Goal: Information Seeking & Learning: Learn about a topic

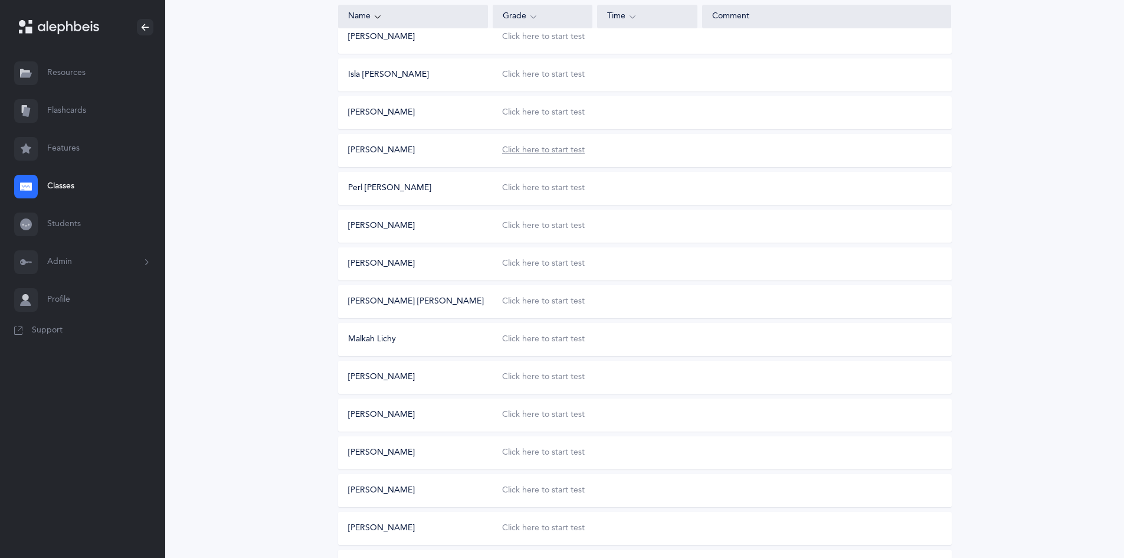
scroll to position [308, 0]
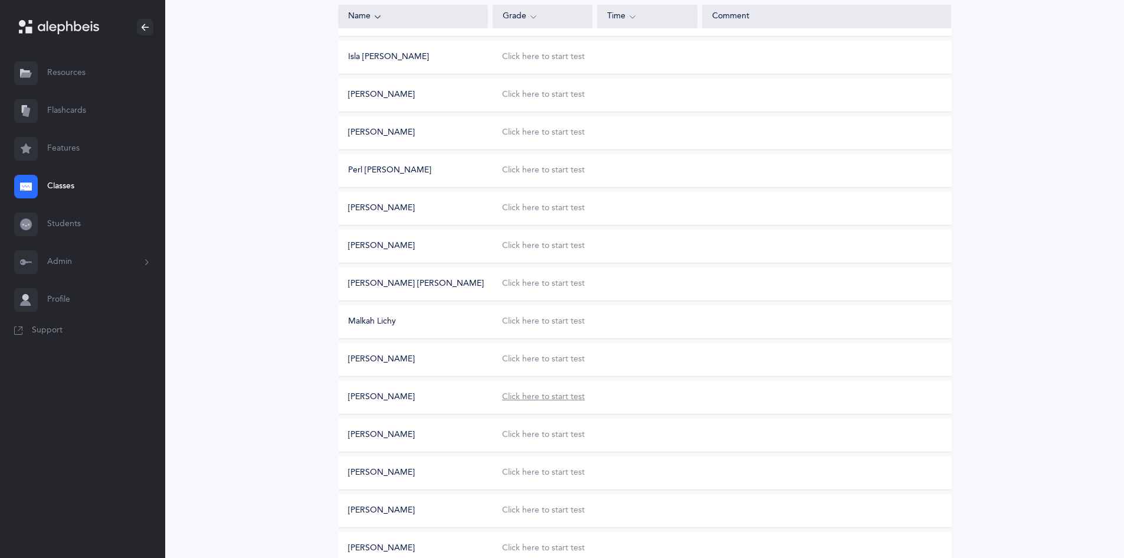
click at [530, 397] on div "Click here to start test" at bounding box center [543, 397] width 83 height 12
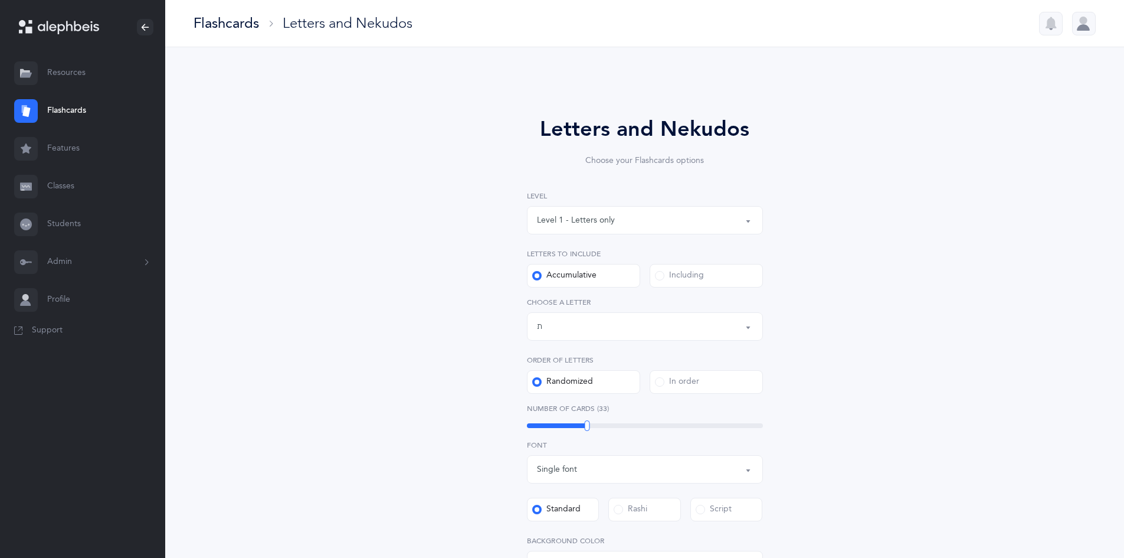
select select "27"
select select "single"
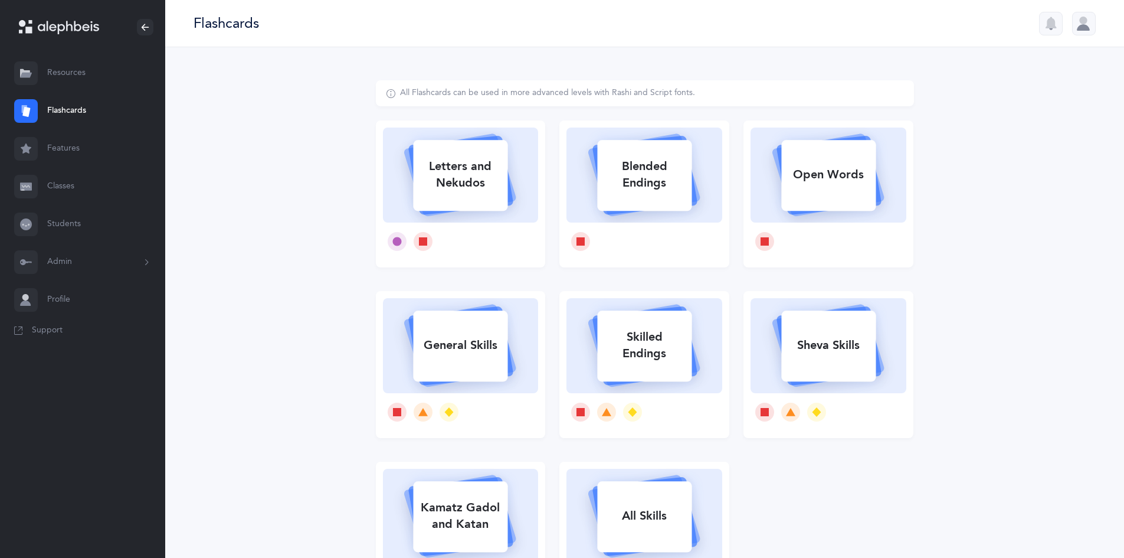
click at [445, 202] on rect at bounding box center [461, 175] width 94 height 71
select select
select select "single"
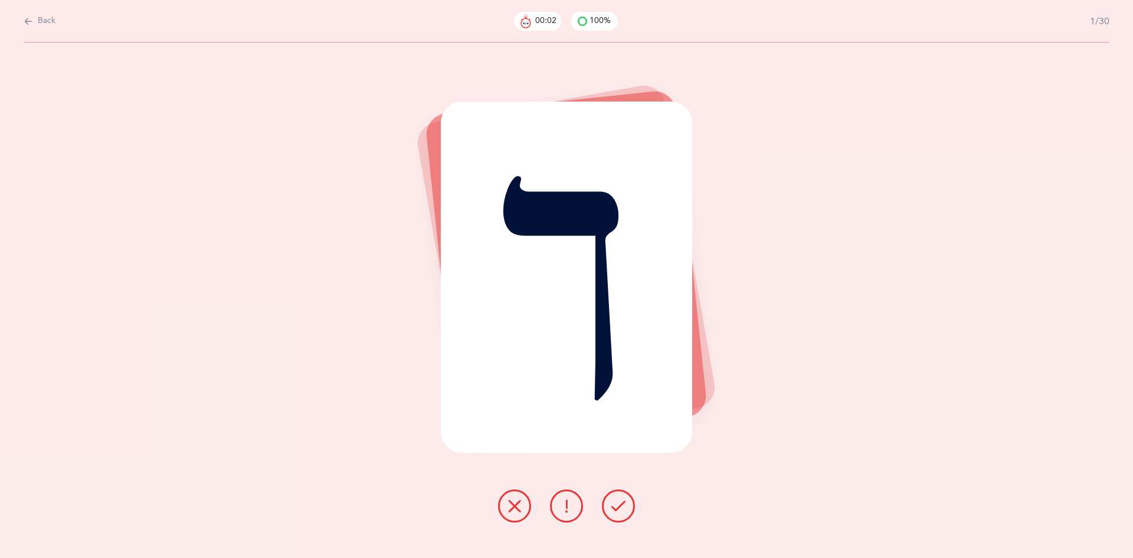
click at [518, 505] on icon at bounding box center [514, 506] width 14 height 14
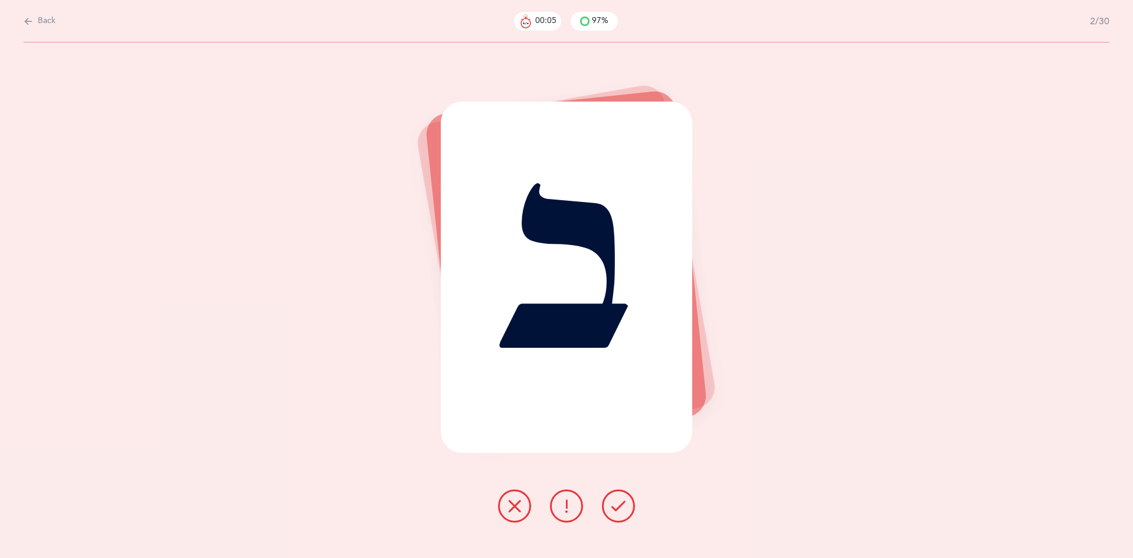
click at [624, 509] on icon at bounding box center [618, 506] width 14 height 14
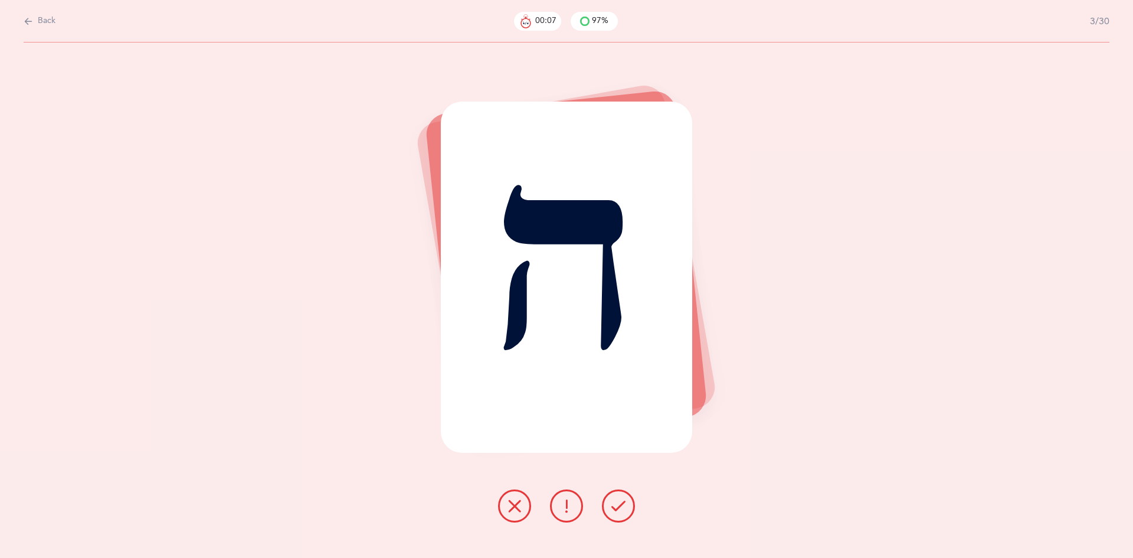
click at [616, 508] on icon at bounding box center [618, 506] width 14 height 14
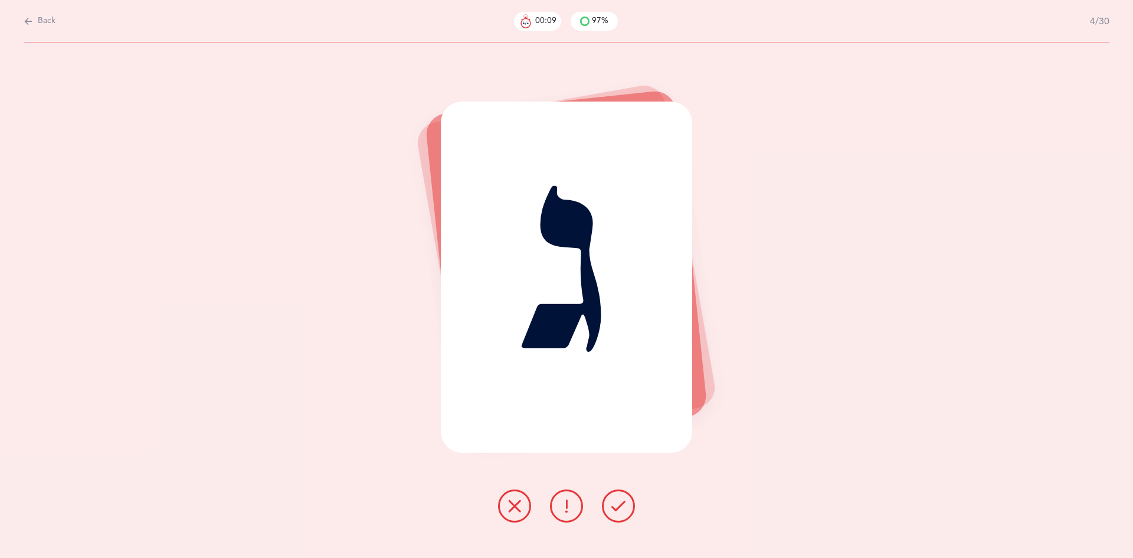
click at [621, 506] on icon at bounding box center [618, 506] width 14 height 14
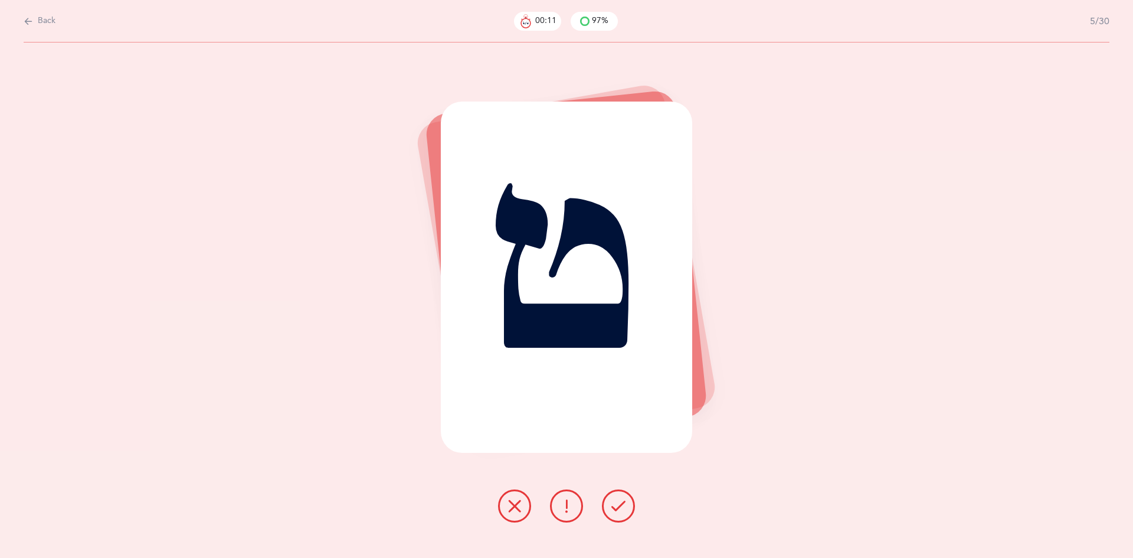
click at [615, 509] on icon at bounding box center [618, 506] width 14 height 14
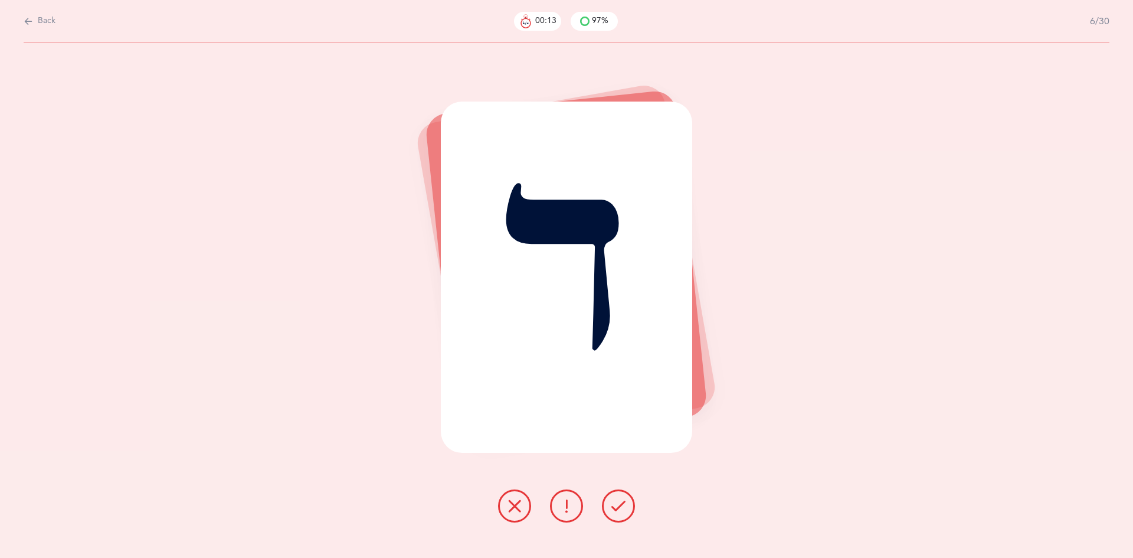
click at [618, 506] on icon at bounding box center [618, 506] width 14 height 14
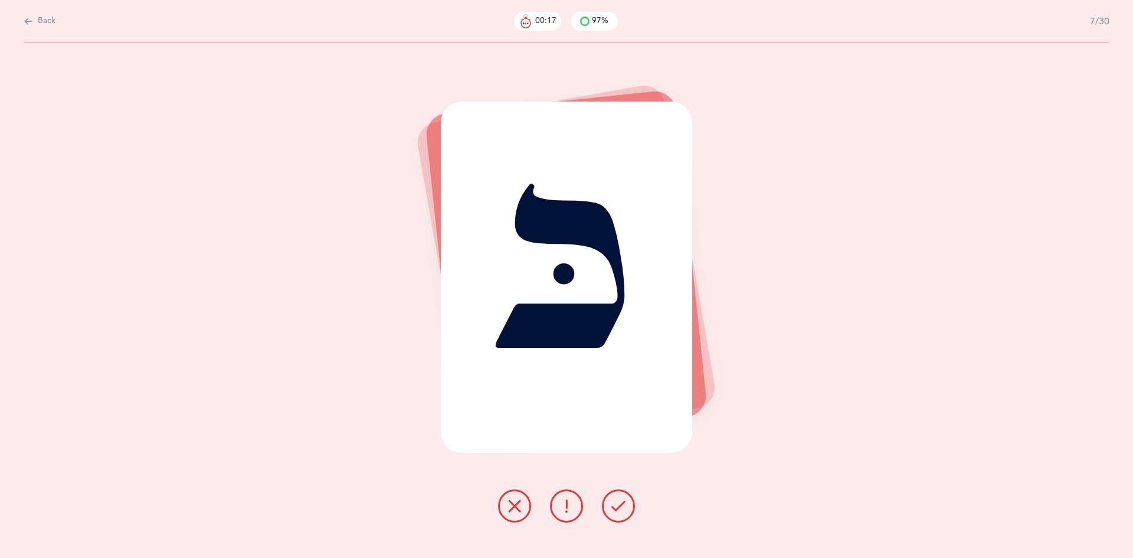
click at [512, 509] on icon at bounding box center [514, 506] width 14 height 14
click at [618, 507] on icon at bounding box center [618, 506] width 14 height 14
click at [611, 508] on icon at bounding box center [618, 506] width 14 height 14
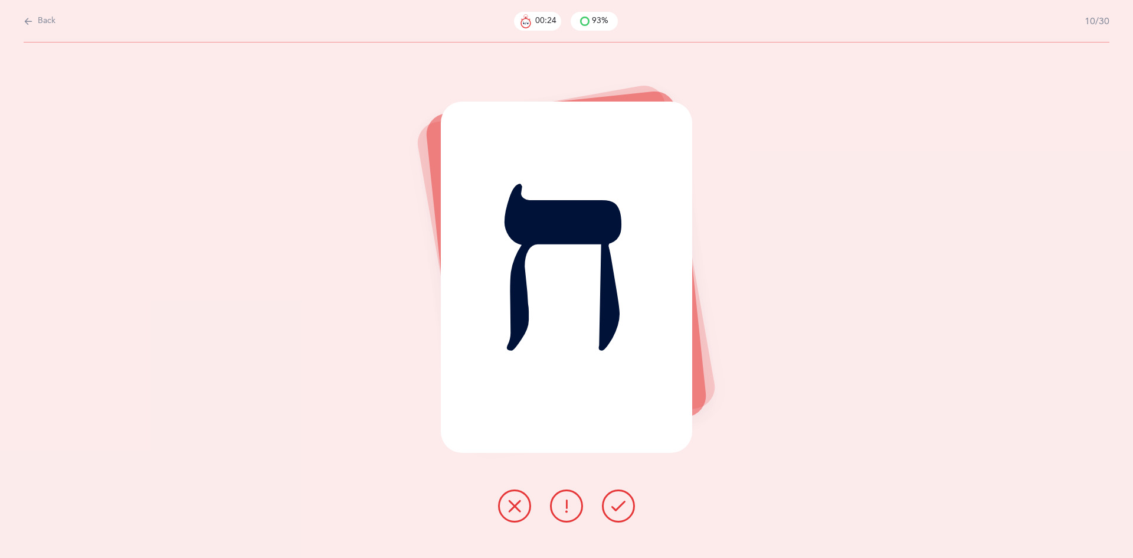
click at [621, 492] on button at bounding box center [618, 505] width 33 height 33
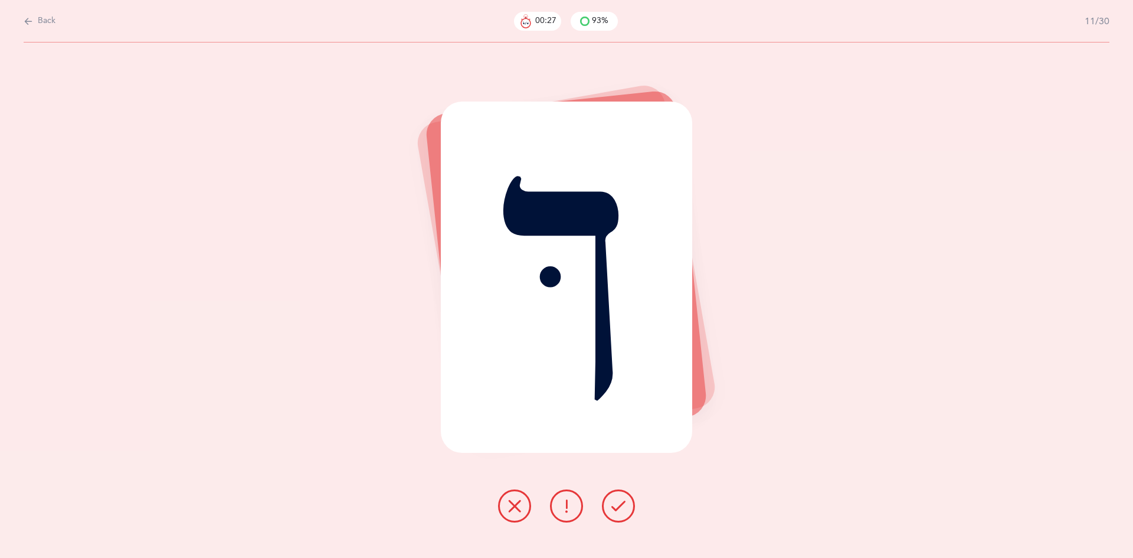
click at [615, 502] on icon at bounding box center [618, 506] width 14 height 14
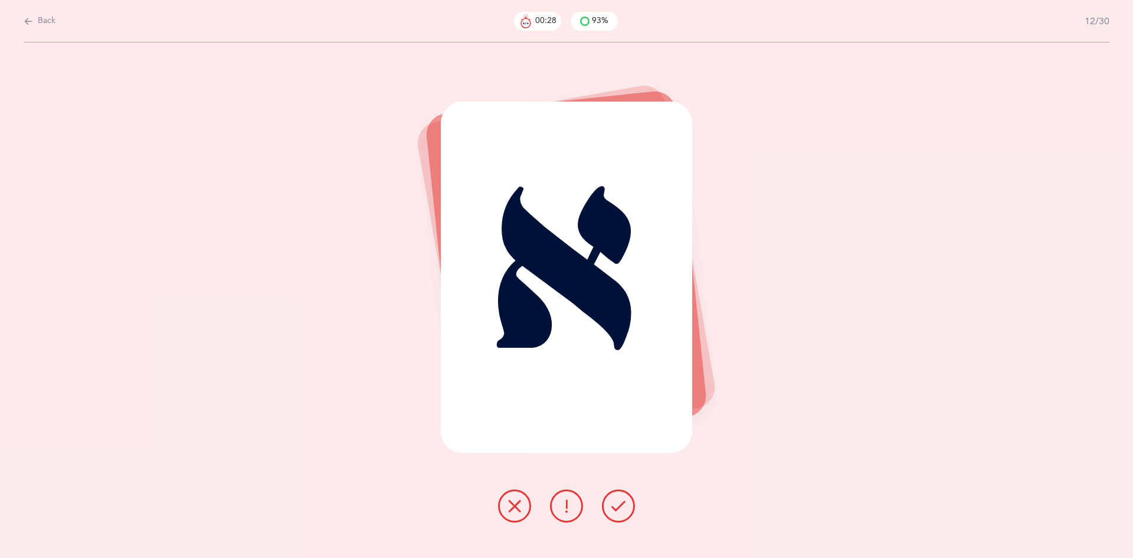
click at [617, 502] on icon at bounding box center [618, 506] width 14 height 14
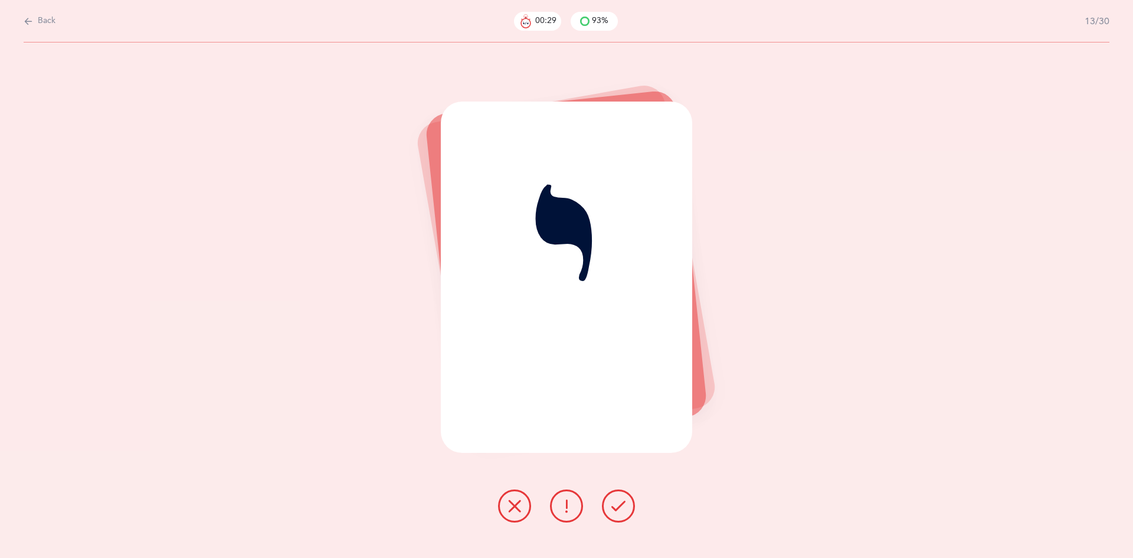
click at [615, 505] on icon at bounding box center [618, 506] width 14 height 14
click at [620, 506] on icon at bounding box center [618, 506] width 14 height 14
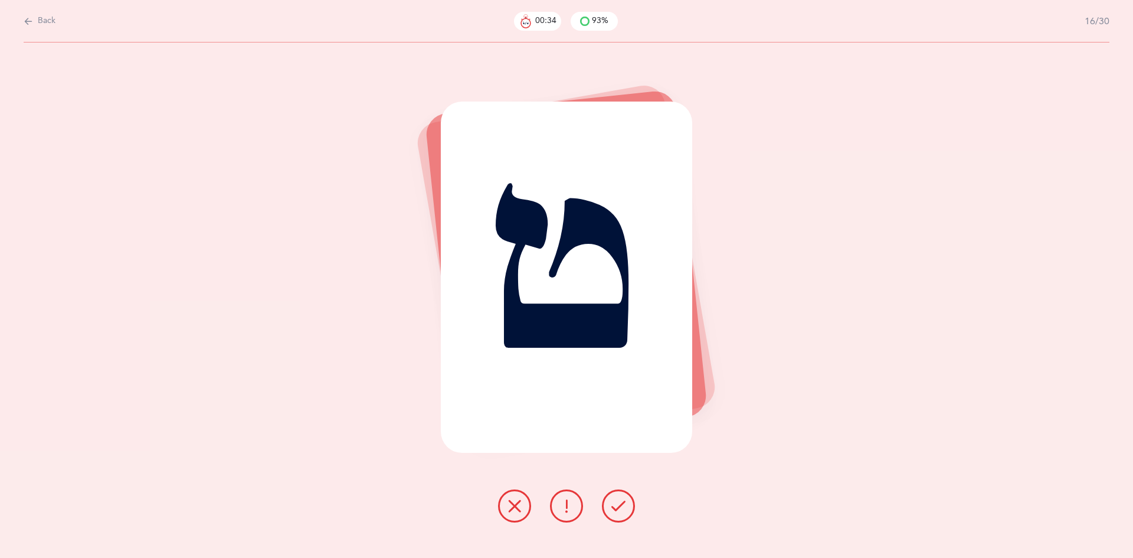
click at [616, 505] on icon at bounding box center [618, 506] width 14 height 14
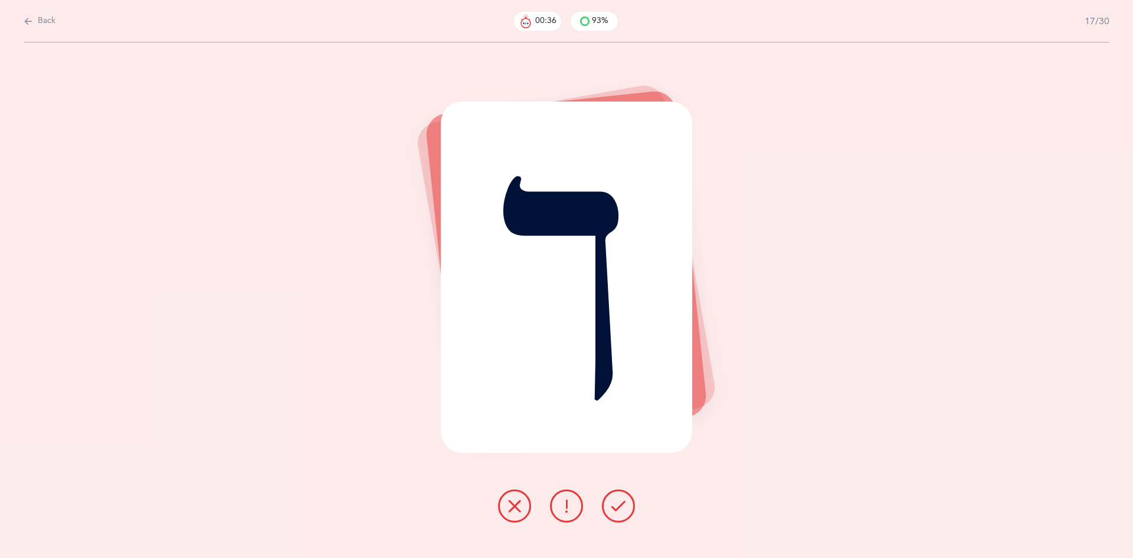
click at [610, 509] on button at bounding box center [618, 505] width 33 height 33
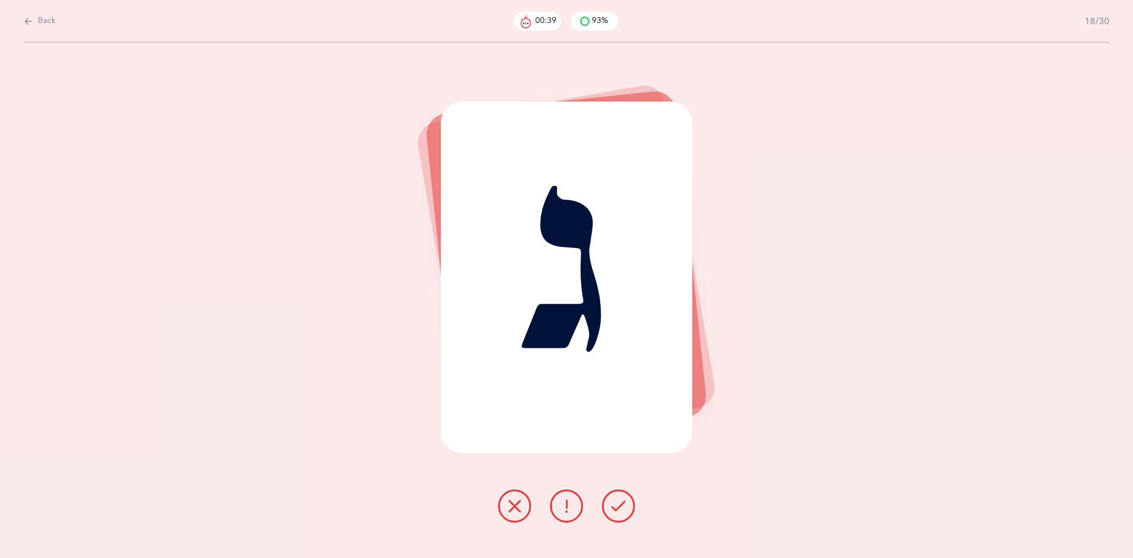
click at [620, 505] on icon at bounding box center [618, 506] width 14 height 14
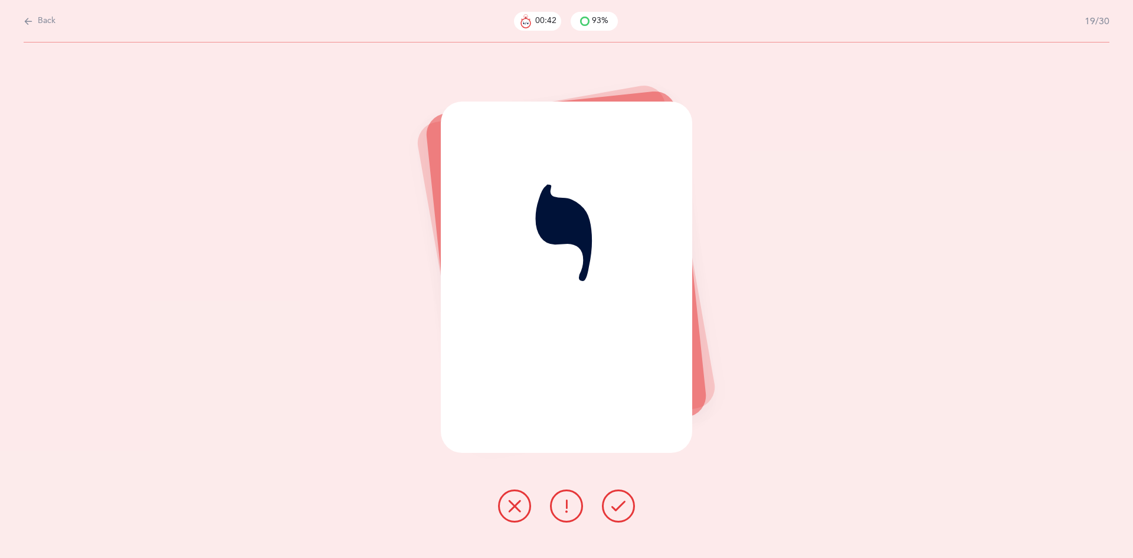
click at [621, 500] on icon at bounding box center [618, 506] width 14 height 14
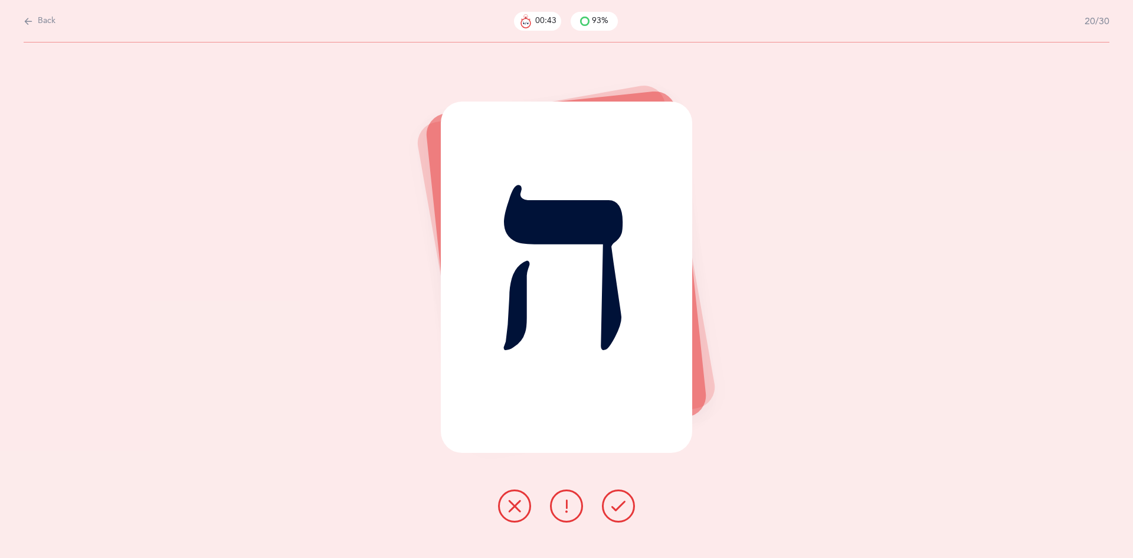
click at [621, 504] on icon at bounding box center [618, 506] width 14 height 14
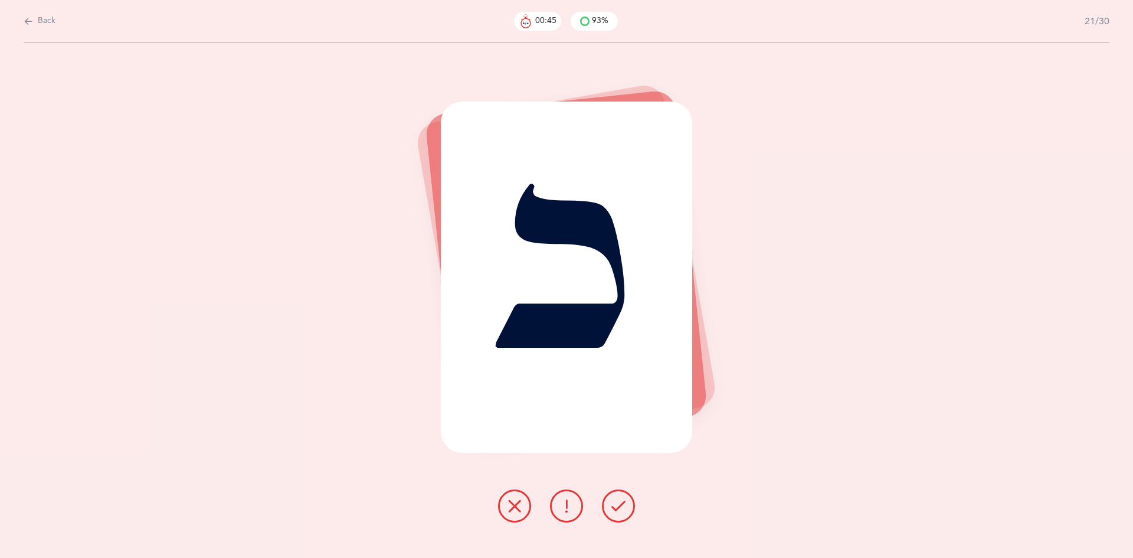
click at [624, 500] on icon at bounding box center [618, 506] width 14 height 14
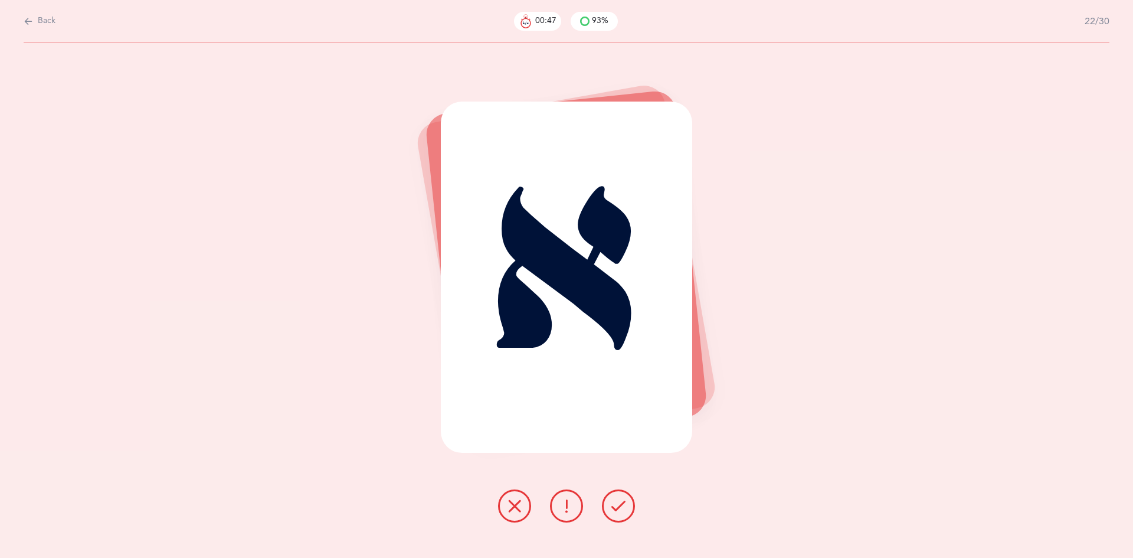
click at [620, 503] on icon at bounding box center [618, 506] width 14 height 14
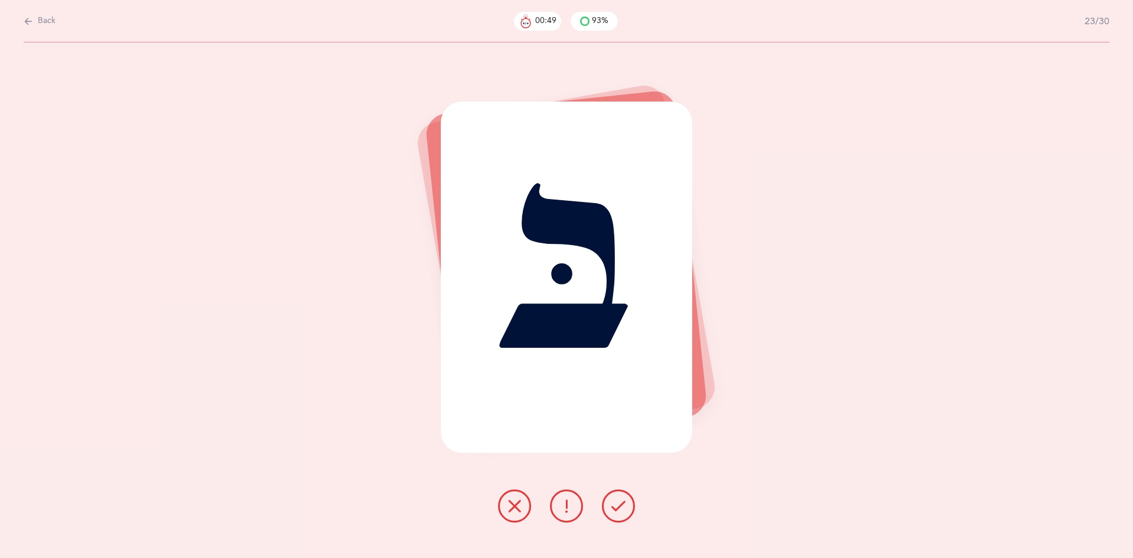
click at [620, 500] on icon at bounding box center [618, 506] width 14 height 14
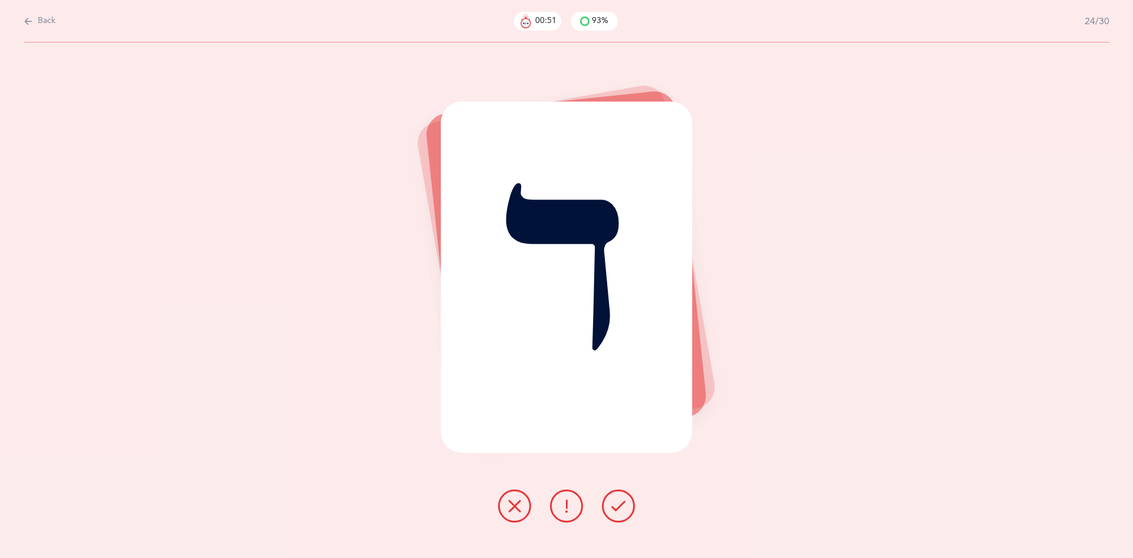
click at [614, 509] on icon at bounding box center [618, 506] width 14 height 14
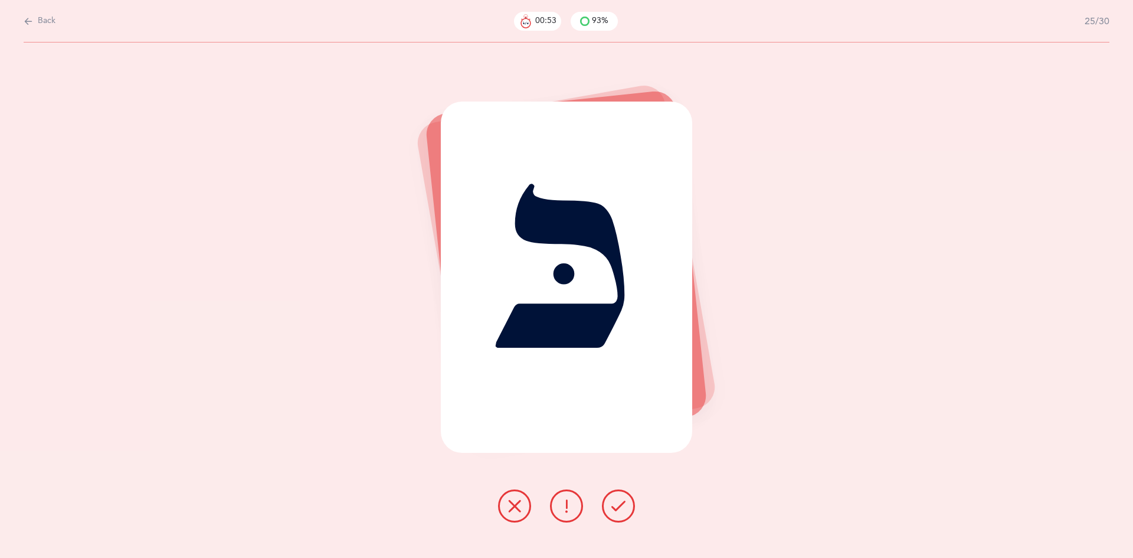
click at [618, 503] on icon at bounding box center [618, 506] width 14 height 14
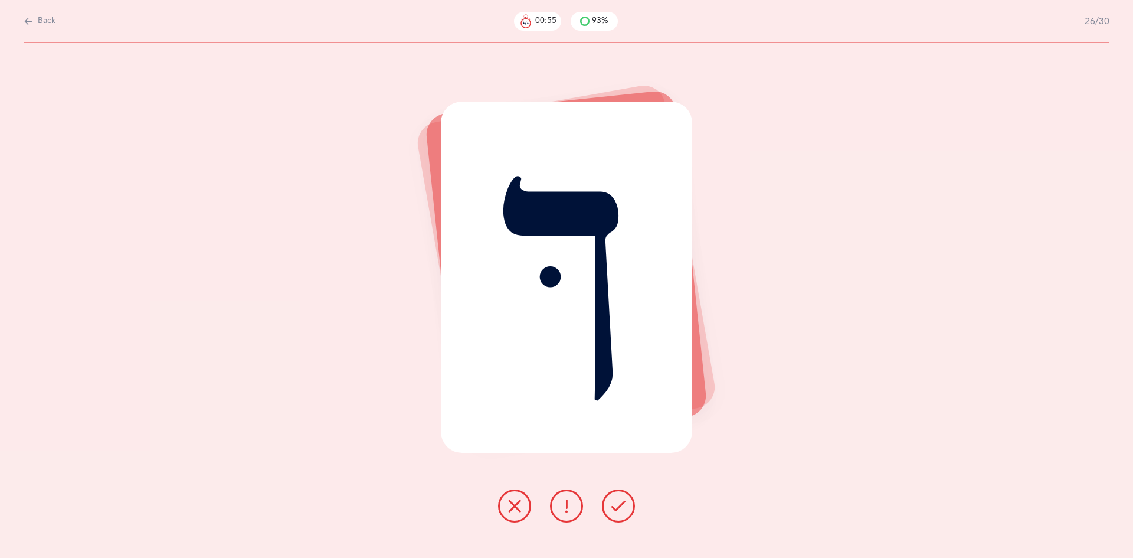
click at [617, 503] on icon at bounding box center [618, 506] width 14 height 14
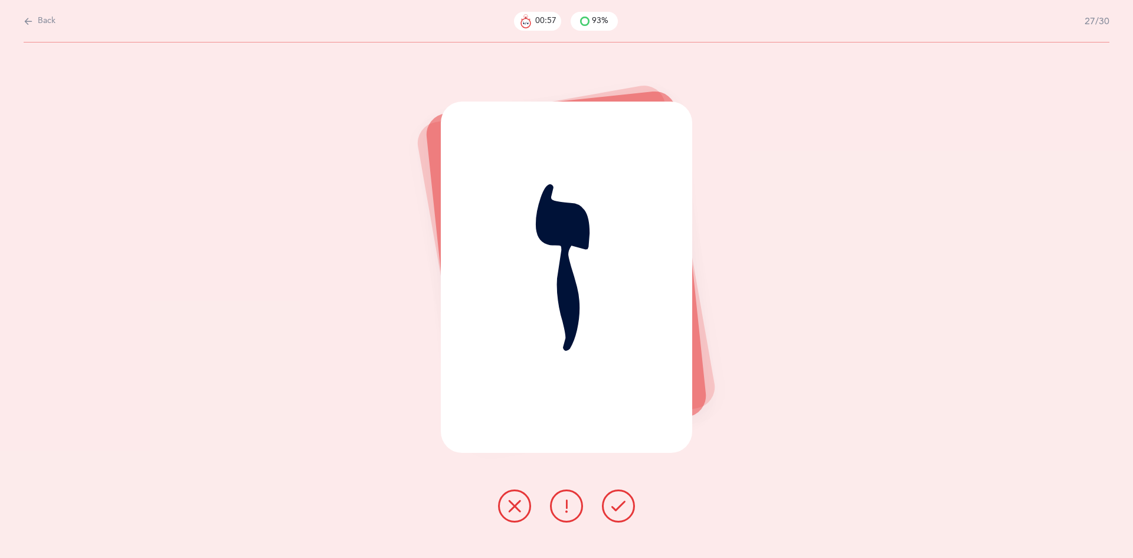
click at [615, 505] on icon at bounding box center [618, 506] width 14 height 14
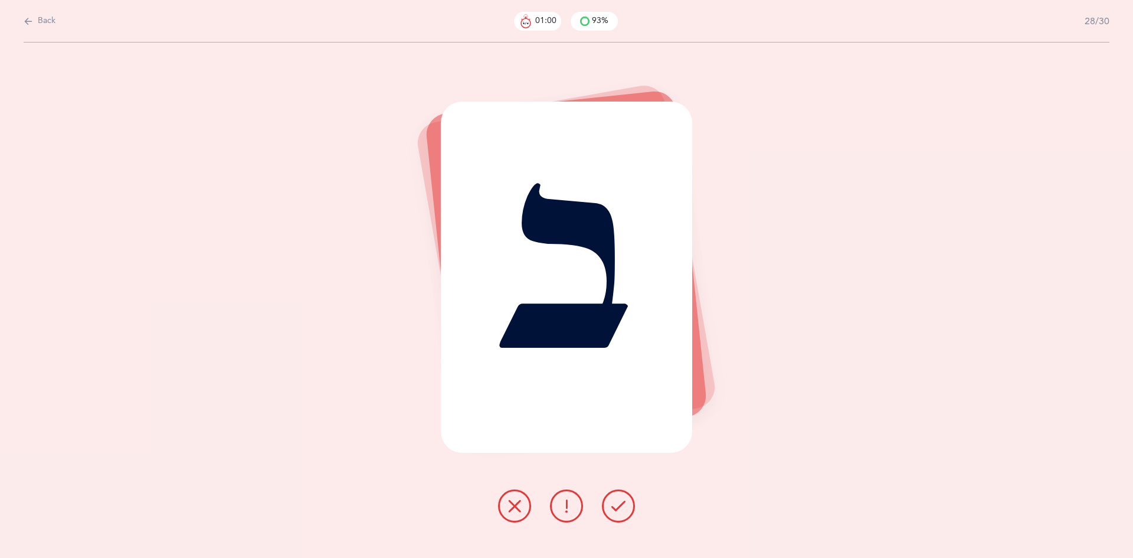
click at [617, 507] on icon at bounding box center [618, 506] width 14 height 14
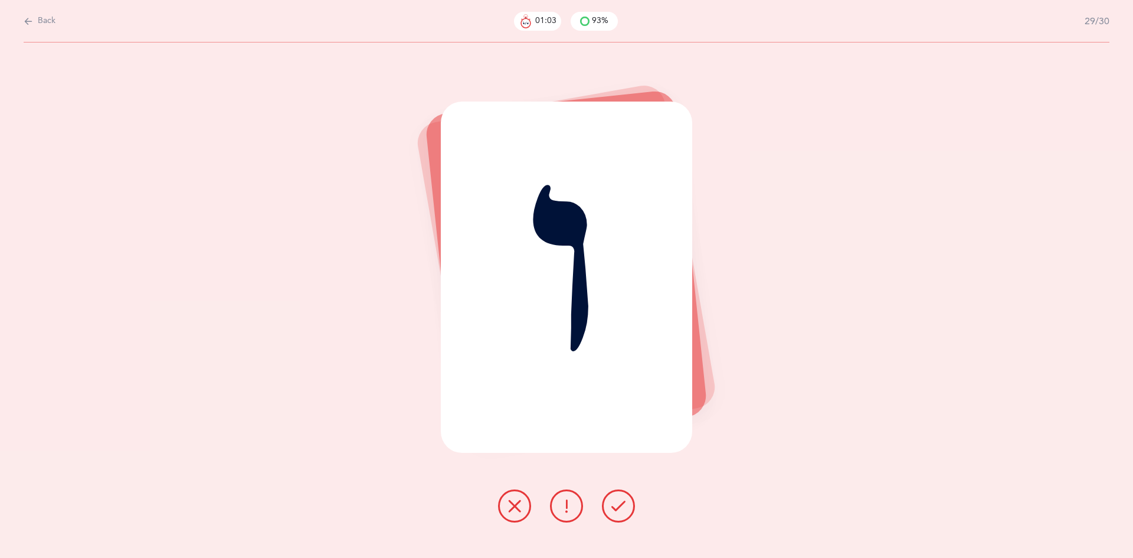
click at [616, 499] on icon at bounding box center [618, 506] width 14 height 14
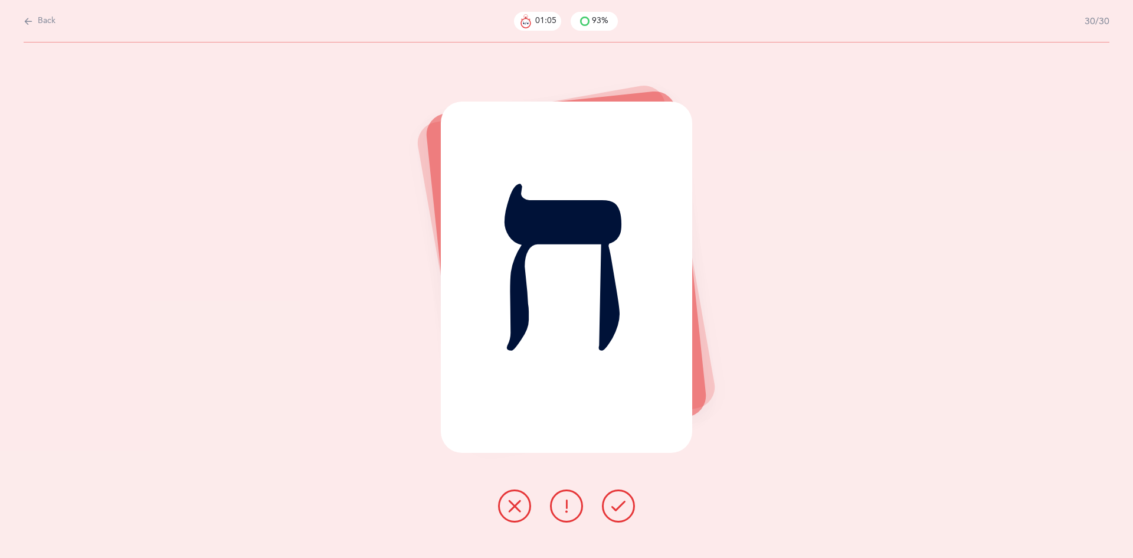
click at [618, 504] on icon at bounding box center [618, 506] width 14 height 14
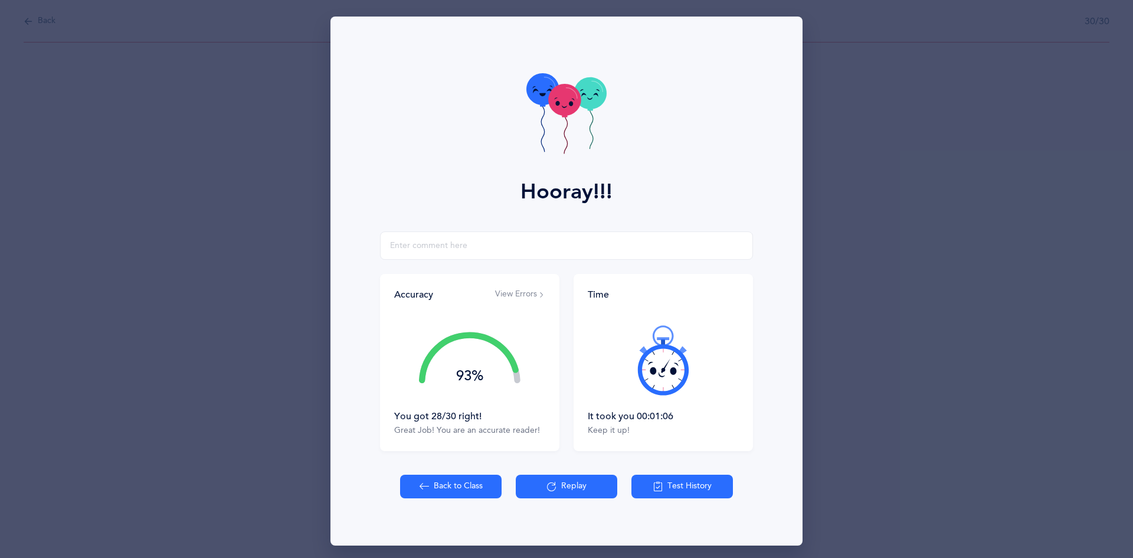
click at [451, 481] on button "Back to Class" at bounding box center [450, 486] width 101 height 24
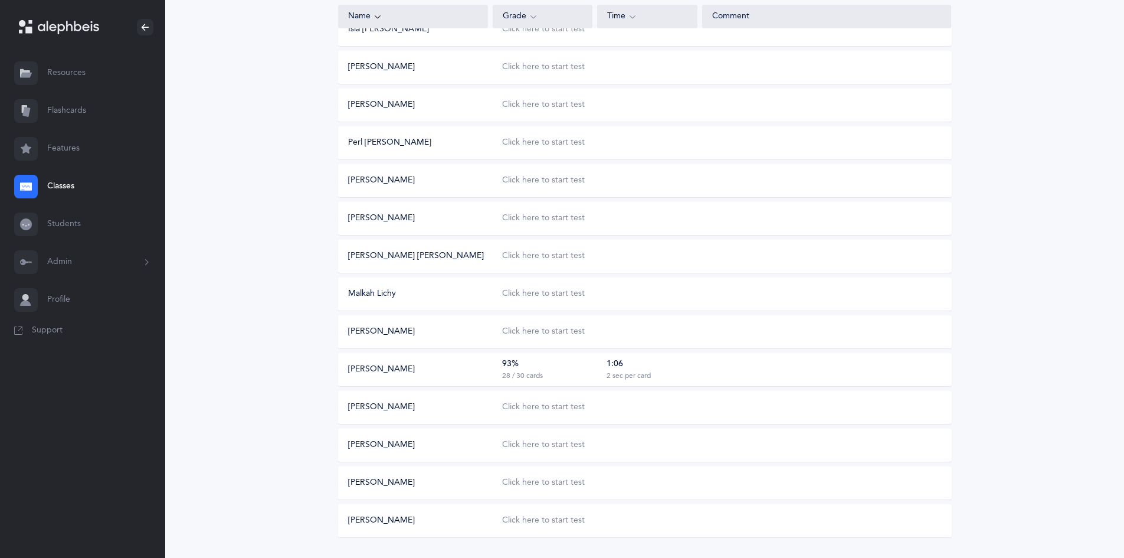
scroll to position [339, 0]
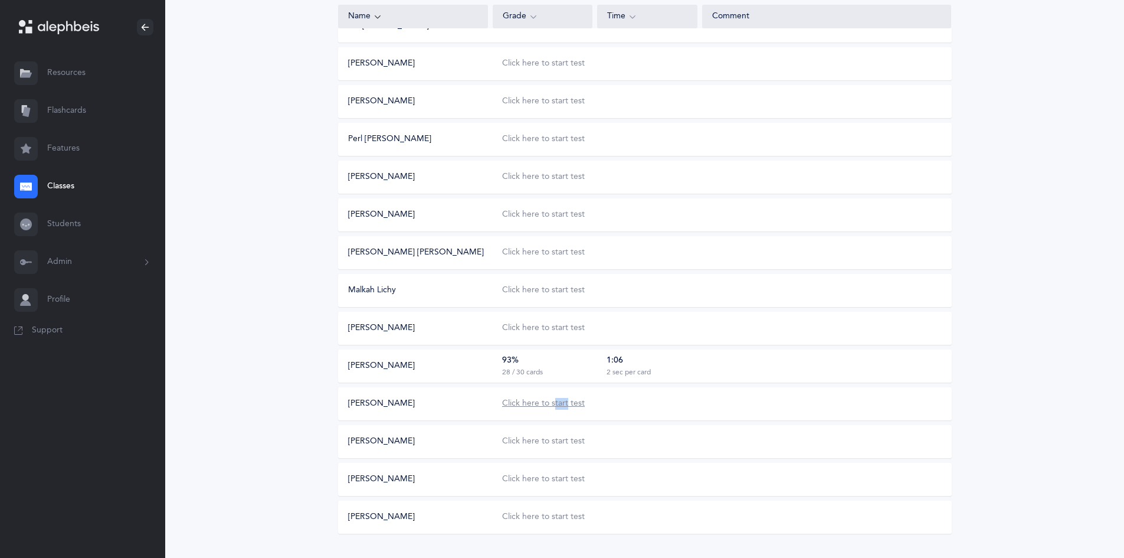
click at [514, 404] on div "Click here to start test" at bounding box center [543, 404] width 83 height 12
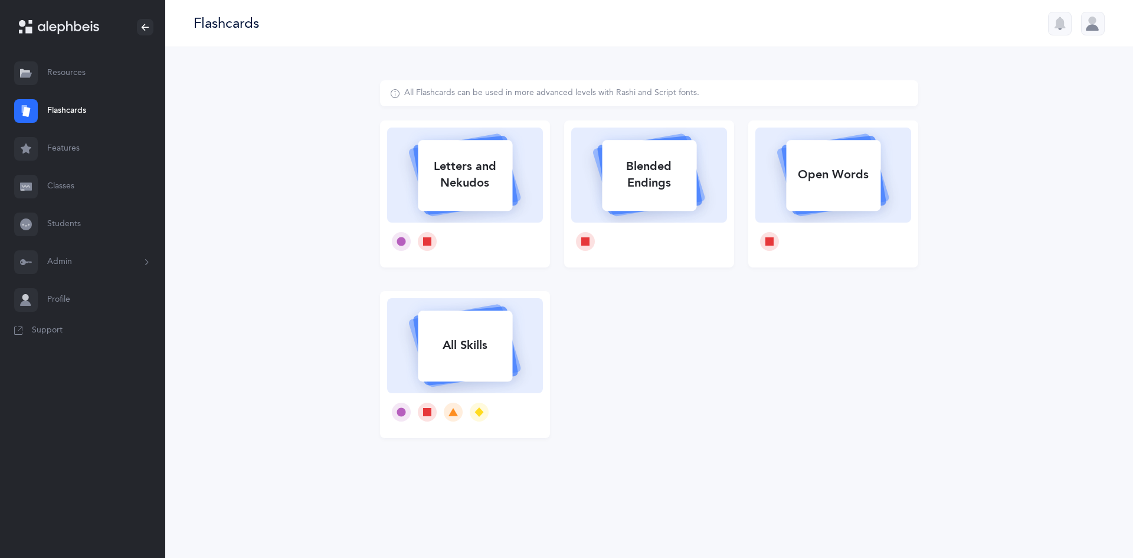
select select
select select "single"
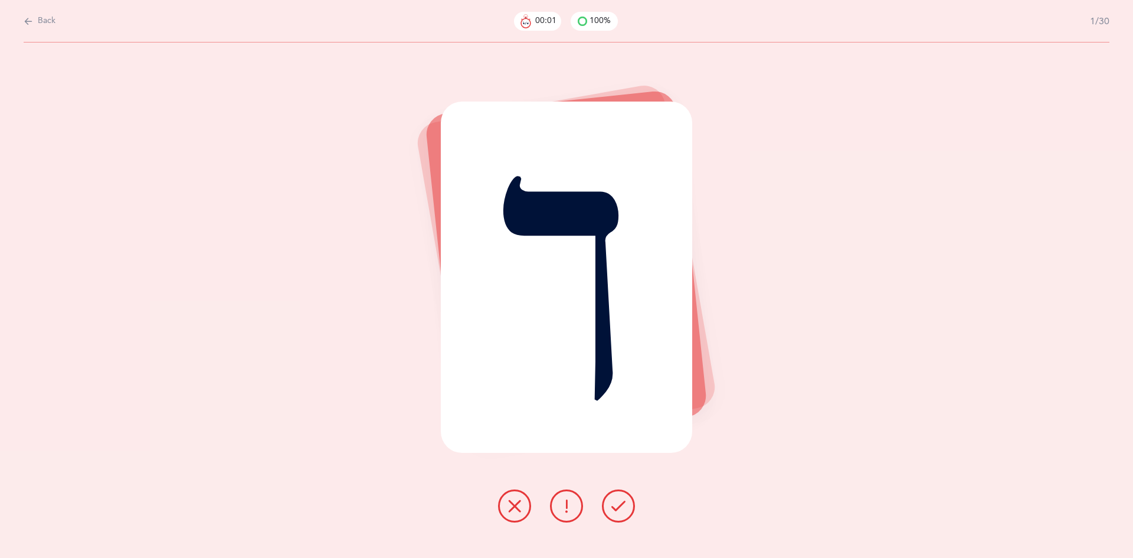
click at [615, 508] on icon at bounding box center [618, 506] width 14 height 14
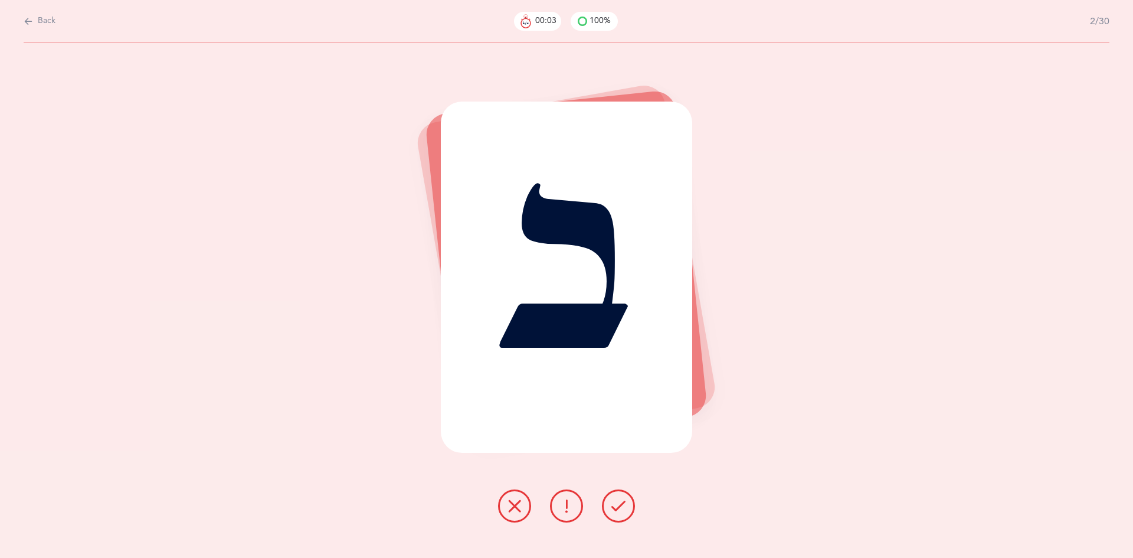
click at [614, 499] on icon at bounding box center [618, 506] width 14 height 14
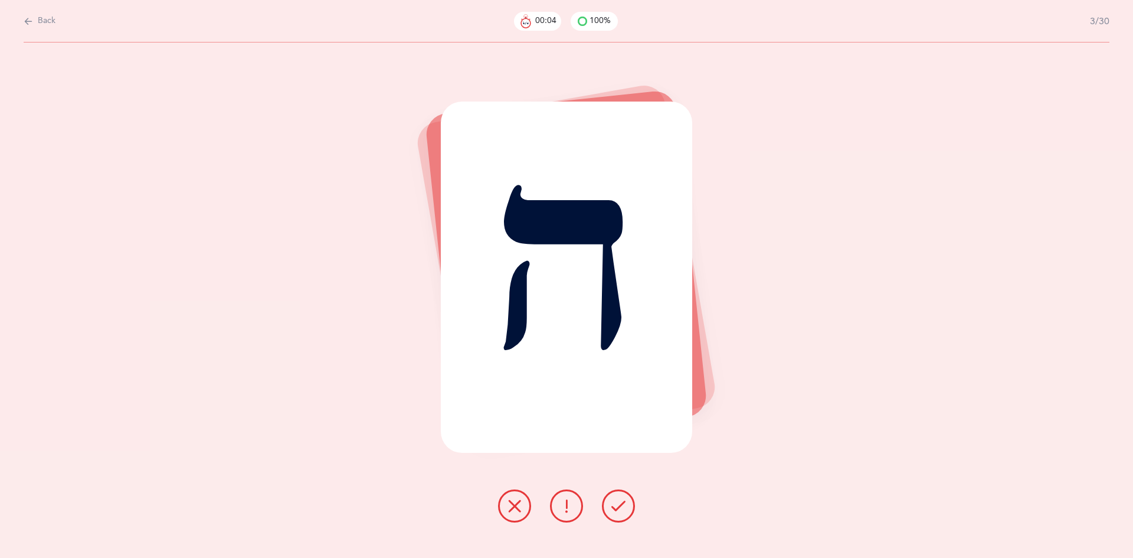
click at [613, 505] on icon at bounding box center [618, 506] width 14 height 14
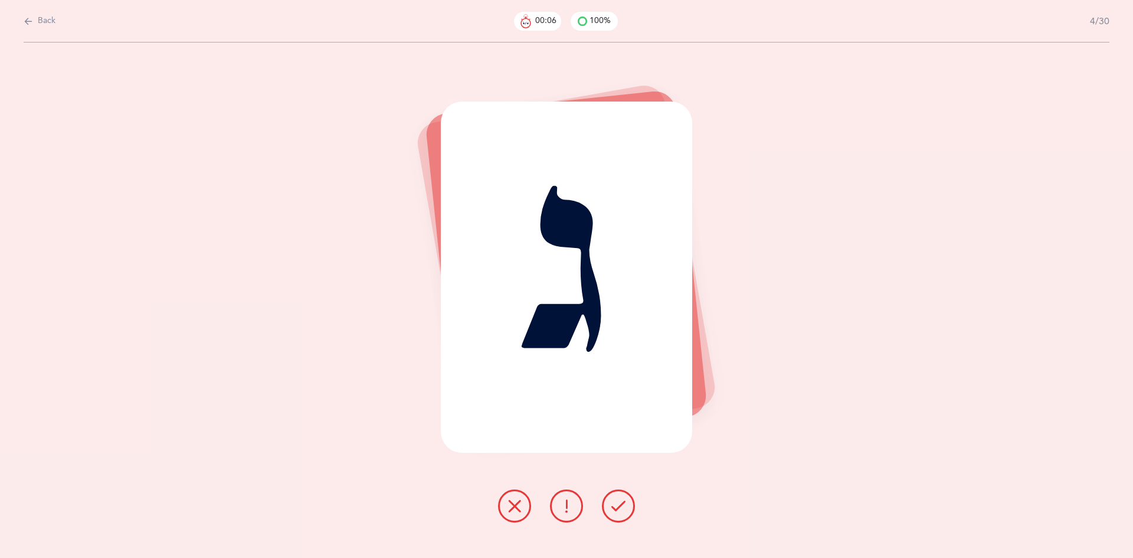
click at [607, 497] on button at bounding box center [618, 505] width 33 height 33
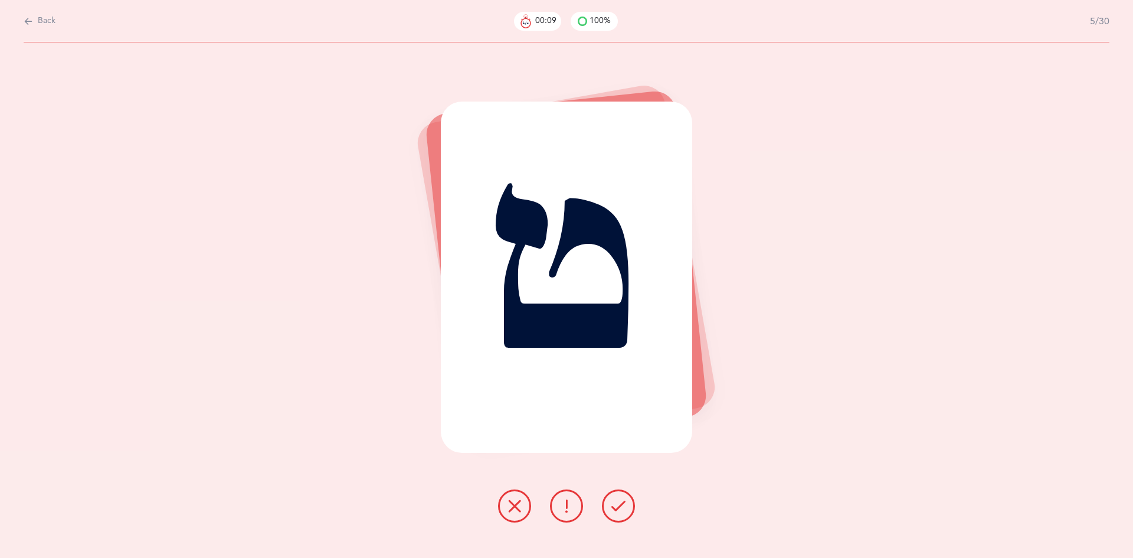
click at [614, 503] on icon at bounding box center [618, 506] width 14 height 14
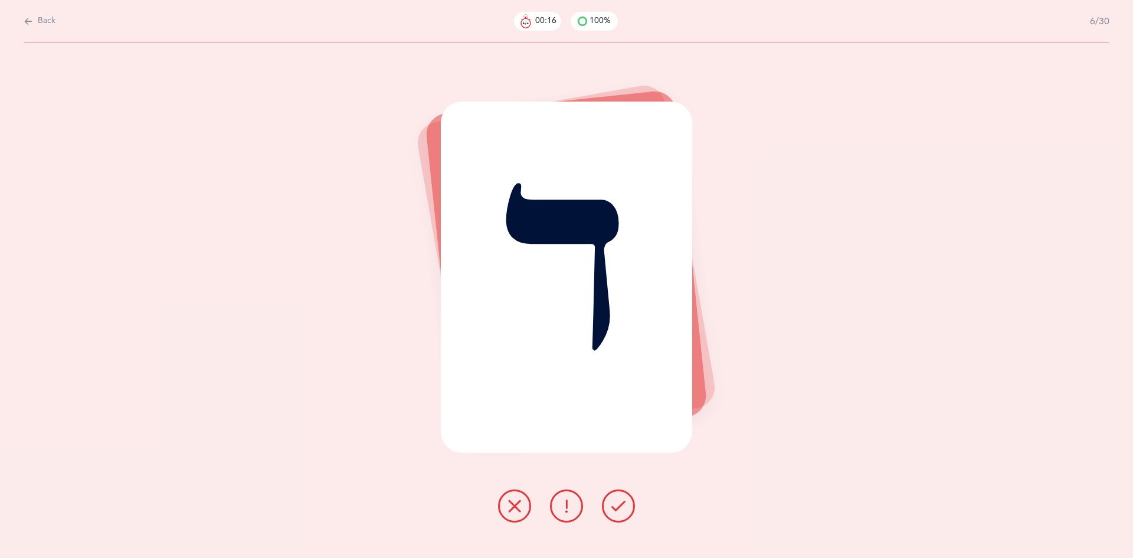
click at [654, 523] on div "ד" at bounding box center [566, 299] width 1133 height 515
click at [621, 506] on icon at bounding box center [618, 506] width 14 height 14
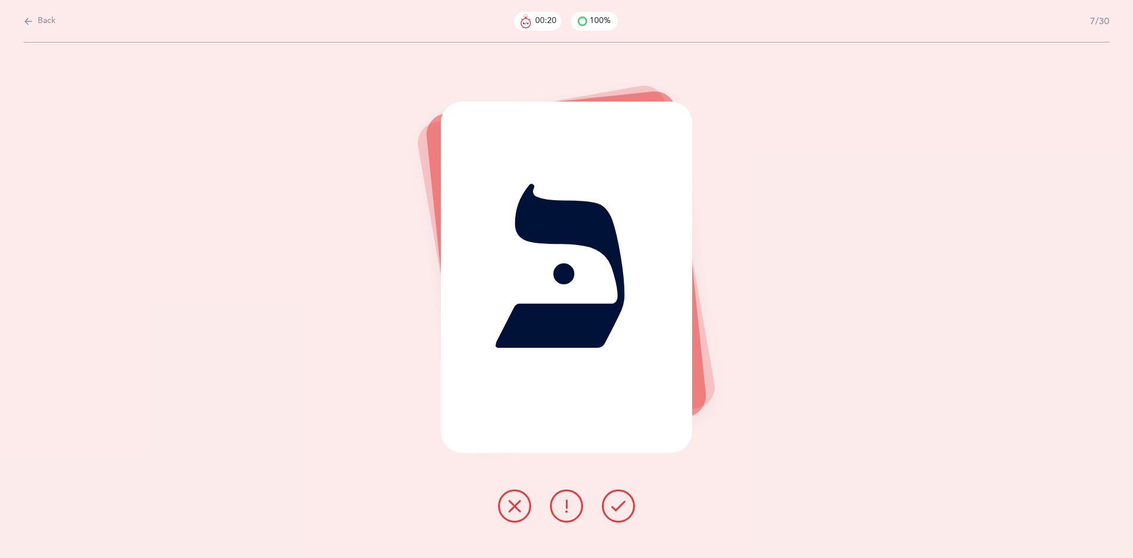
click at [633, 507] on button at bounding box center [618, 505] width 33 height 33
click at [627, 512] on button at bounding box center [618, 505] width 33 height 33
click at [624, 513] on button at bounding box center [618, 505] width 33 height 33
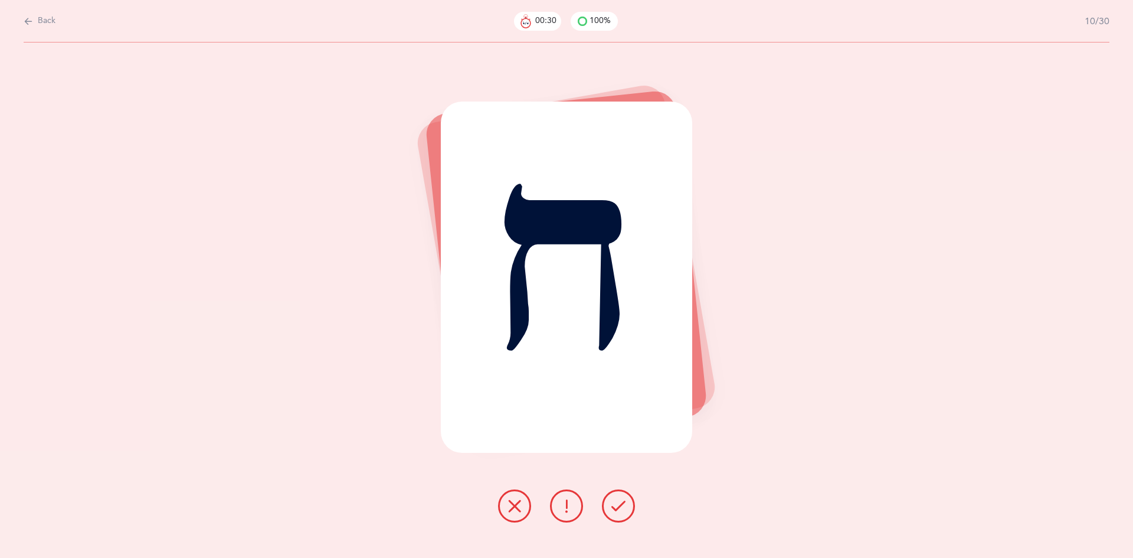
click at [624, 511] on icon at bounding box center [618, 506] width 14 height 14
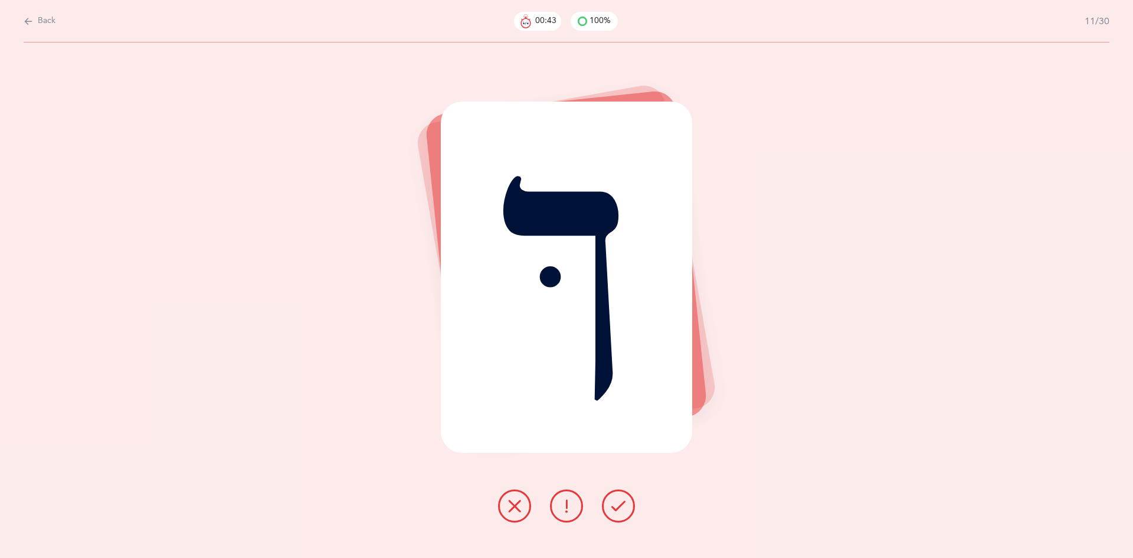
click at [515, 506] on icon at bounding box center [514, 506] width 14 height 14
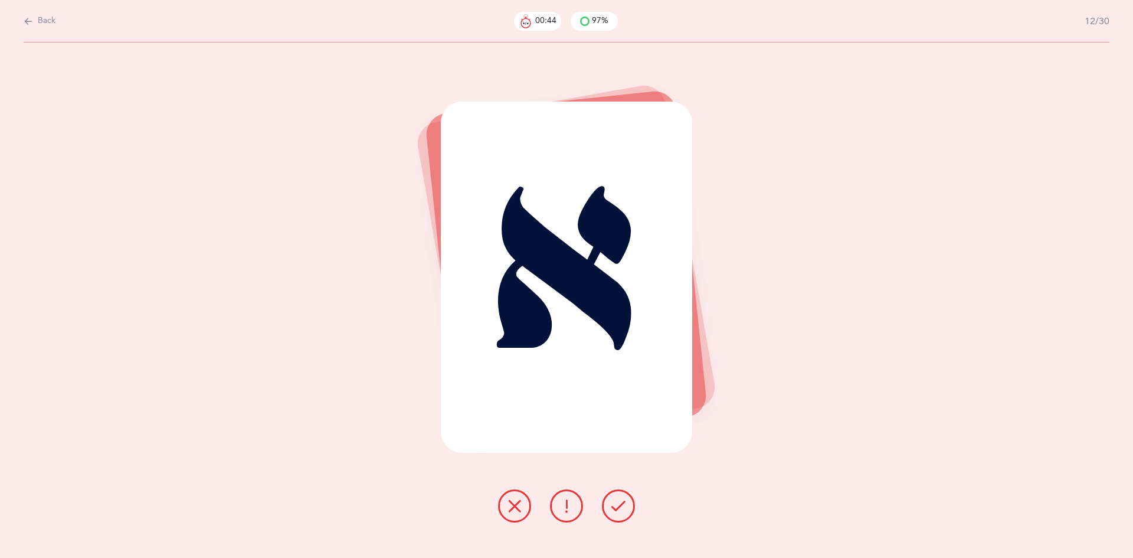
click at [611, 508] on button at bounding box center [618, 505] width 33 height 33
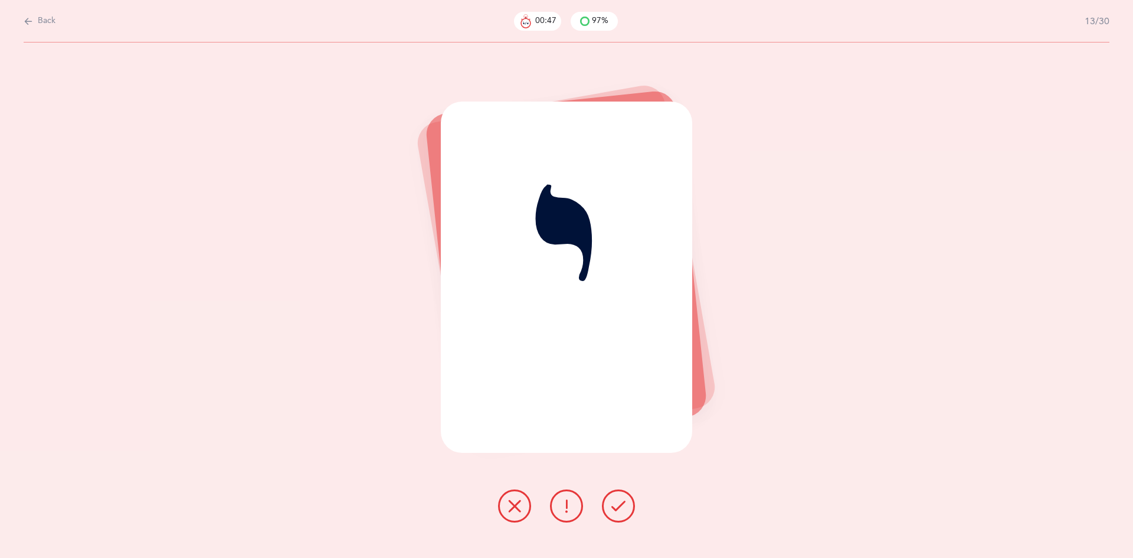
click at [605, 500] on button at bounding box center [618, 505] width 33 height 33
click at [604, 496] on div at bounding box center [567, 505] width 156 height 33
click at [614, 509] on icon at bounding box center [618, 506] width 14 height 14
click at [611, 503] on icon at bounding box center [618, 506] width 14 height 14
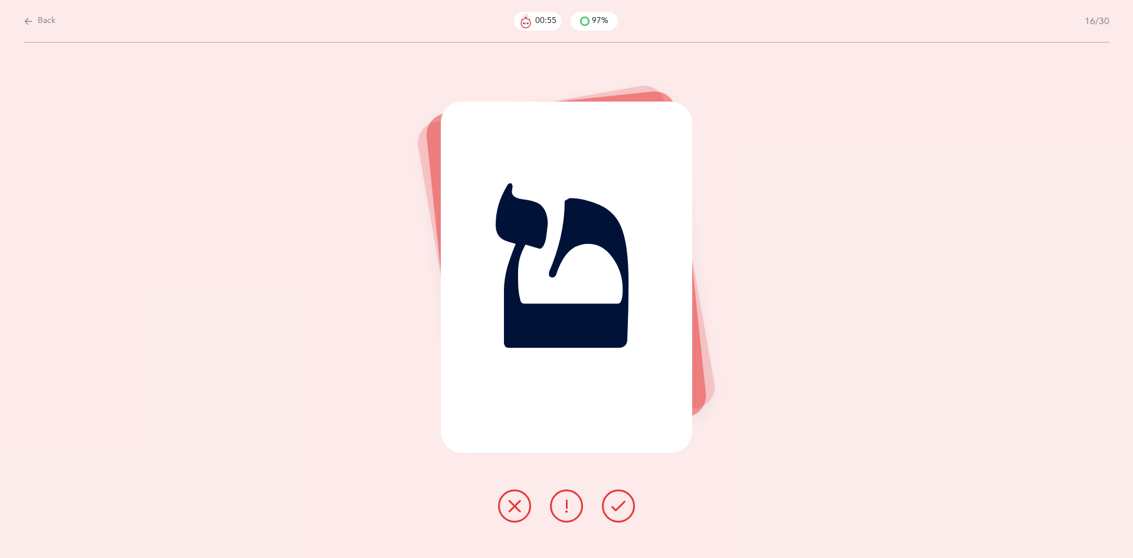
click at [608, 502] on button at bounding box center [618, 505] width 33 height 33
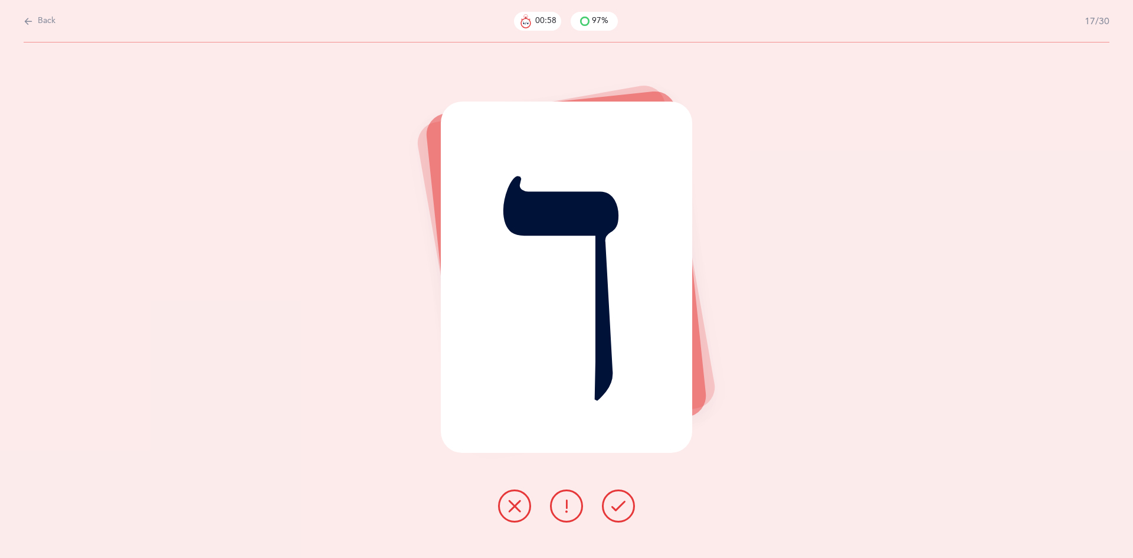
click at [605, 502] on button at bounding box center [618, 505] width 33 height 33
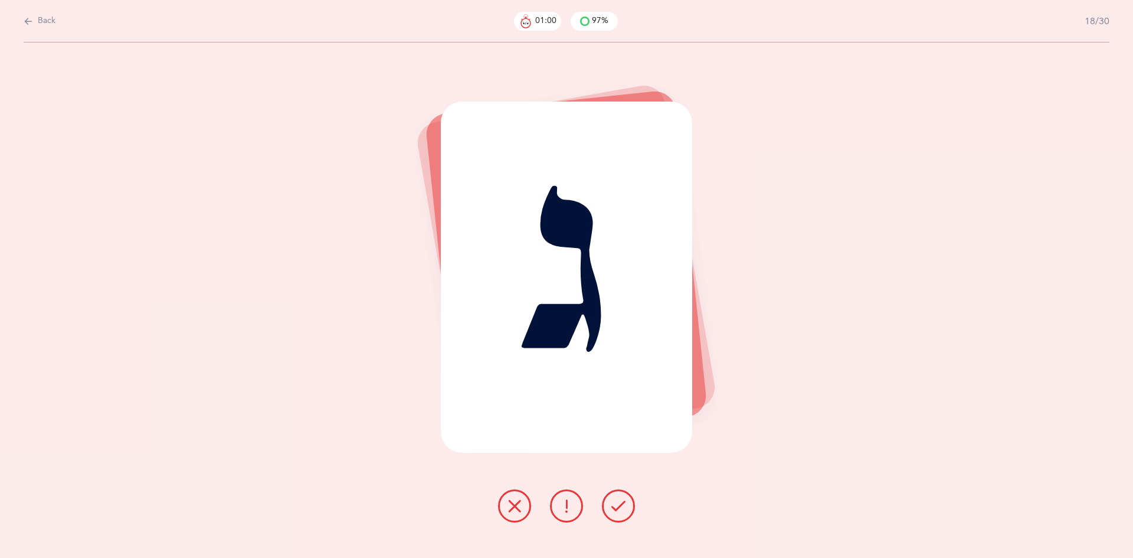
click at [607, 501] on button at bounding box center [618, 505] width 33 height 33
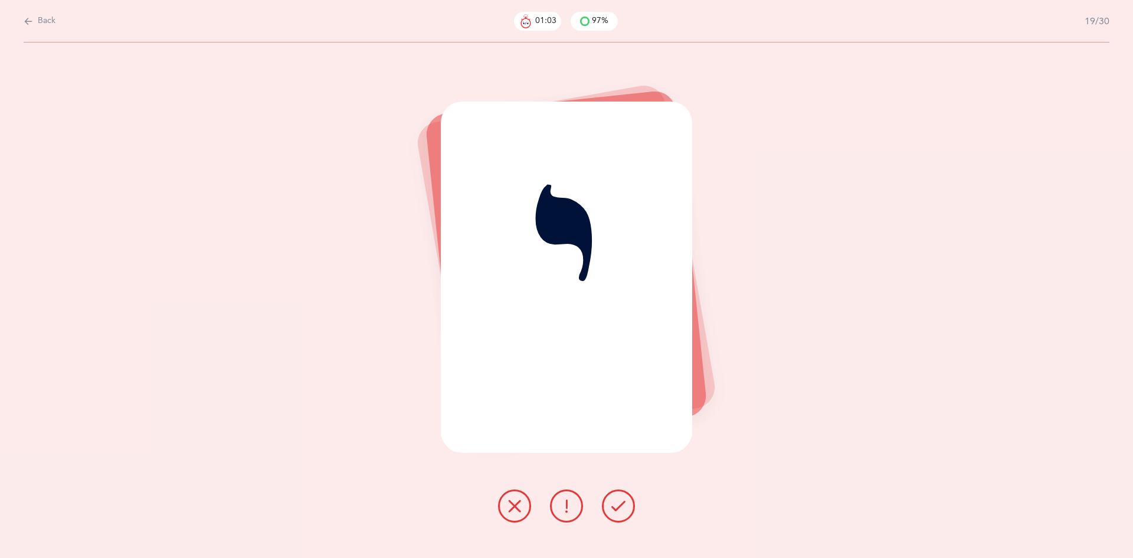
click at [618, 509] on icon at bounding box center [618, 506] width 14 height 14
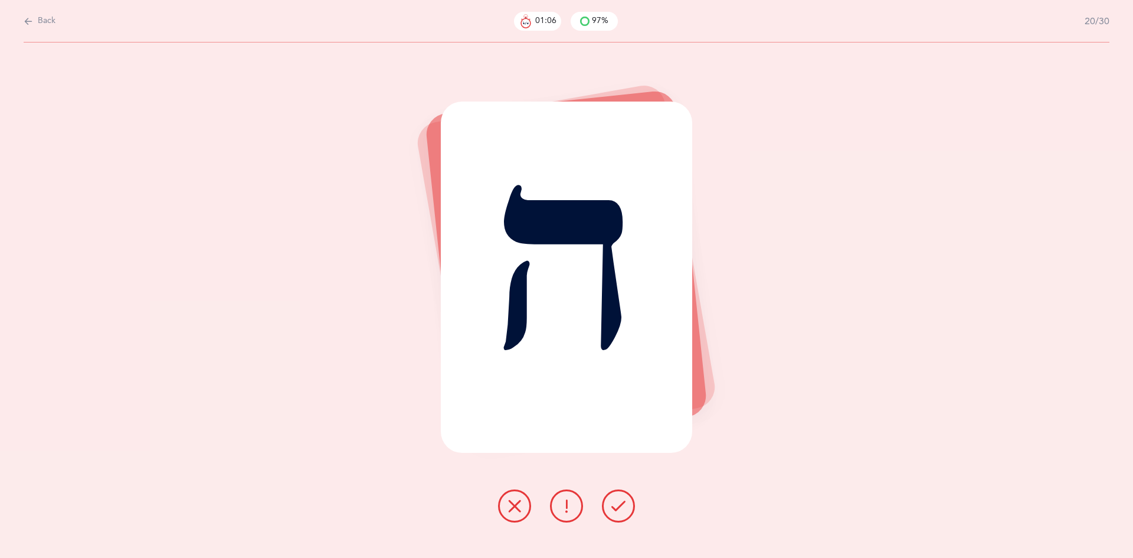
click at [628, 520] on div at bounding box center [567, 505] width 156 height 33
click at [620, 510] on icon at bounding box center [618, 506] width 14 height 14
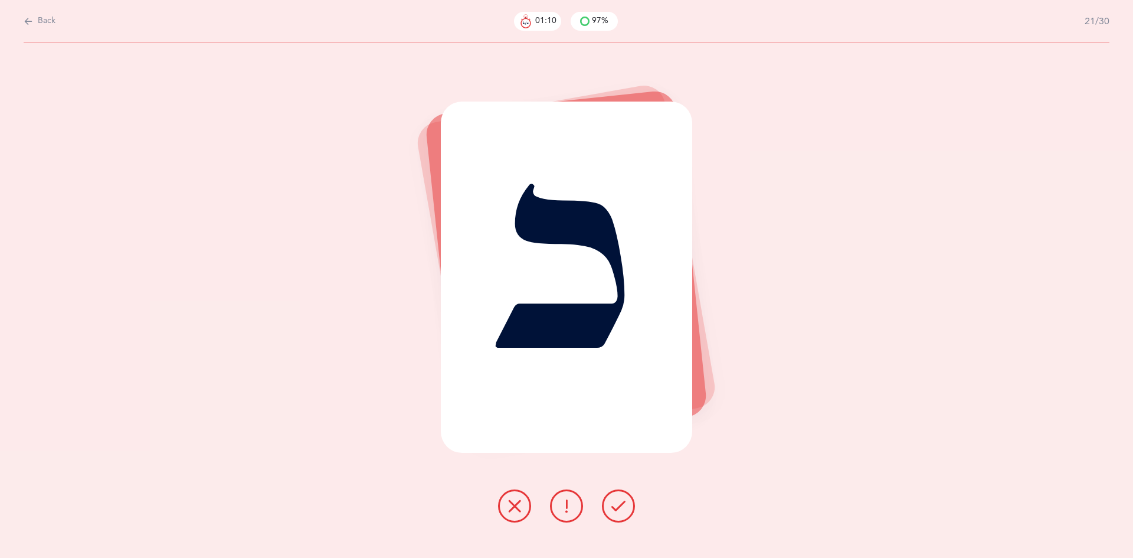
click at [618, 519] on button at bounding box center [618, 505] width 33 height 33
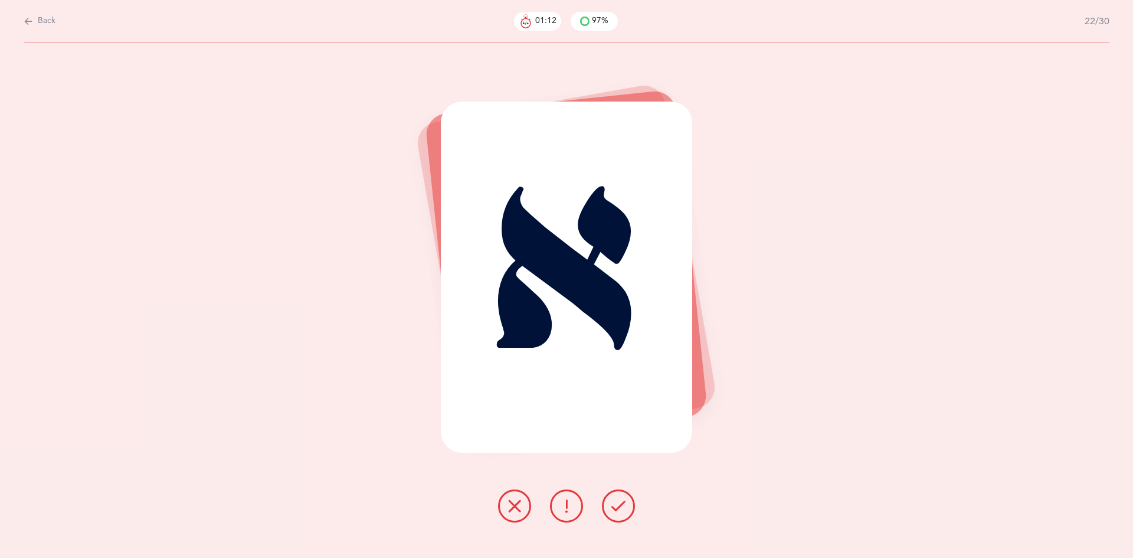
click at [623, 511] on icon at bounding box center [618, 506] width 14 height 14
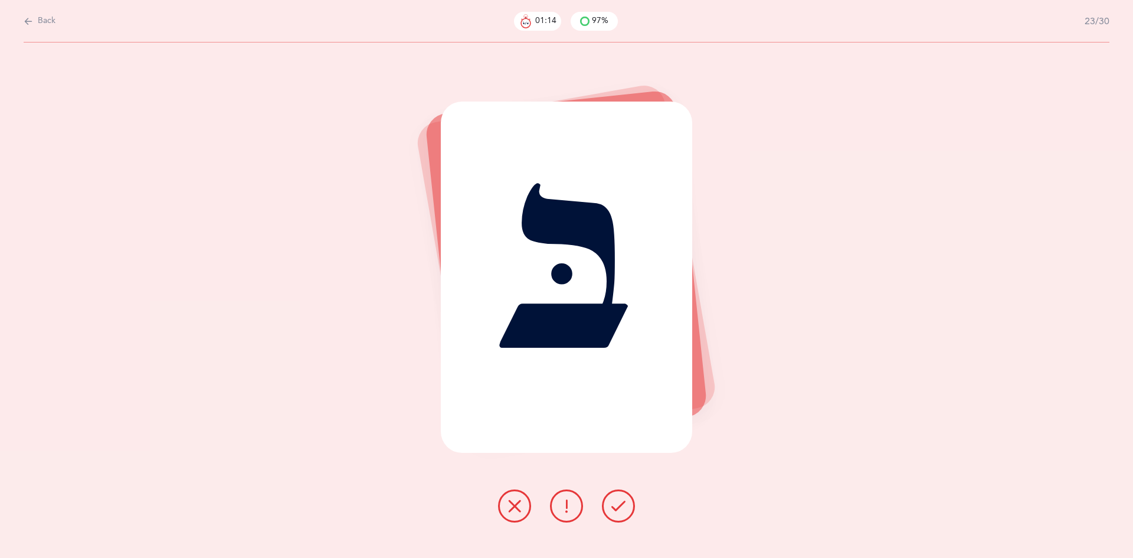
click at [617, 509] on icon at bounding box center [618, 506] width 14 height 14
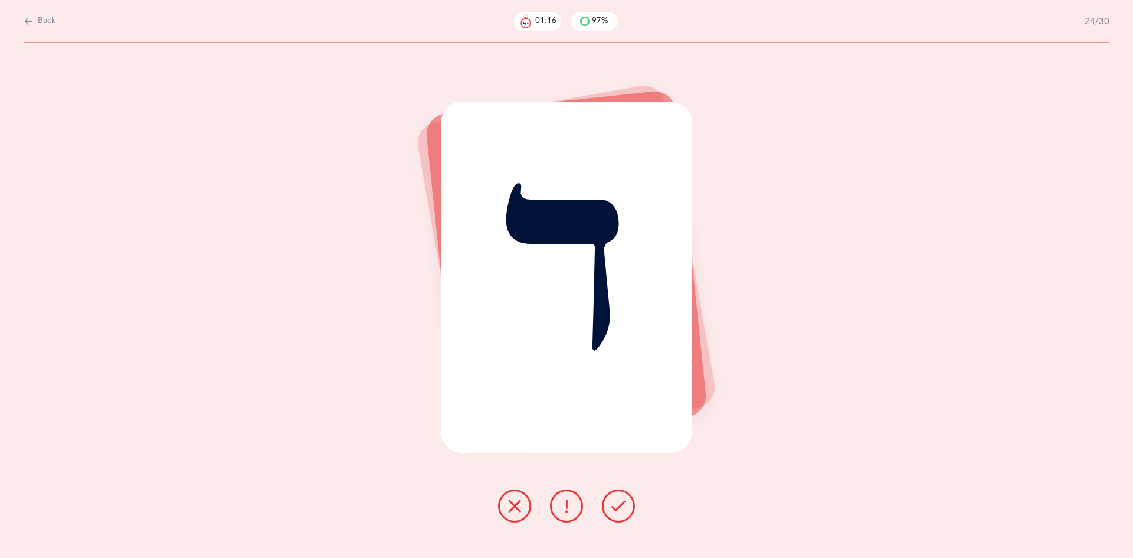
click at [616, 506] on icon at bounding box center [618, 506] width 14 height 14
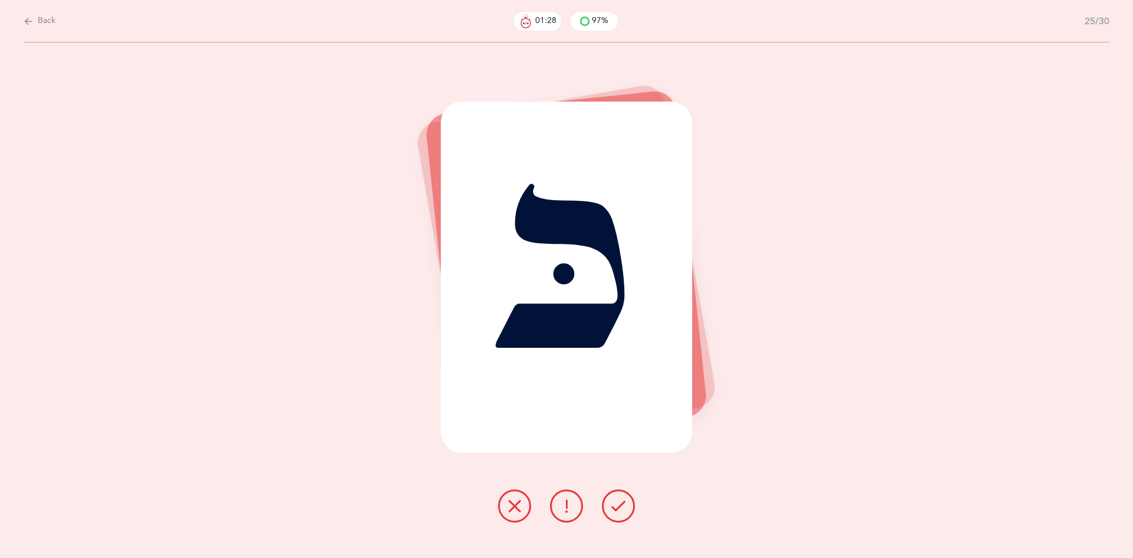
click at [563, 512] on icon at bounding box center [566, 506] width 14 height 14
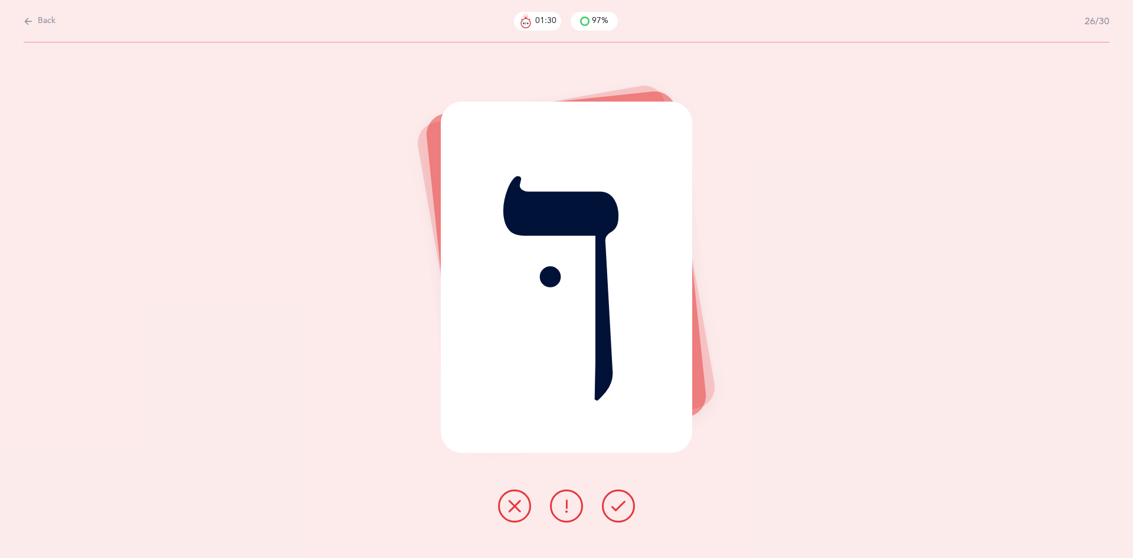
click at [617, 504] on icon at bounding box center [618, 506] width 14 height 14
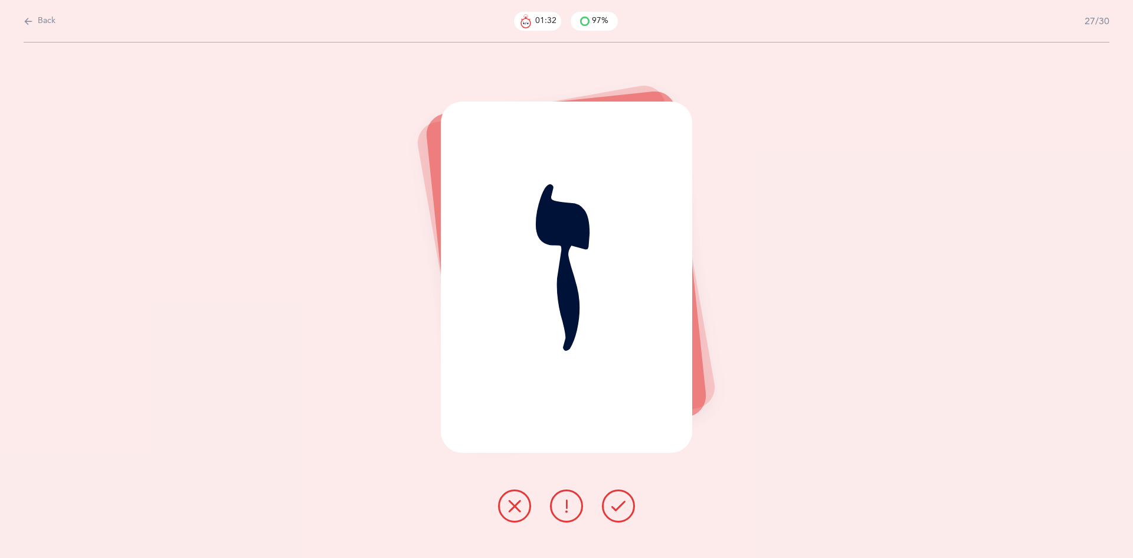
click at [617, 507] on icon at bounding box center [618, 506] width 14 height 14
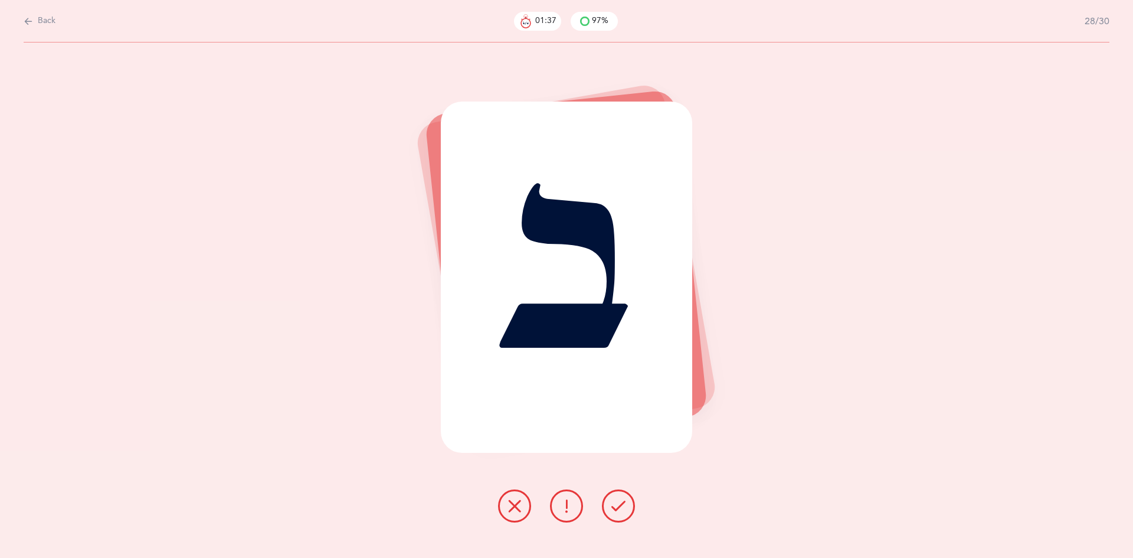
click at [556, 284] on div "ב" at bounding box center [566, 276] width 251 height 351
click at [514, 508] on icon at bounding box center [514, 506] width 14 height 14
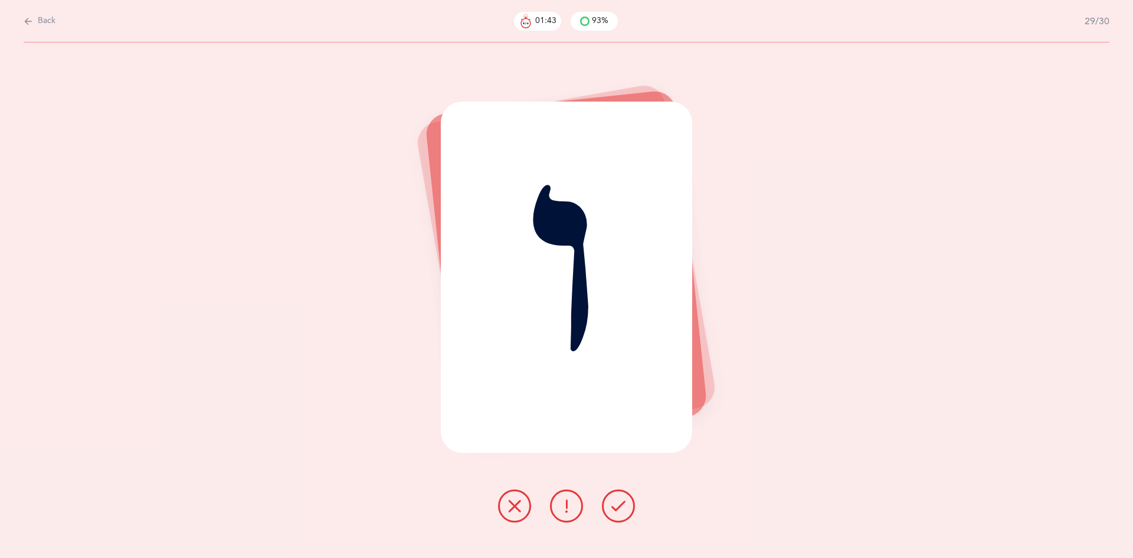
click at [618, 508] on icon at bounding box center [618, 506] width 14 height 14
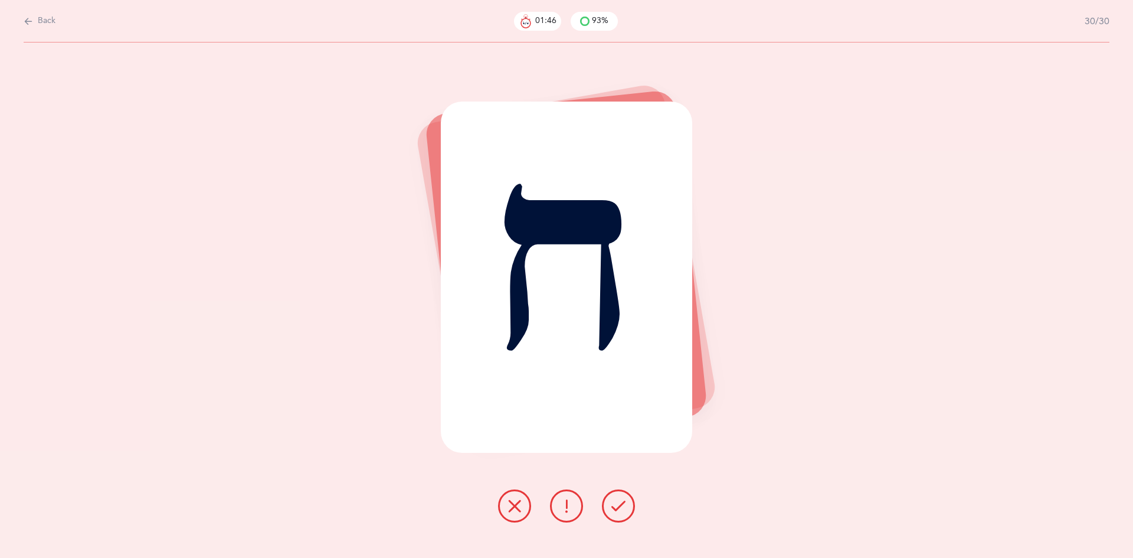
click at [622, 512] on icon at bounding box center [618, 506] width 14 height 14
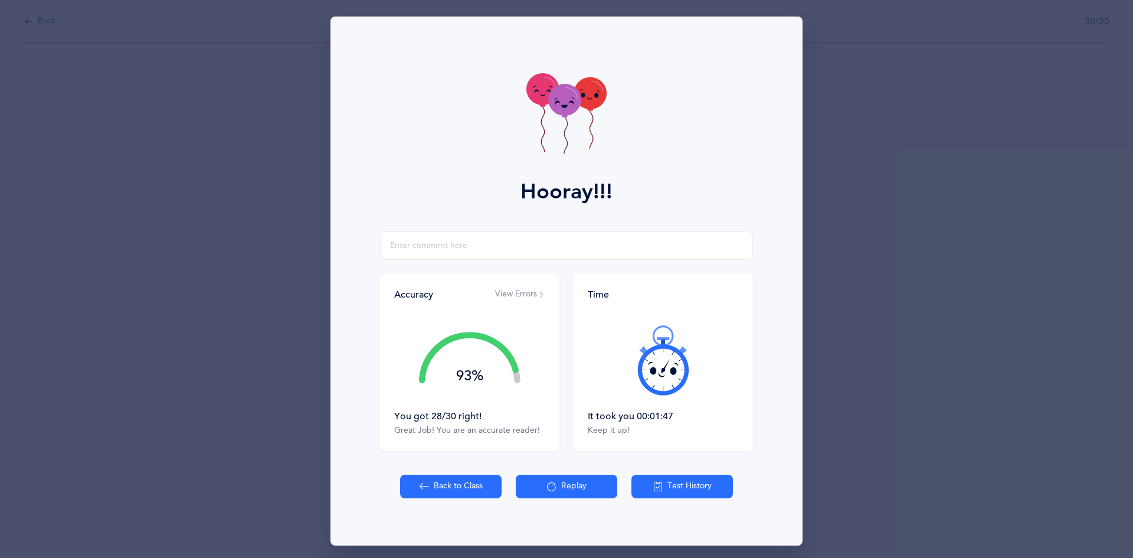
click at [564, 112] on icon at bounding box center [564, 100] width 32 height 32
click at [447, 486] on button "Back to Class" at bounding box center [450, 486] width 101 height 24
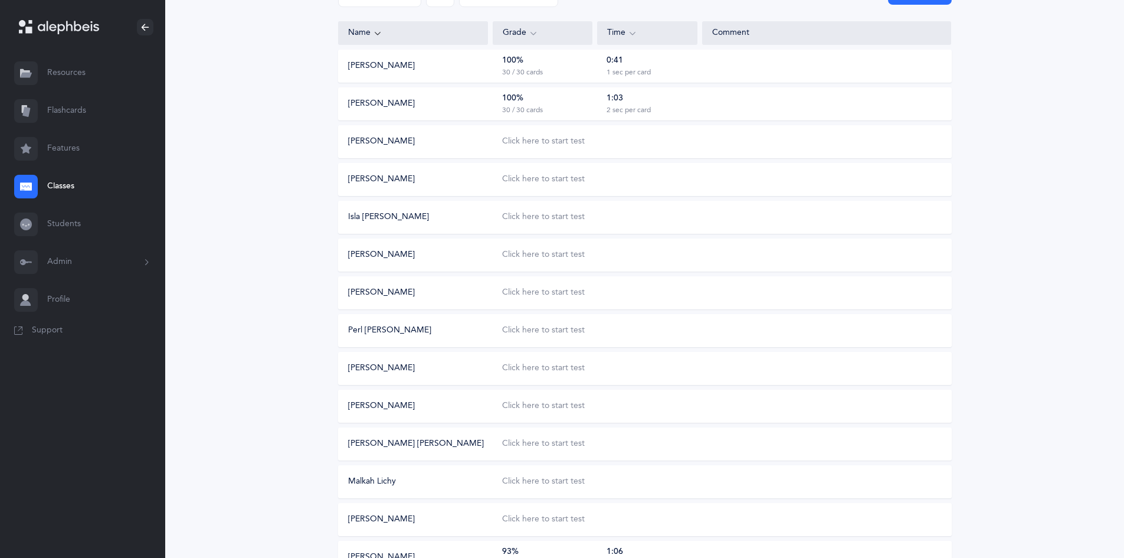
scroll to position [153, 0]
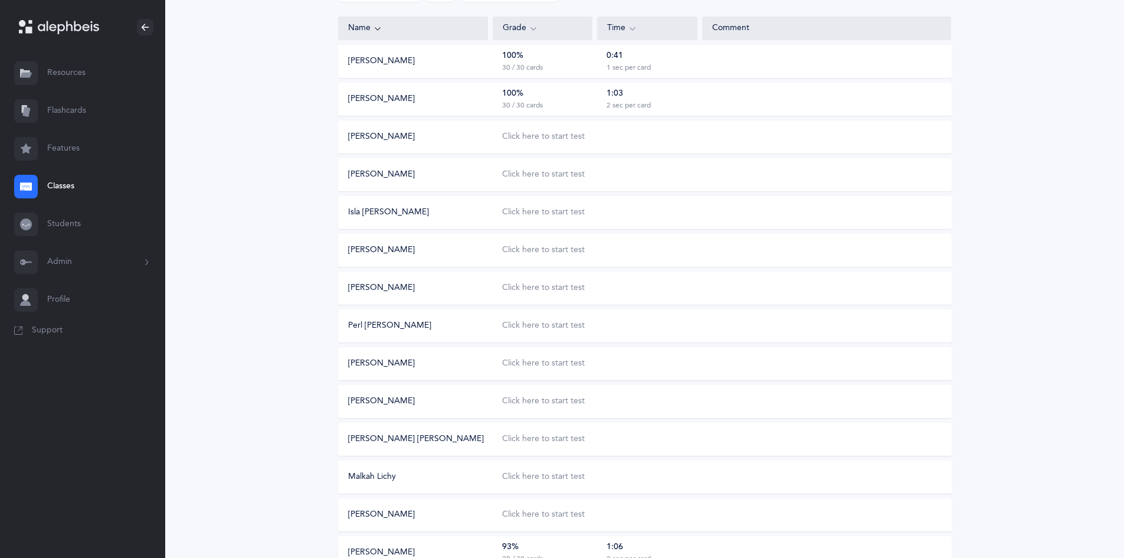
click at [539, 210] on div "Click here to start test" at bounding box center [543, 213] width 83 height 12
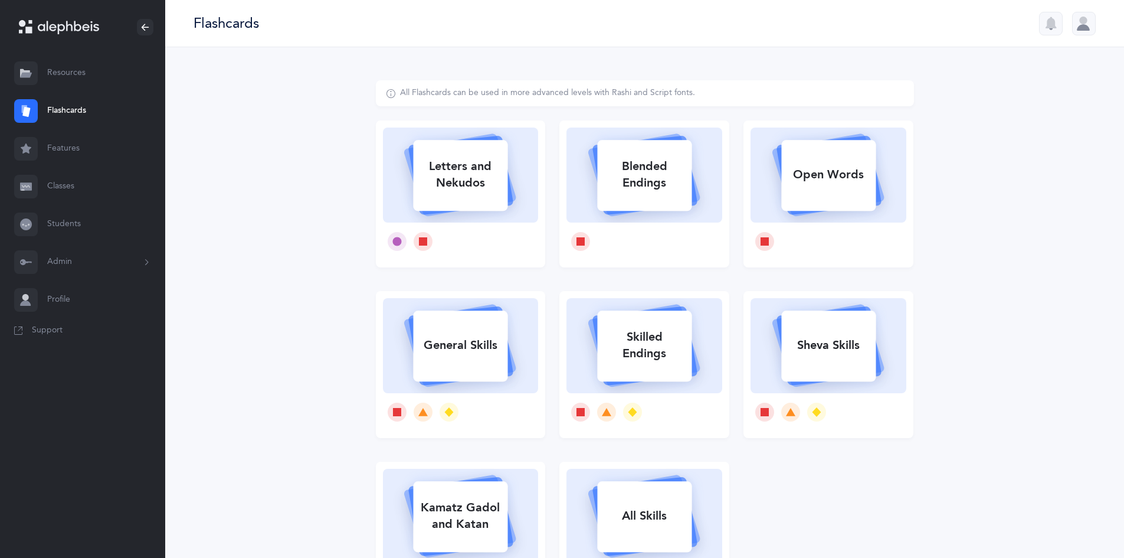
click at [460, 208] on rect at bounding box center [461, 175] width 94 height 71
select select
select select "single"
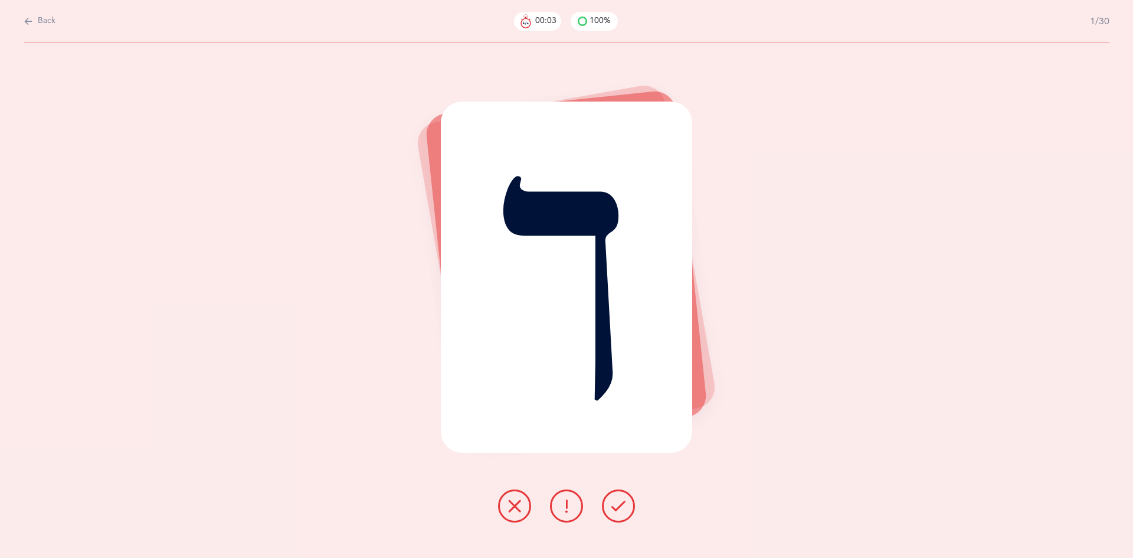
click at [623, 508] on icon at bounding box center [618, 506] width 14 height 14
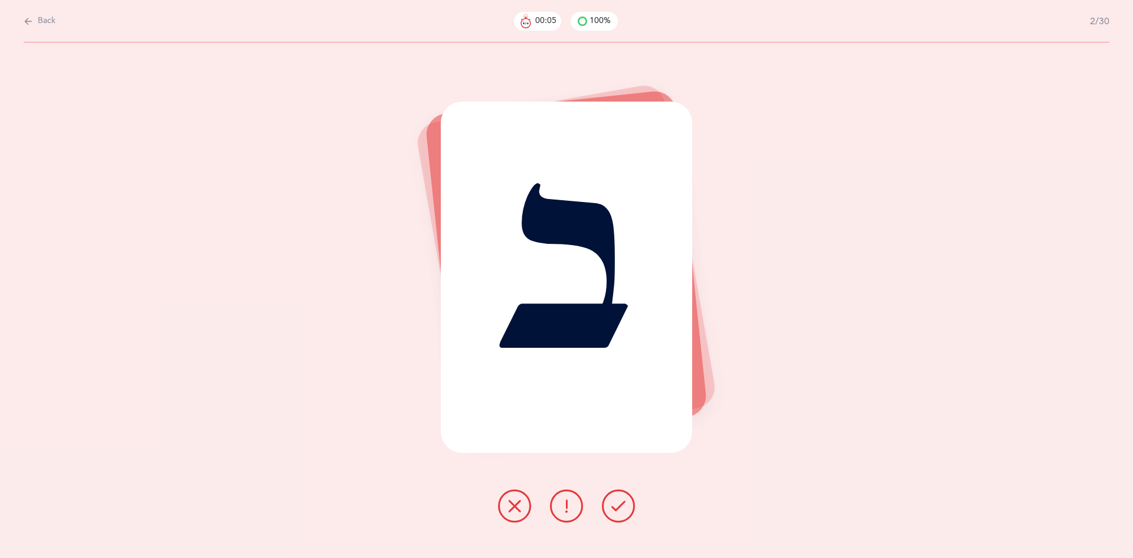
click at [617, 502] on icon at bounding box center [618, 506] width 14 height 14
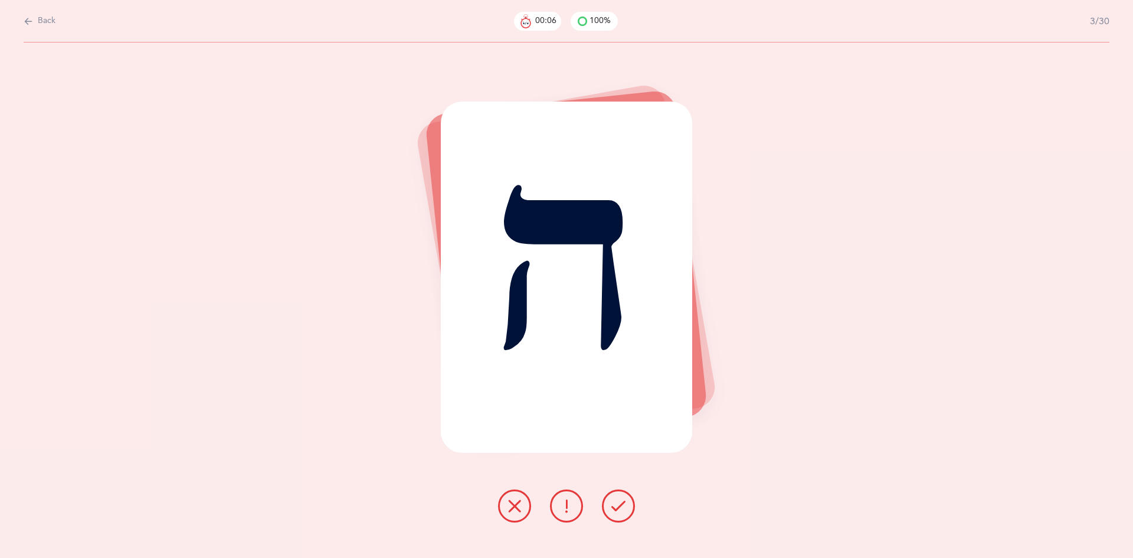
click at [617, 496] on button at bounding box center [618, 505] width 33 height 33
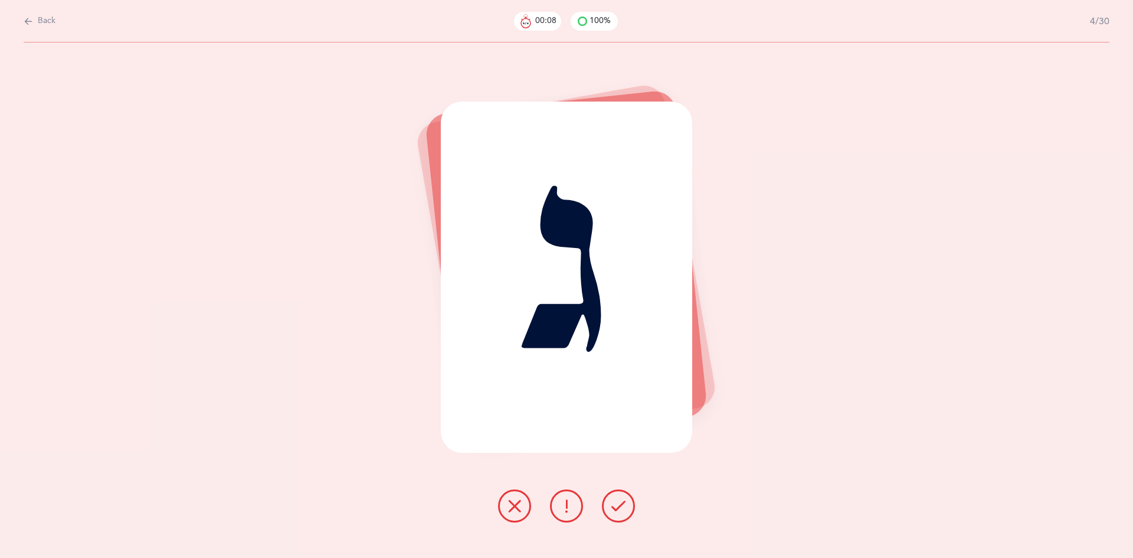
click at [607, 502] on button at bounding box center [618, 505] width 33 height 33
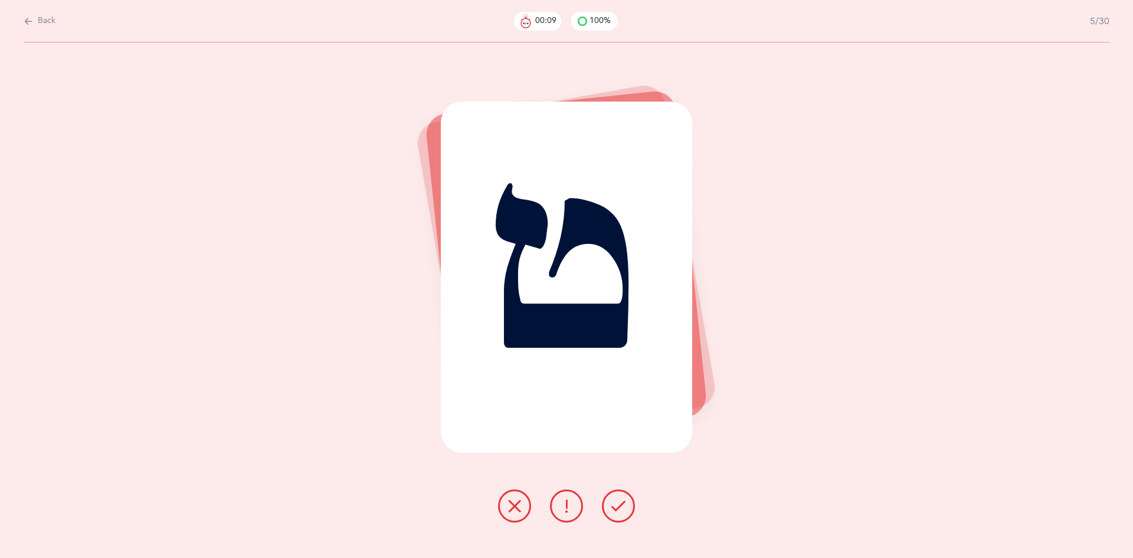
click at [609, 497] on button at bounding box center [618, 505] width 33 height 33
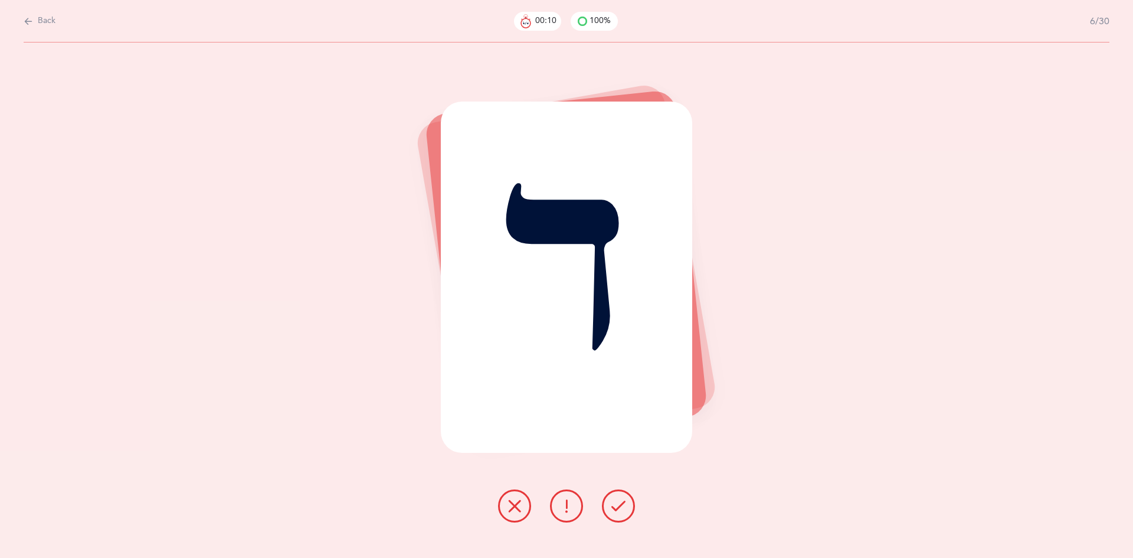
click at [610, 502] on button at bounding box center [618, 505] width 33 height 33
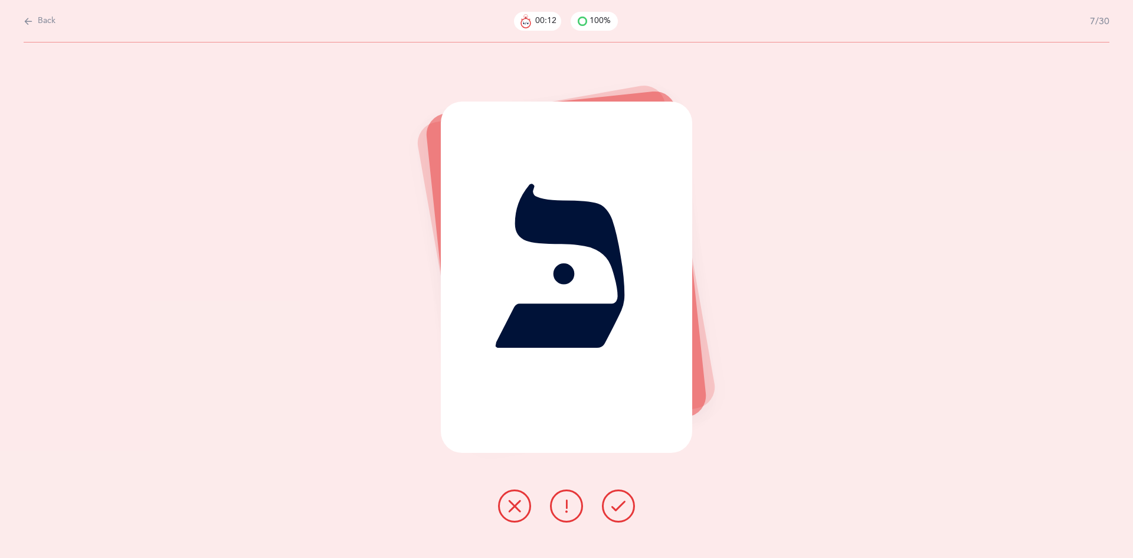
click at [610, 504] on button at bounding box center [618, 505] width 33 height 33
click at [609, 504] on button at bounding box center [618, 505] width 33 height 33
click at [613, 499] on icon at bounding box center [618, 506] width 14 height 14
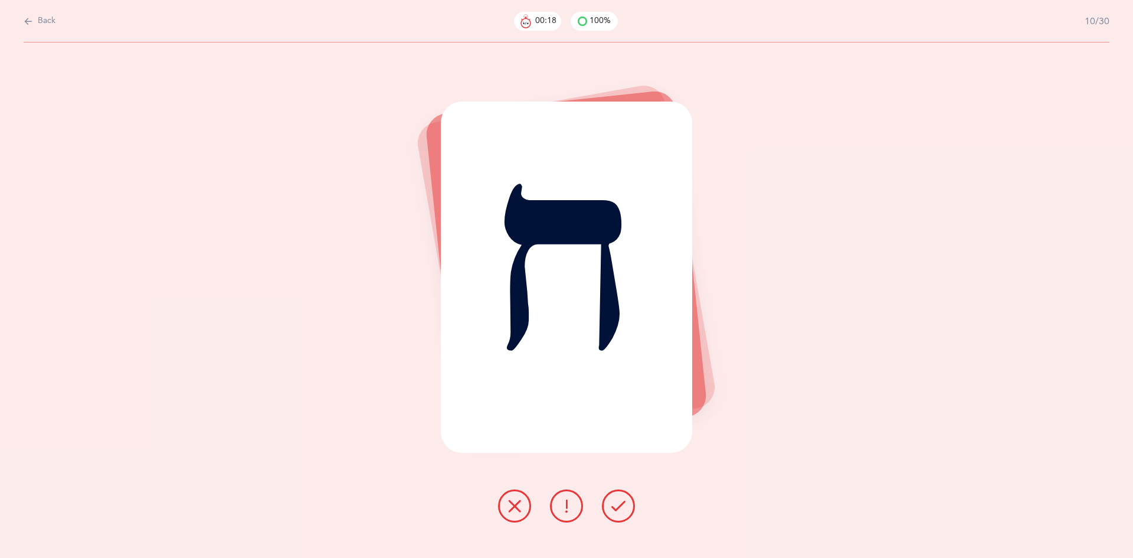
click at [612, 496] on button at bounding box center [618, 505] width 33 height 33
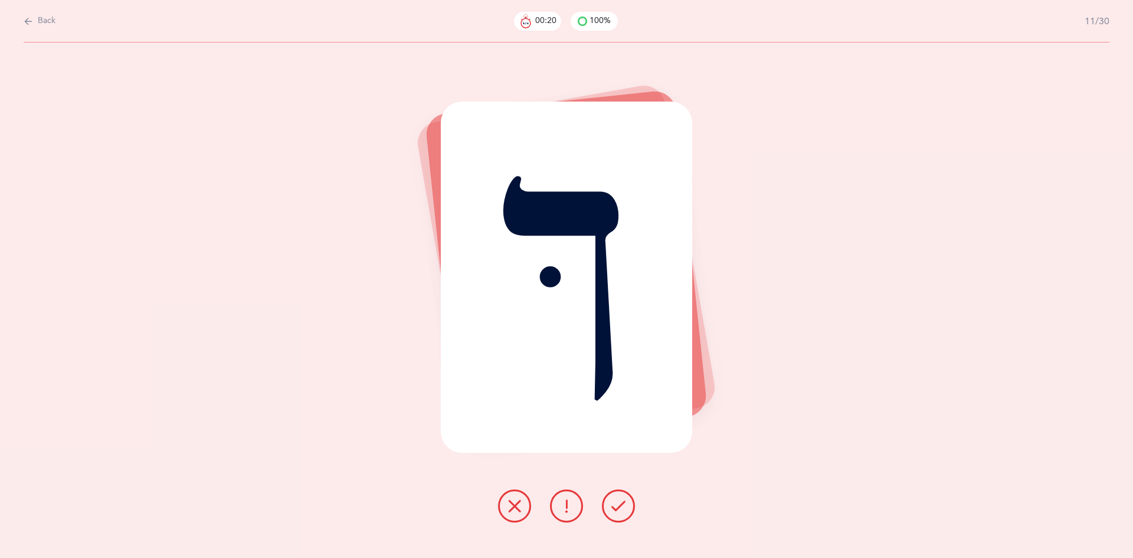
click at [610, 495] on button at bounding box center [618, 505] width 33 height 33
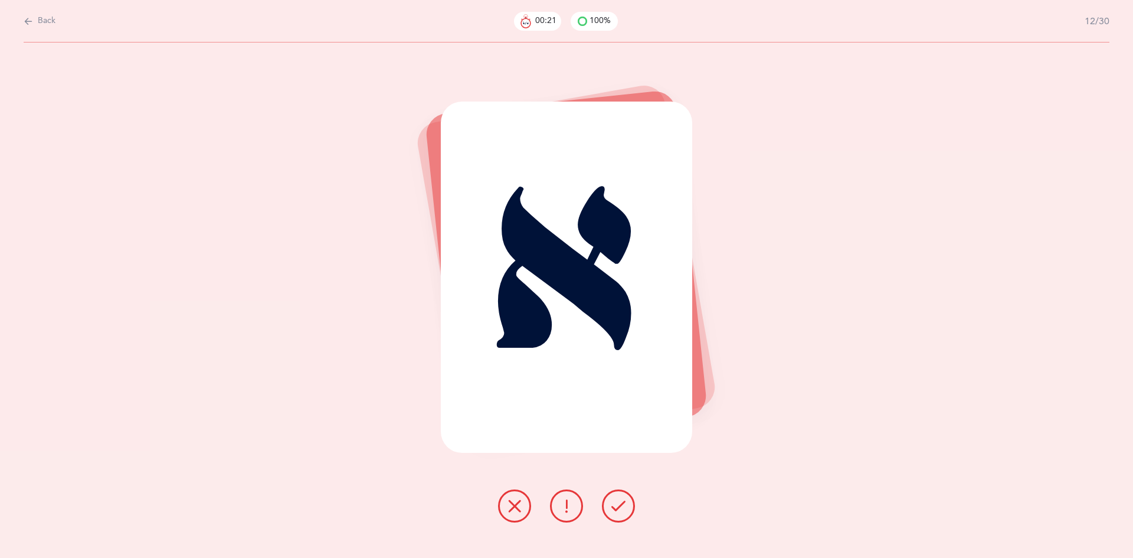
click at [612, 506] on icon at bounding box center [618, 506] width 14 height 14
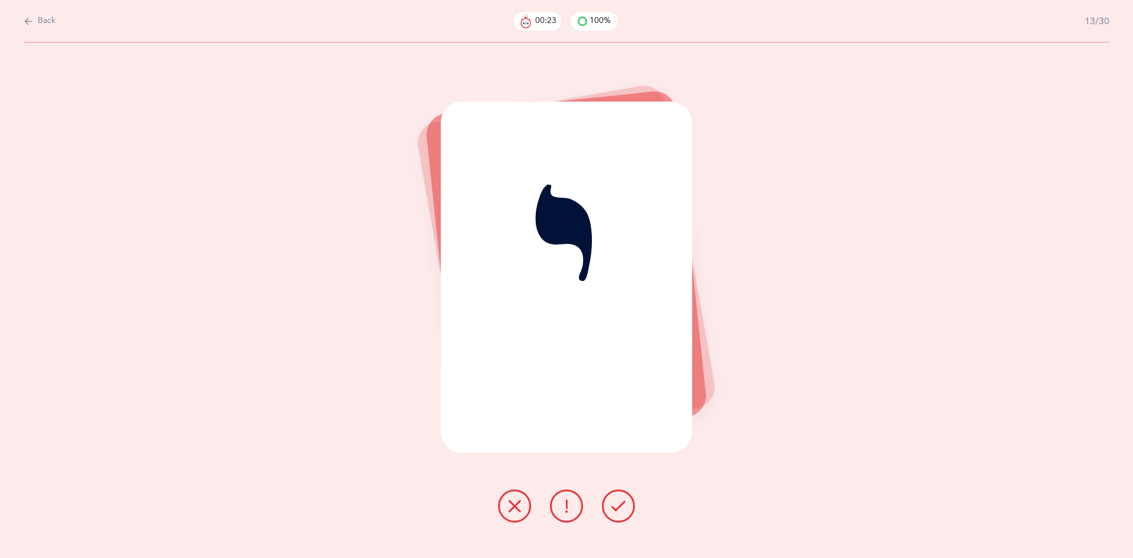
click at [612, 505] on icon at bounding box center [618, 506] width 14 height 14
click at [612, 504] on icon at bounding box center [618, 506] width 14 height 14
click at [604, 507] on button at bounding box center [618, 505] width 33 height 33
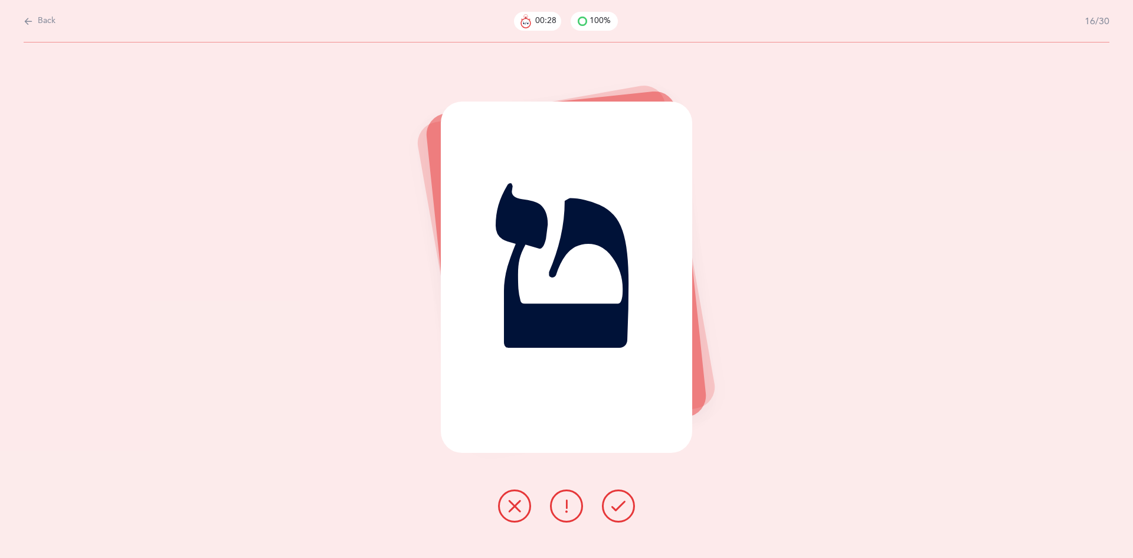
click at [602, 509] on button at bounding box center [618, 505] width 33 height 33
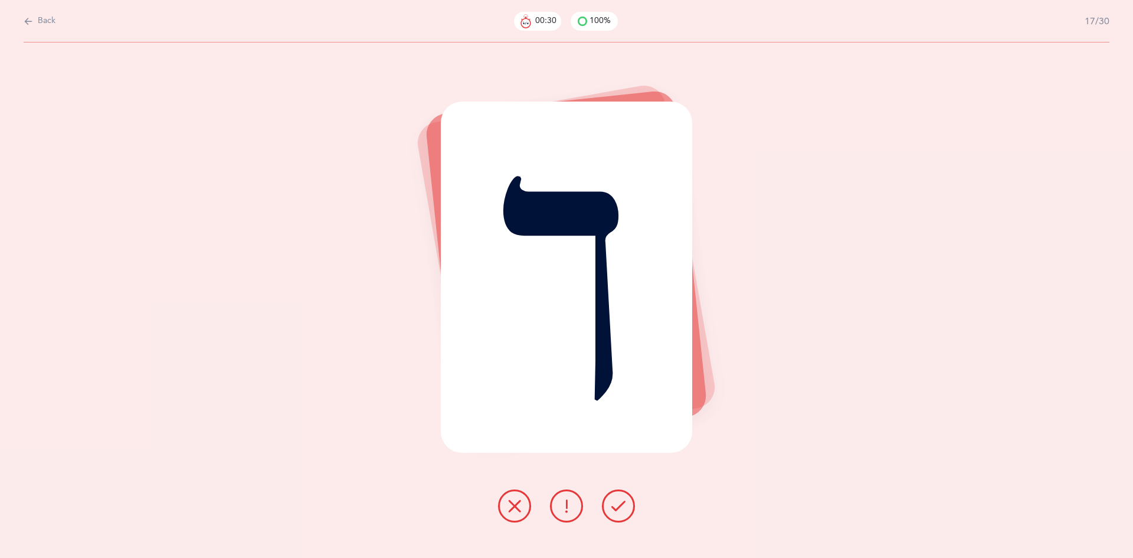
click at [604, 503] on button at bounding box center [618, 505] width 33 height 33
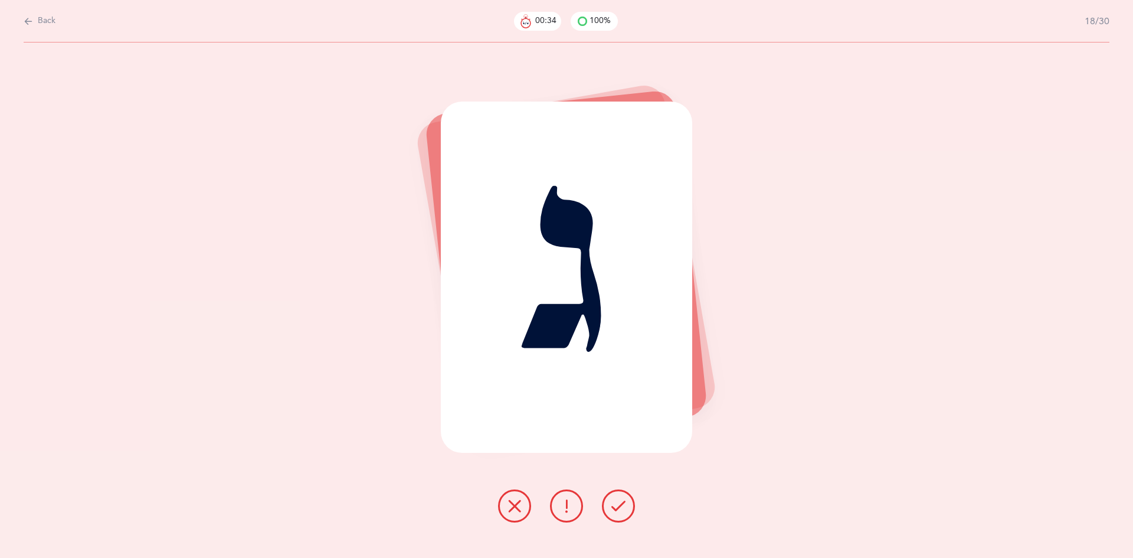
click at [610, 510] on button at bounding box center [618, 505] width 33 height 33
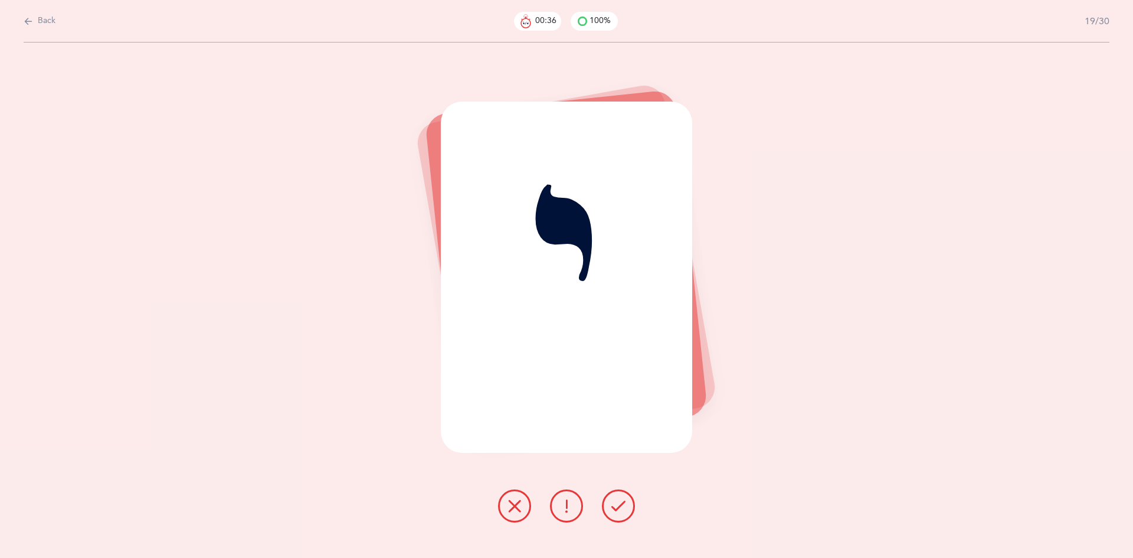
click at [611, 510] on icon at bounding box center [618, 506] width 14 height 14
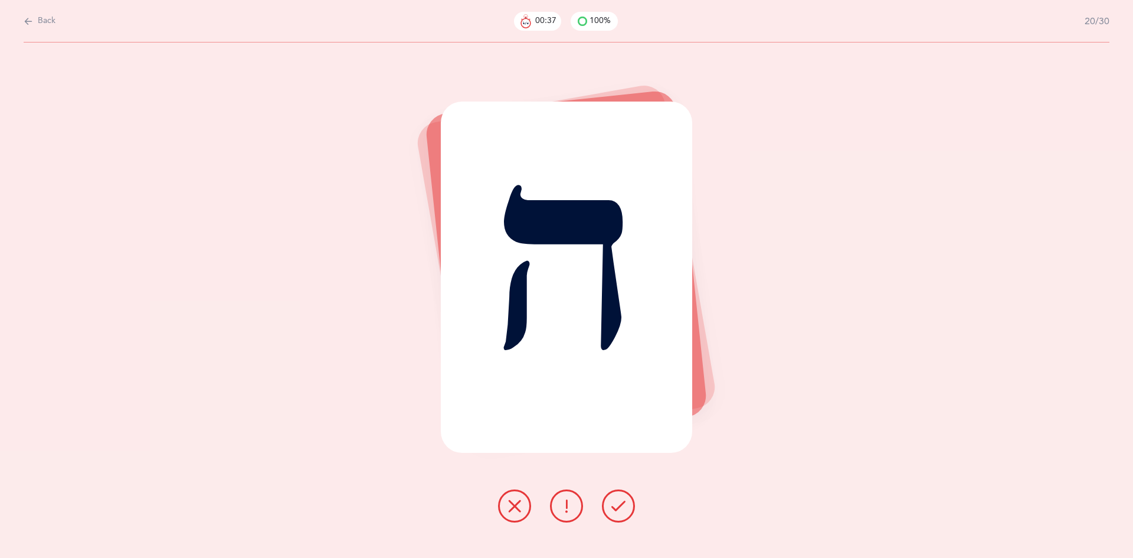
click at [611, 513] on button at bounding box center [618, 505] width 33 height 33
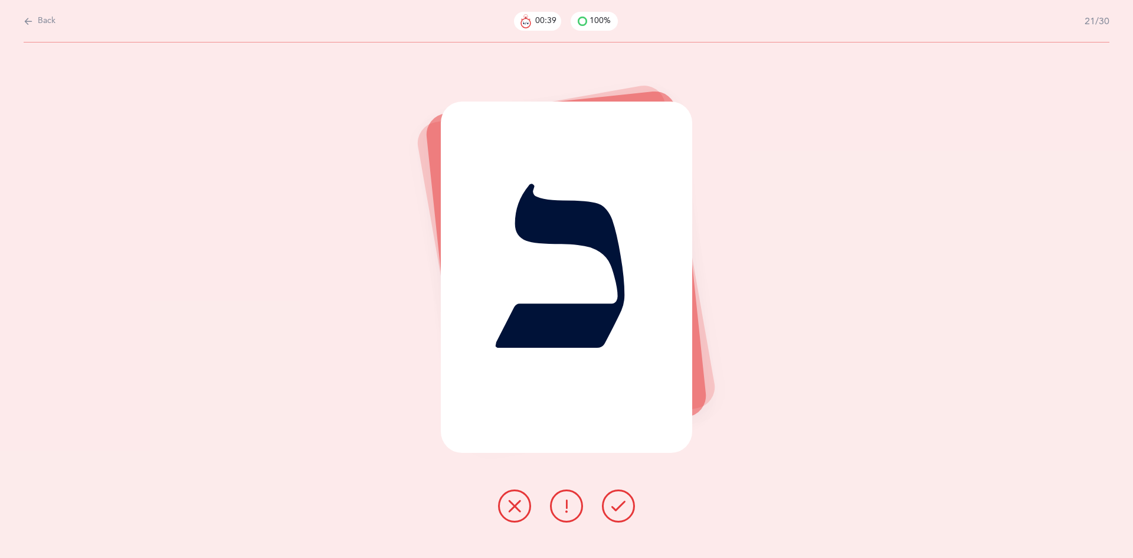
click at [607, 509] on button at bounding box center [618, 505] width 33 height 33
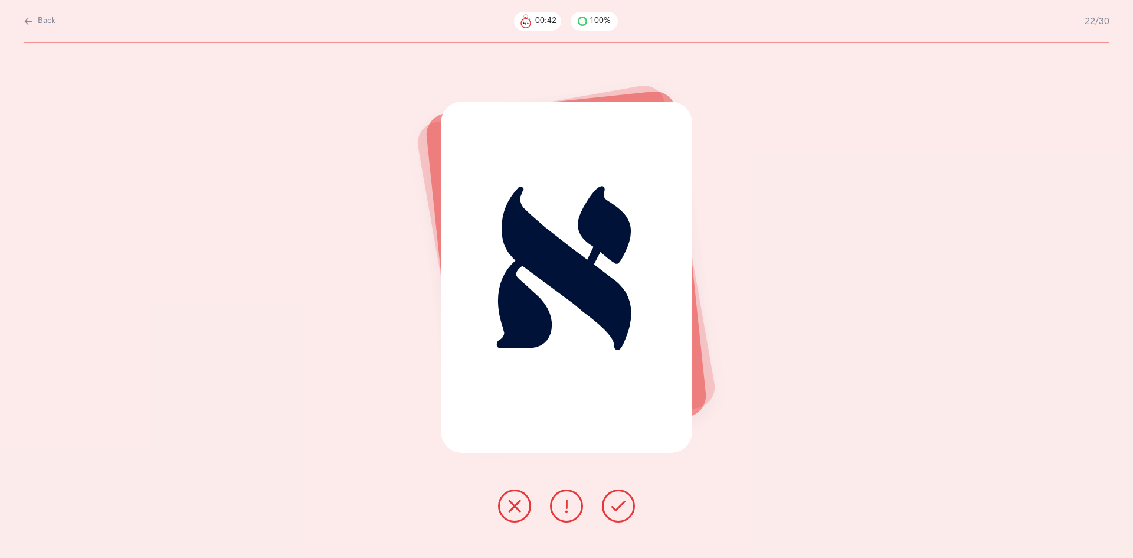
click at [610, 510] on button at bounding box center [618, 505] width 33 height 33
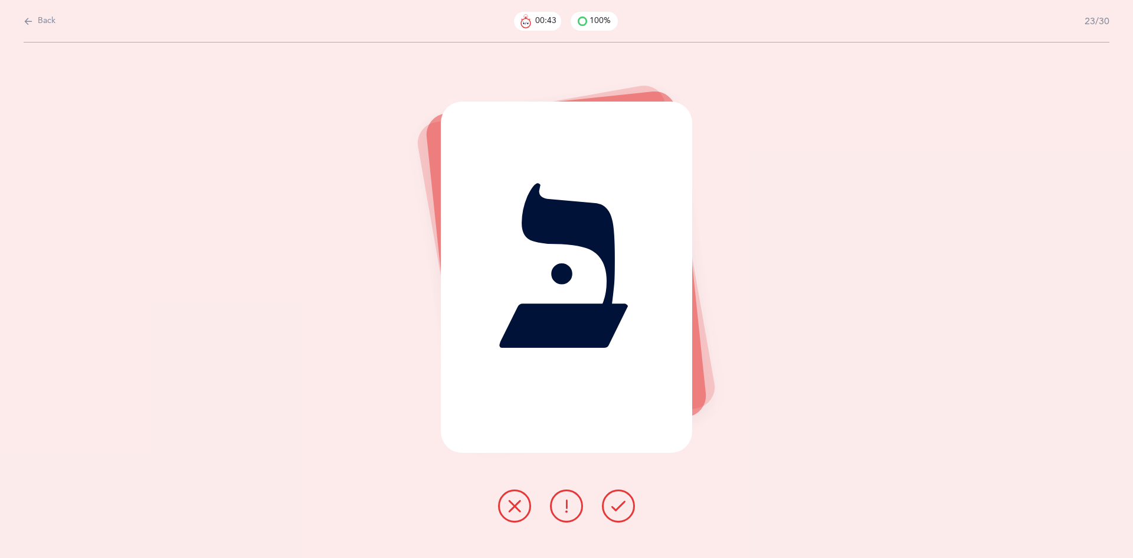
click at [618, 506] on icon at bounding box center [618, 506] width 14 height 14
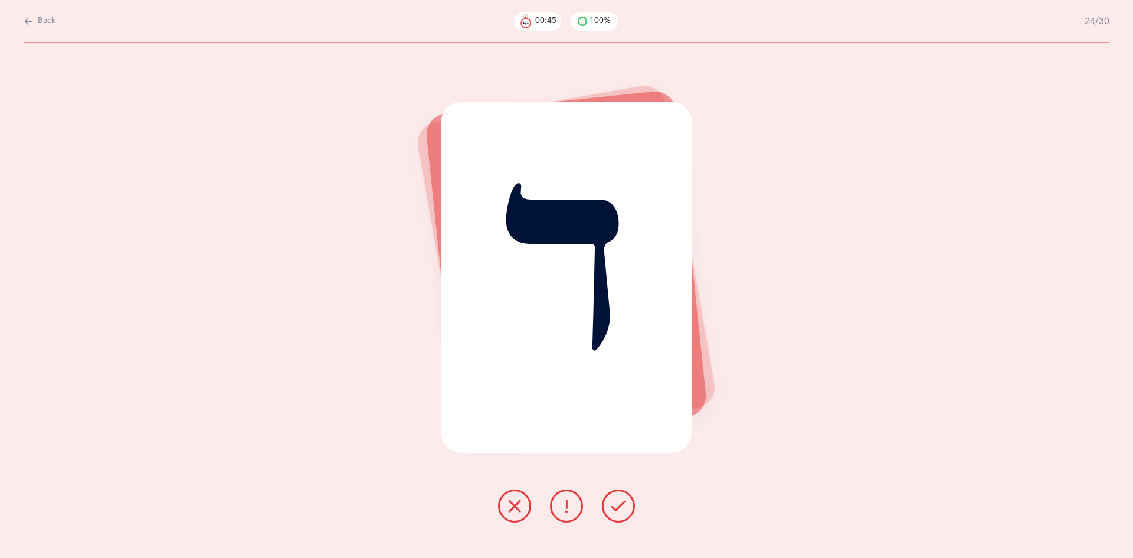
click at [623, 509] on icon at bounding box center [618, 506] width 14 height 14
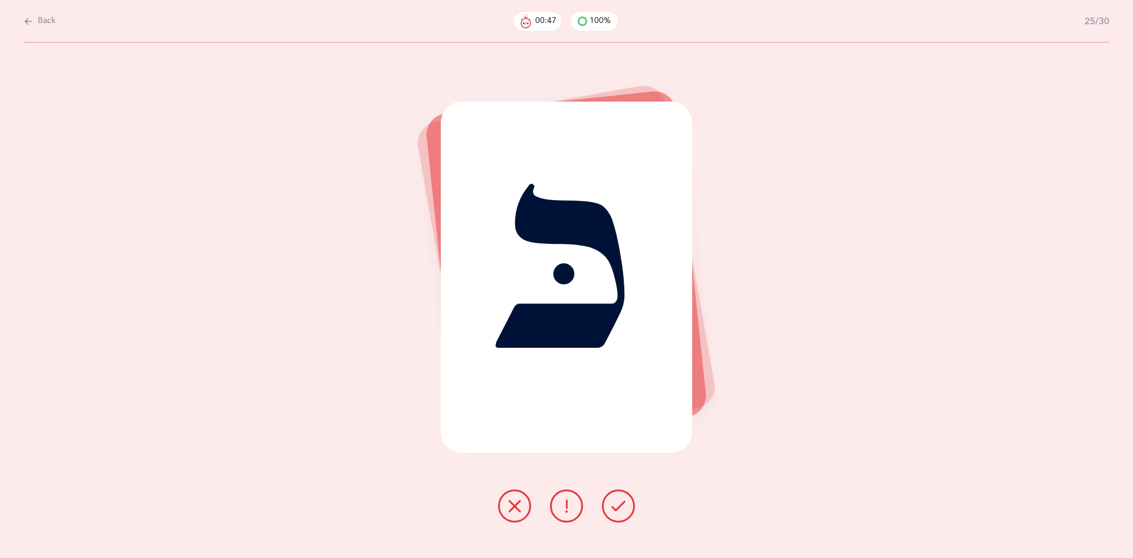
click at [620, 509] on icon at bounding box center [618, 506] width 14 height 14
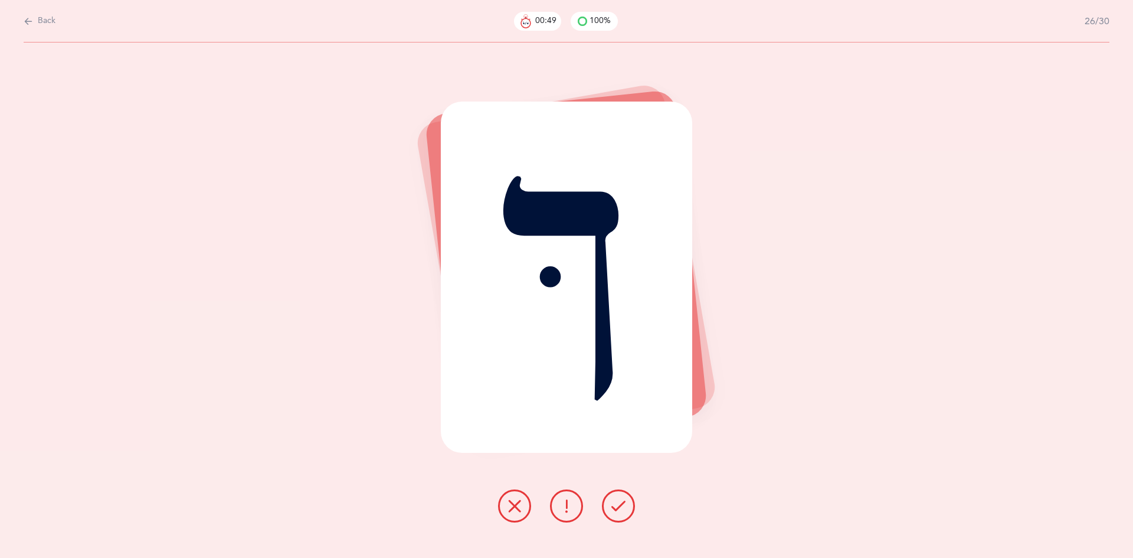
click at [618, 505] on icon at bounding box center [618, 506] width 14 height 14
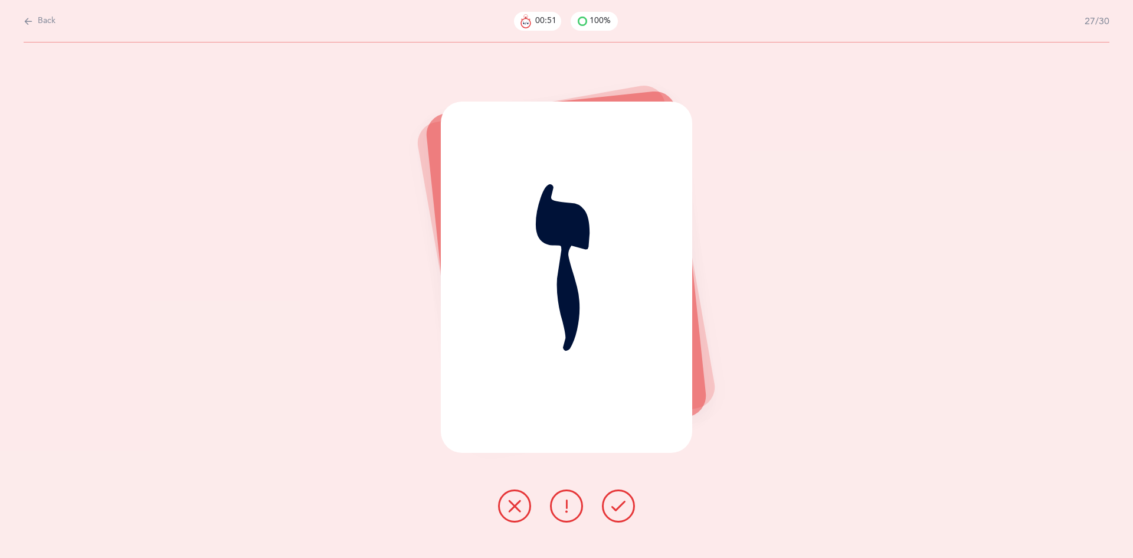
click at [616, 508] on icon at bounding box center [618, 506] width 14 height 14
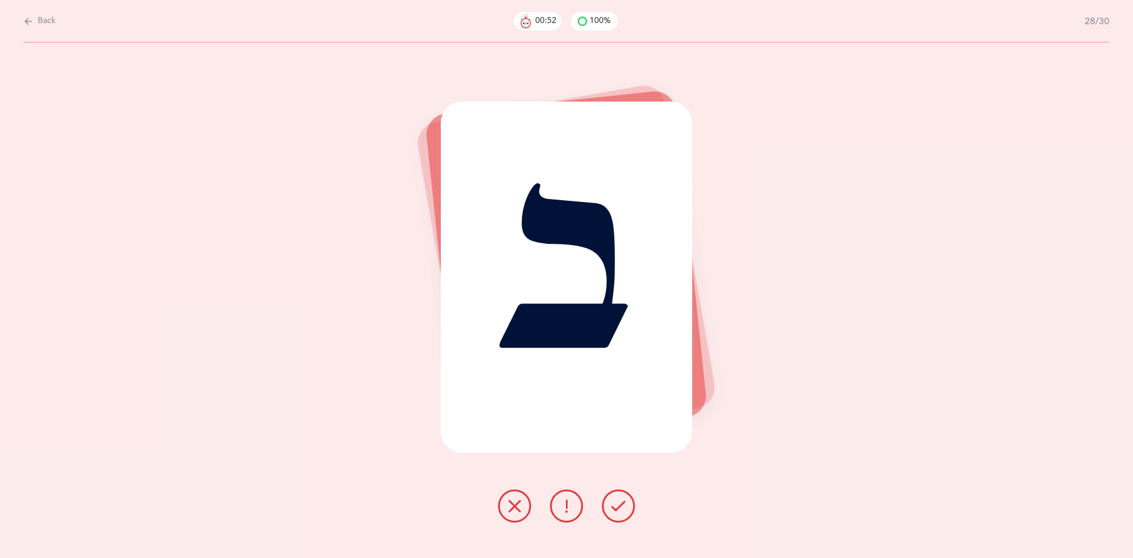
click at [613, 503] on icon at bounding box center [618, 506] width 14 height 14
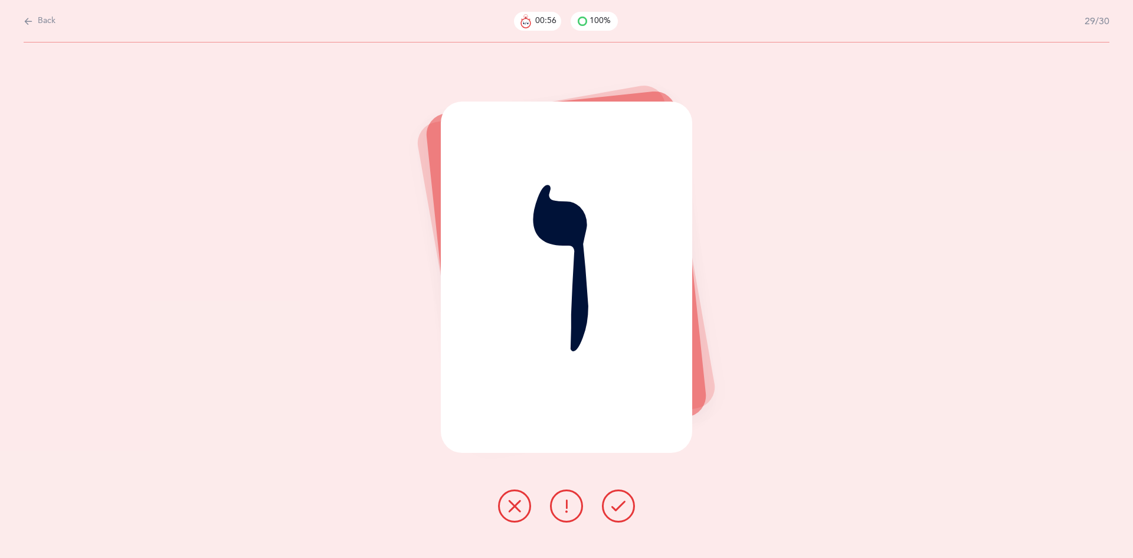
click at [611, 500] on icon at bounding box center [618, 506] width 14 height 14
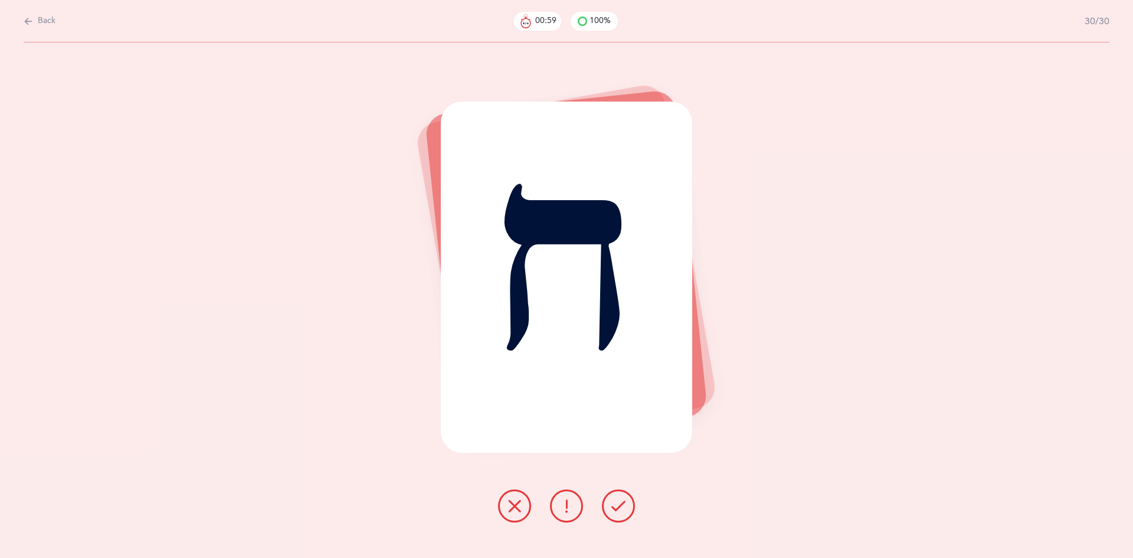
click at [620, 499] on icon at bounding box center [618, 506] width 14 height 14
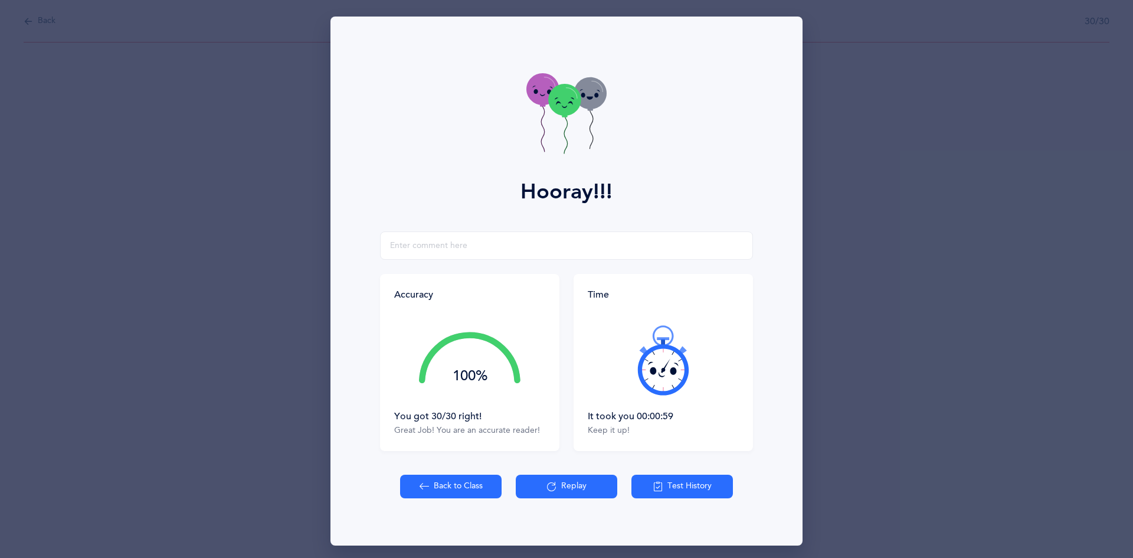
click at [450, 486] on button "Back to Class" at bounding box center [450, 486] width 101 height 24
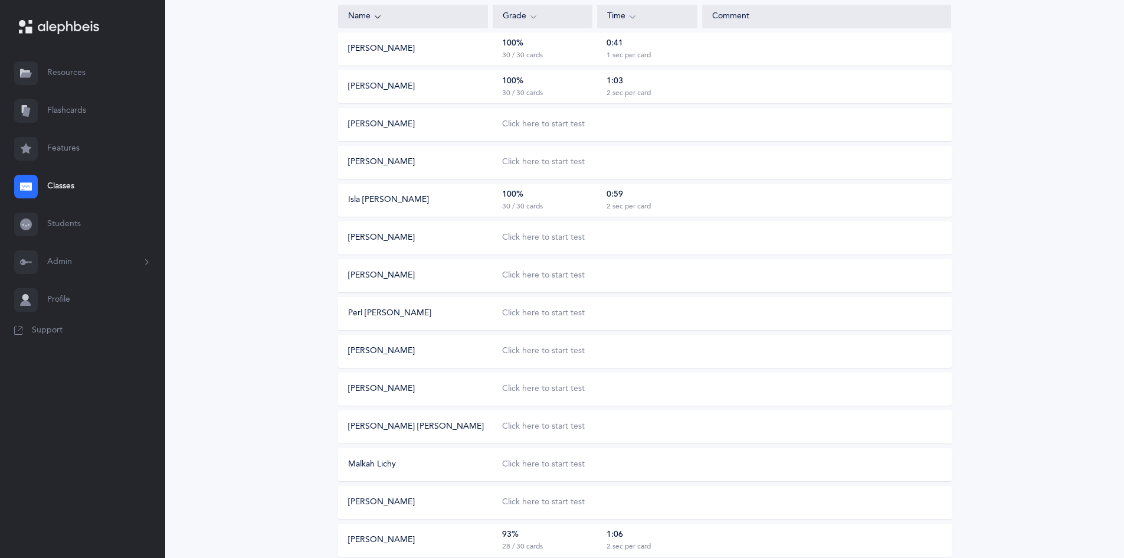
scroll to position [236, 0]
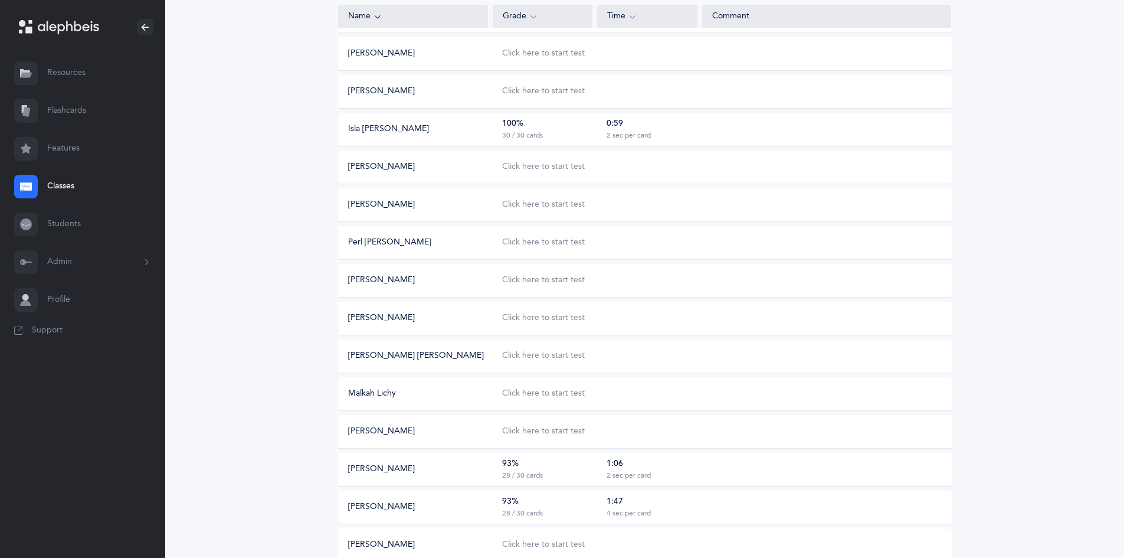
click at [527, 432] on div "Click here to start test" at bounding box center [543, 431] width 83 height 12
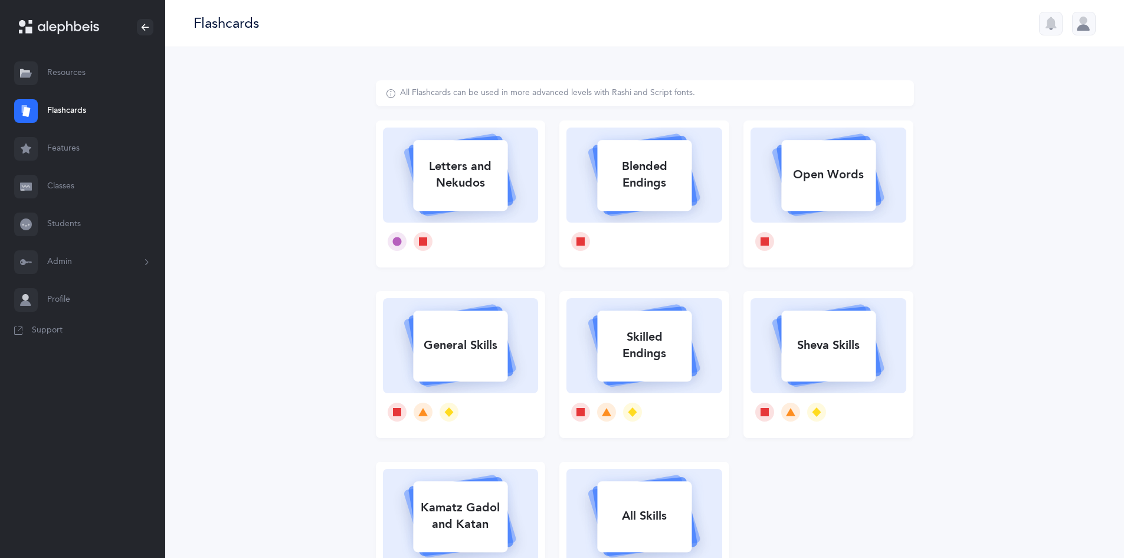
click at [451, 209] on rect at bounding box center [461, 175] width 94 height 71
select select
select select "single"
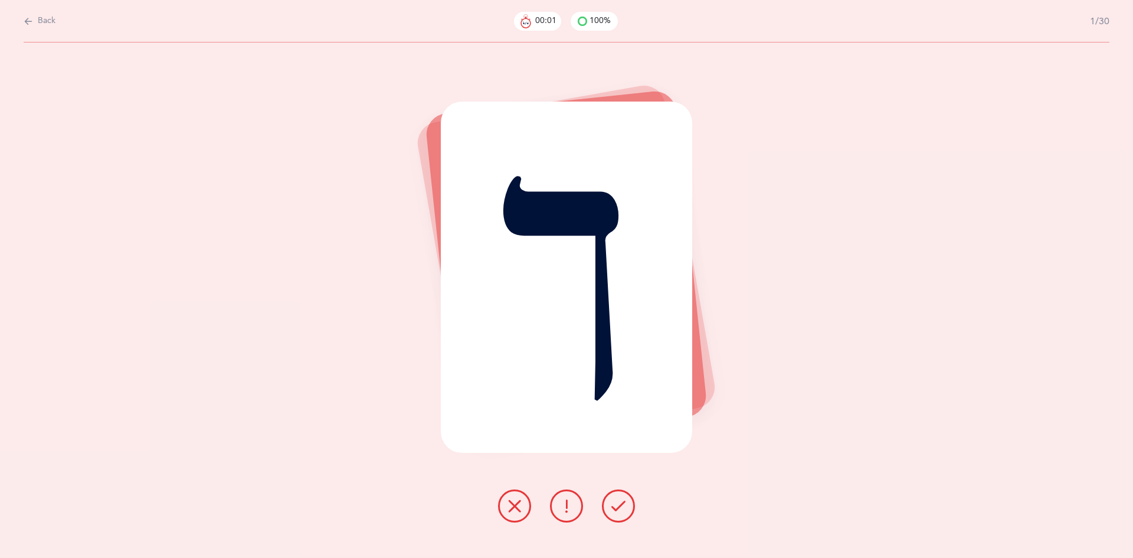
click at [618, 507] on icon at bounding box center [618, 506] width 14 height 14
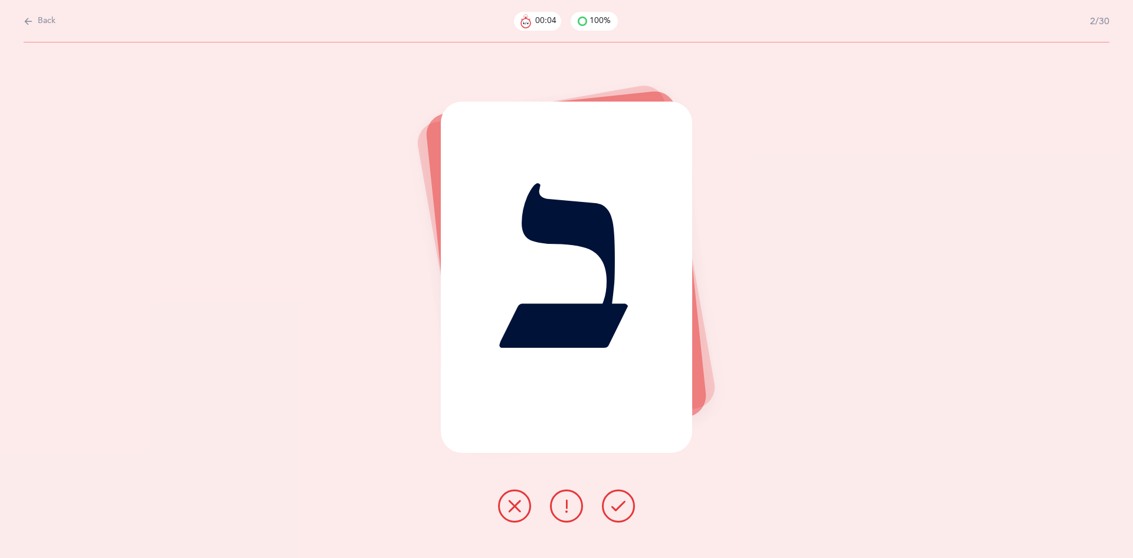
click at [626, 505] on button at bounding box center [618, 505] width 33 height 33
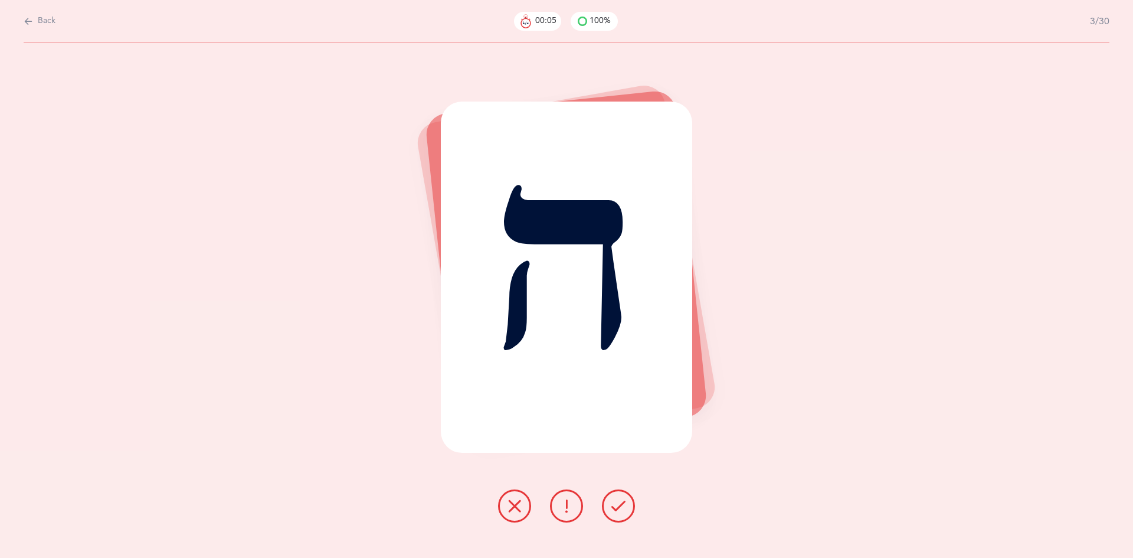
click at [615, 493] on button at bounding box center [618, 505] width 33 height 33
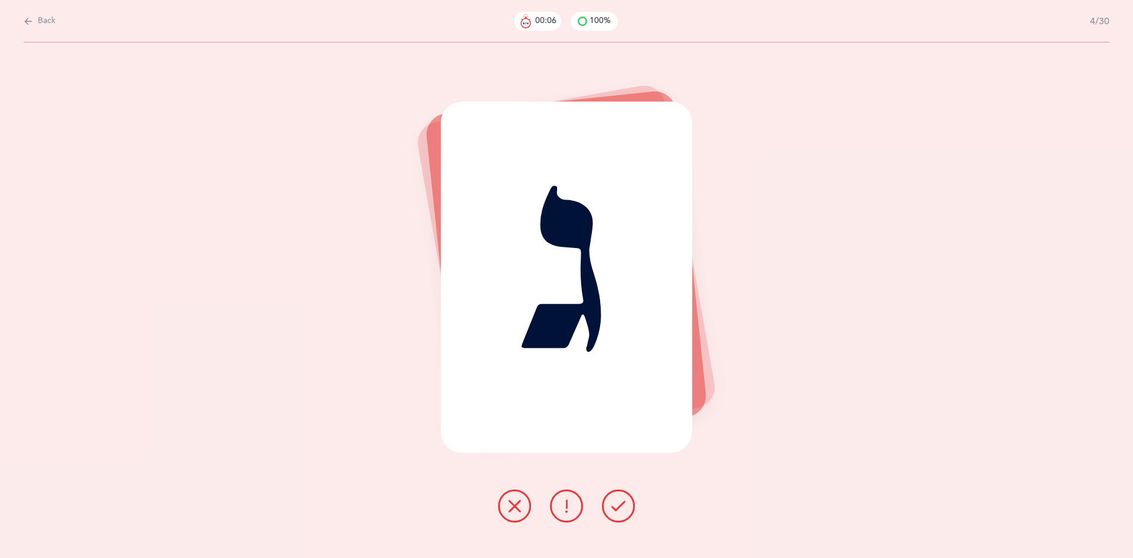
click at [616, 503] on icon at bounding box center [618, 506] width 14 height 14
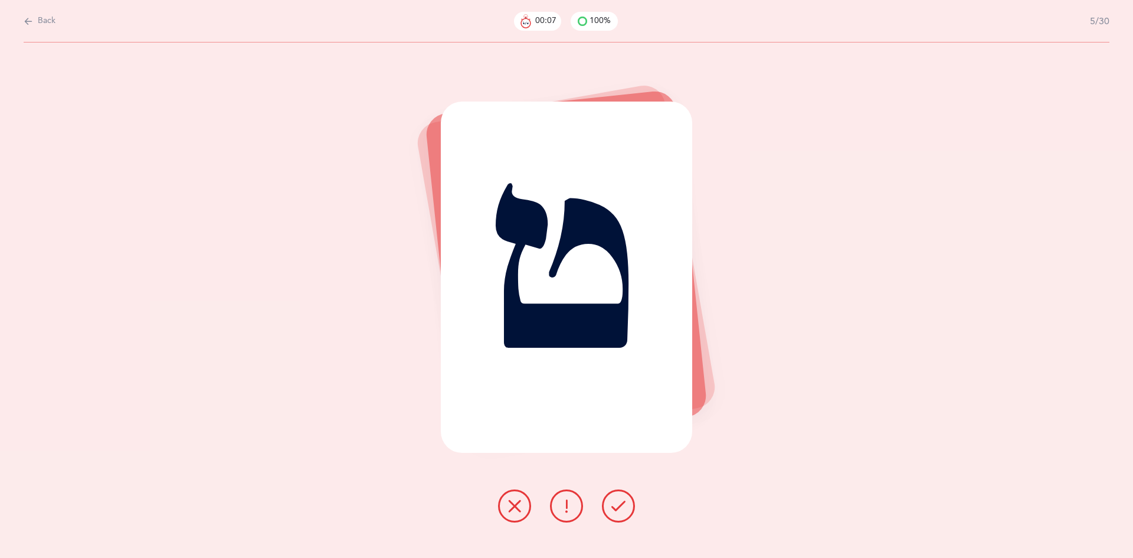
click at [619, 509] on icon at bounding box center [618, 506] width 14 height 14
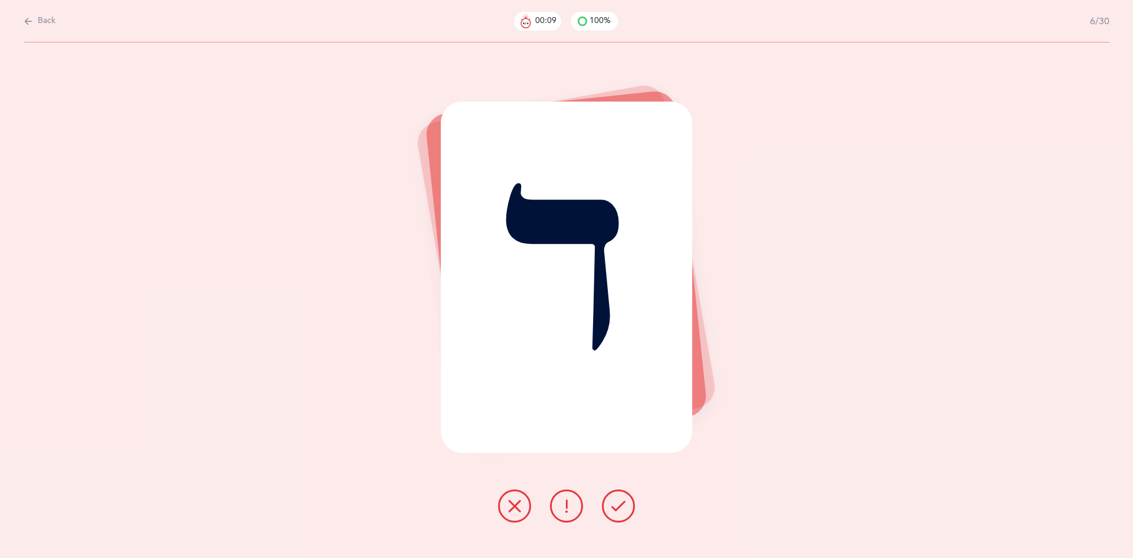
click at [616, 509] on icon at bounding box center [618, 506] width 14 height 14
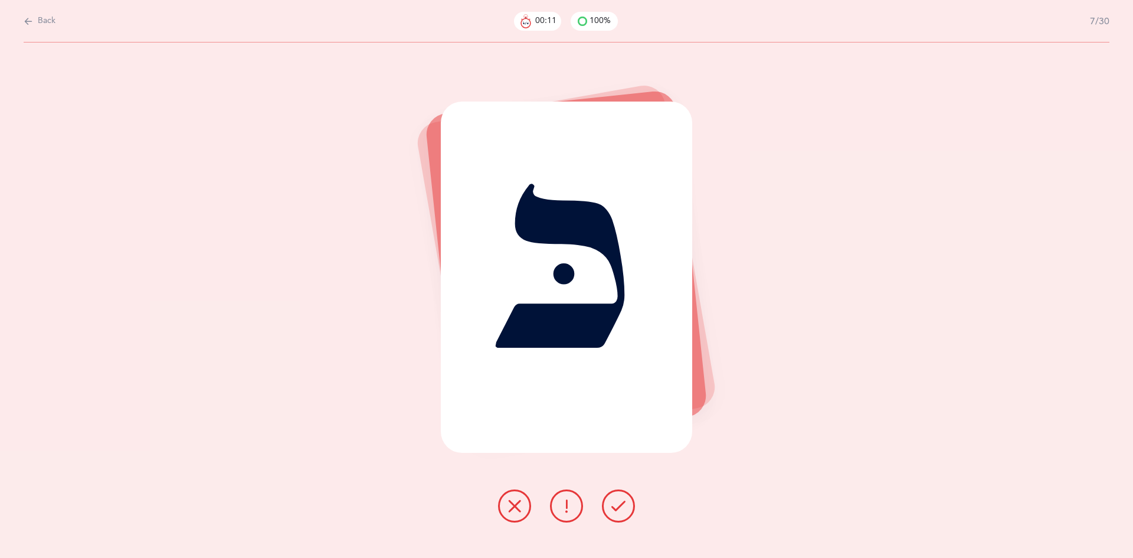
click at [614, 506] on icon at bounding box center [618, 506] width 14 height 14
click at [617, 508] on icon at bounding box center [618, 506] width 14 height 14
click at [620, 507] on icon at bounding box center [618, 506] width 14 height 14
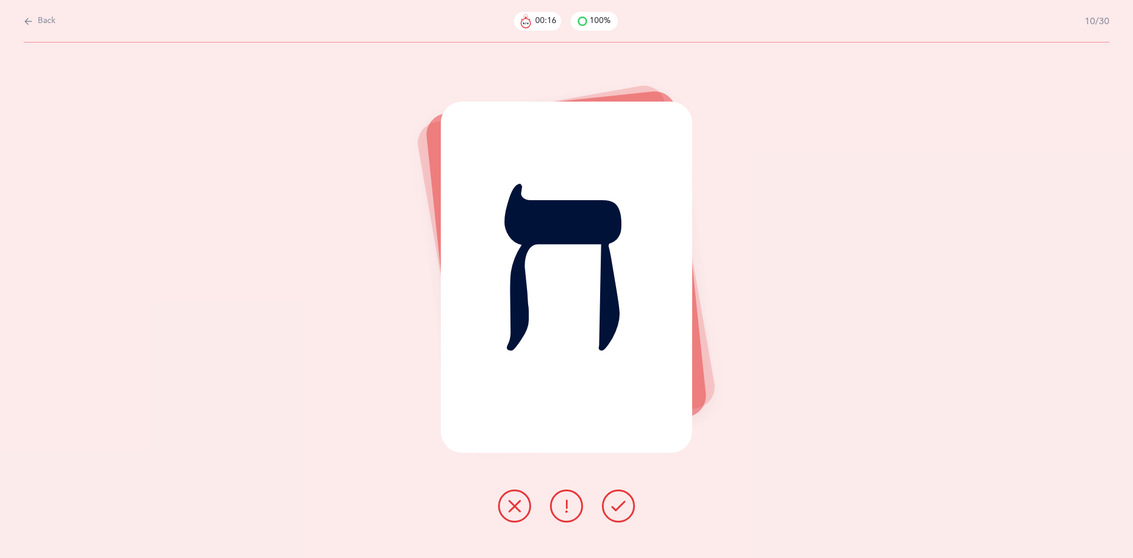
click at [627, 521] on div at bounding box center [567, 505] width 156 height 33
click at [611, 508] on icon at bounding box center [618, 506] width 14 height 14
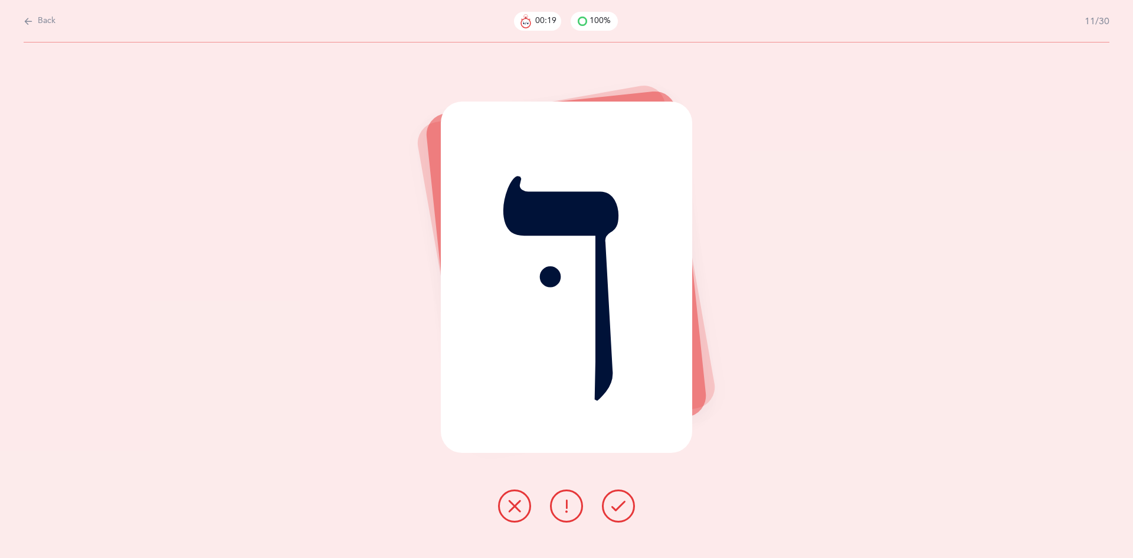
click at [618, 512] on icon at bounding box center [618, 506] width 14 height 14
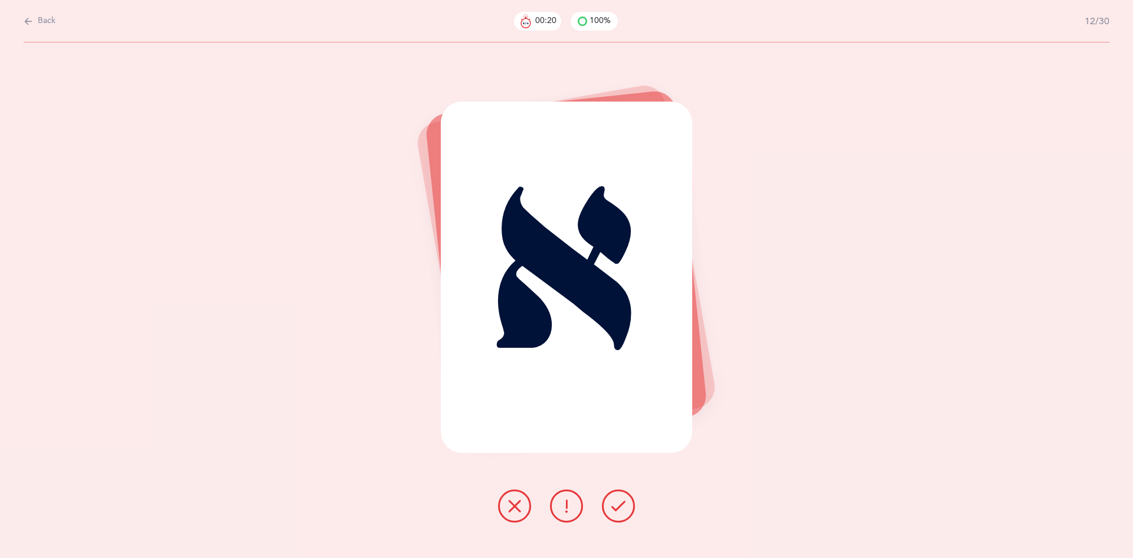
click at [614, 512] on icon at bounding box center [618, 506] width 14 height 14
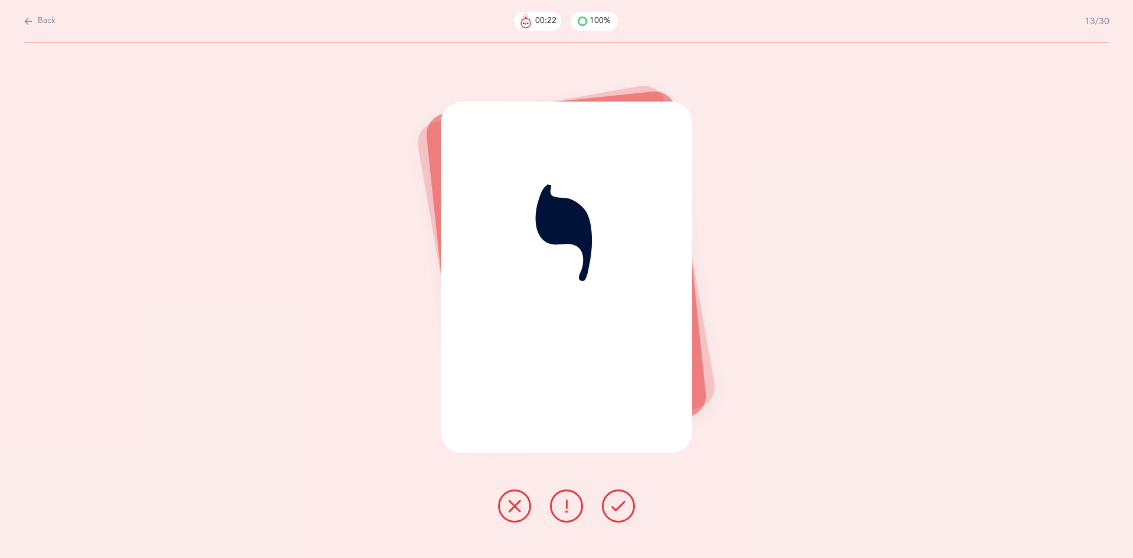
click at [617, 508] on icon at bounding box center [618, 506] width 14 height 14
click at [617, 512] on icon at bounding box center [618, 506] width 14 height 14
click at [615, 509] on icon at bounding box center [618, 506] width 14 height 14
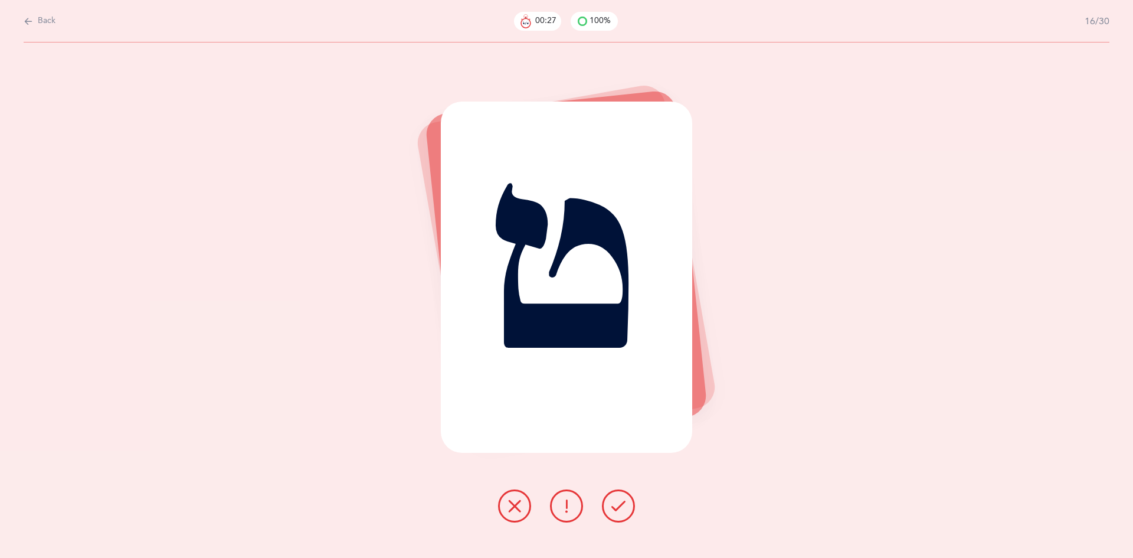
click at [614, 510] on icon at bounding box center [618, 506] width 14 height 14
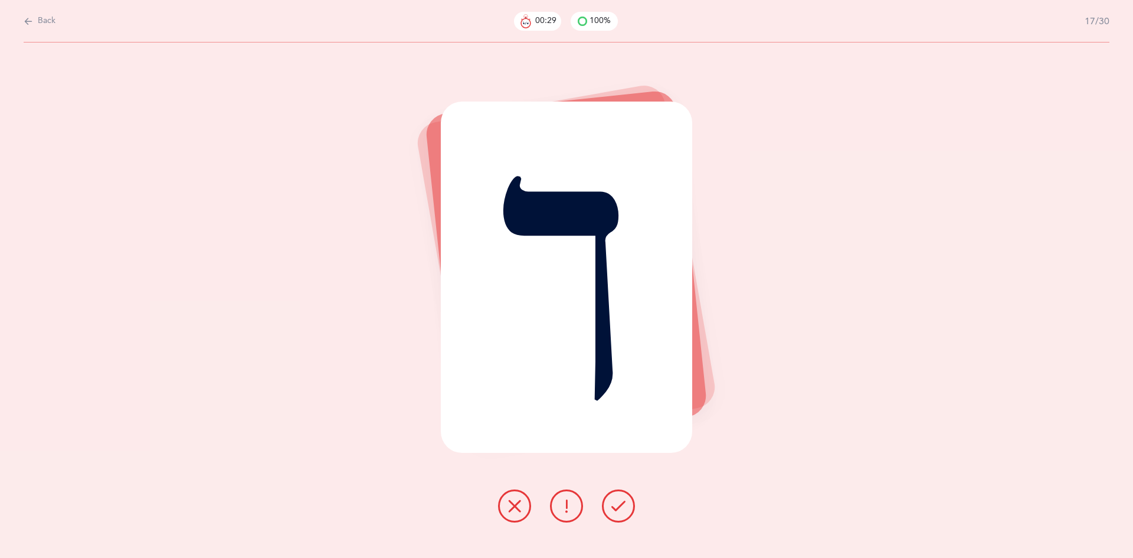
click at [617, 508] on icon at bounding box center [618, 506] width 14 height 14
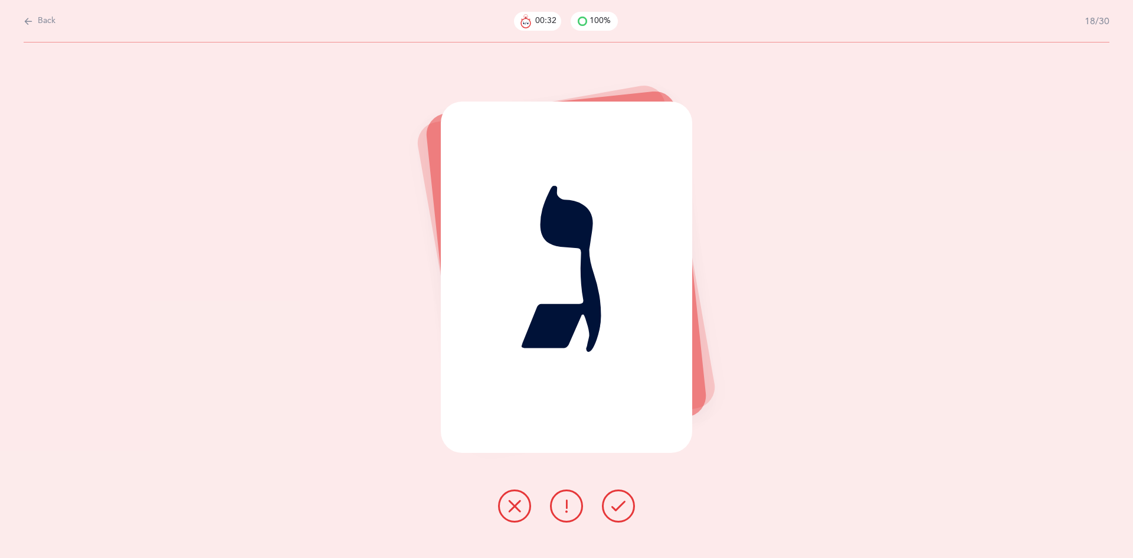
click at [614, 509] on icon at bounding box center [618, 506] width 14 height 14
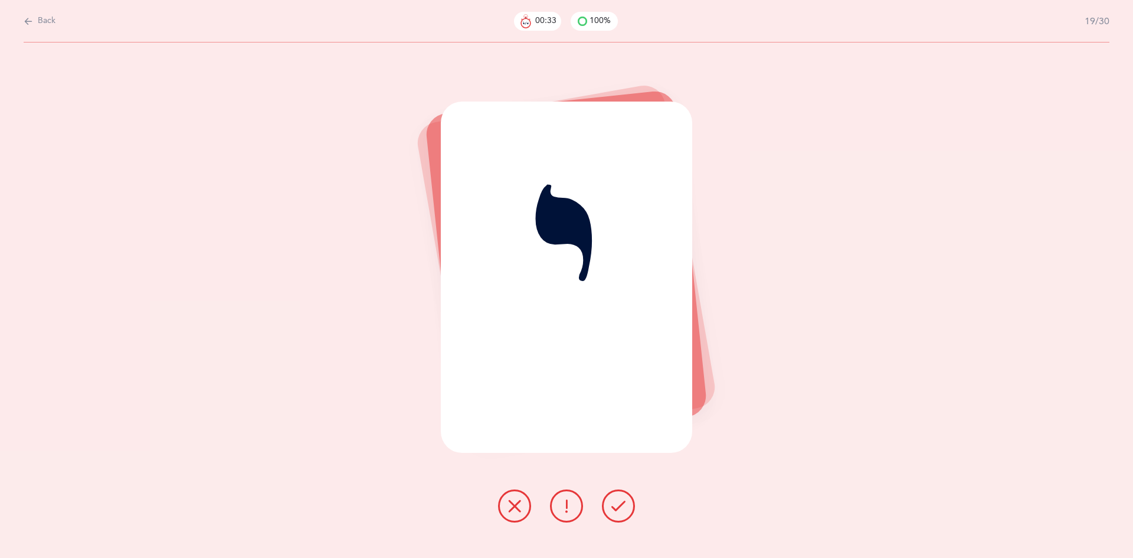
click at [617, 510] on icon at bounding box center [618, 506] width 14 height 14
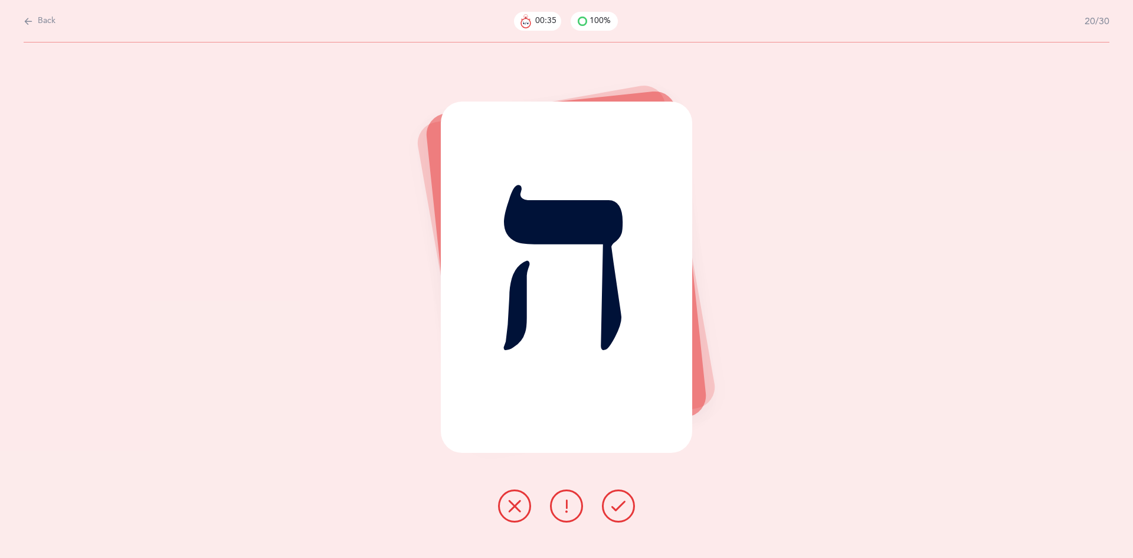
click at [617, 509] on icon at bounding box center [618, 506] width 14 height 14
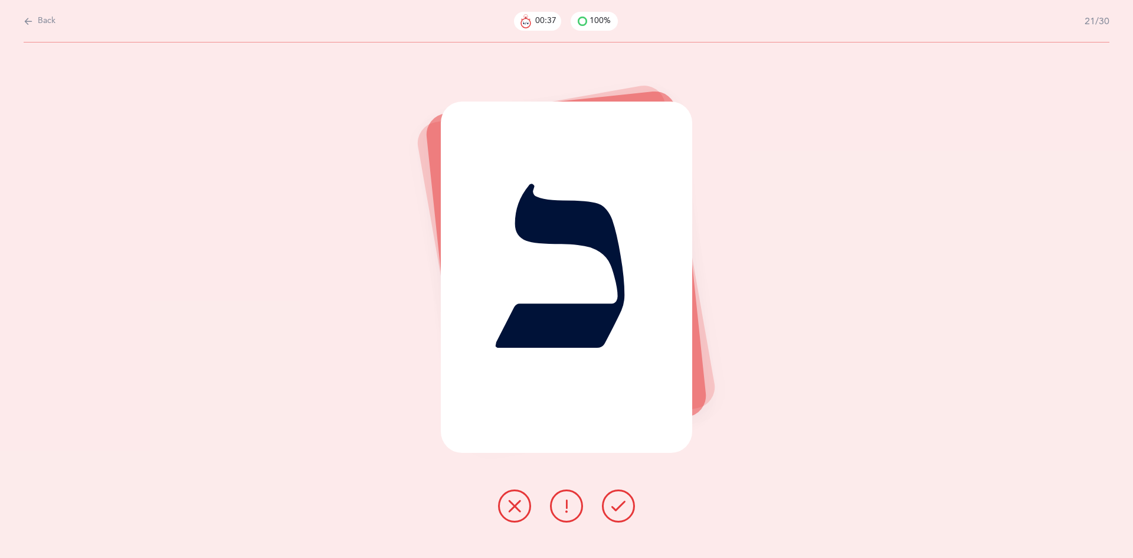
click at [622, 509] on icon at bounding box center [618, 506] width 14 height 14
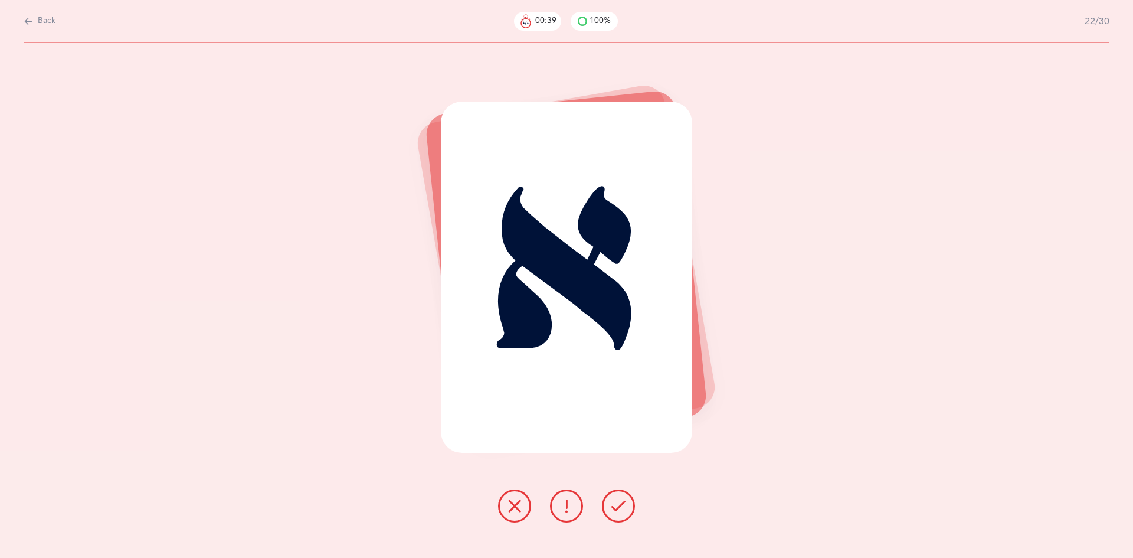
click at [619, 508] on icon at bounding box center [618, 506] width 14 height 14
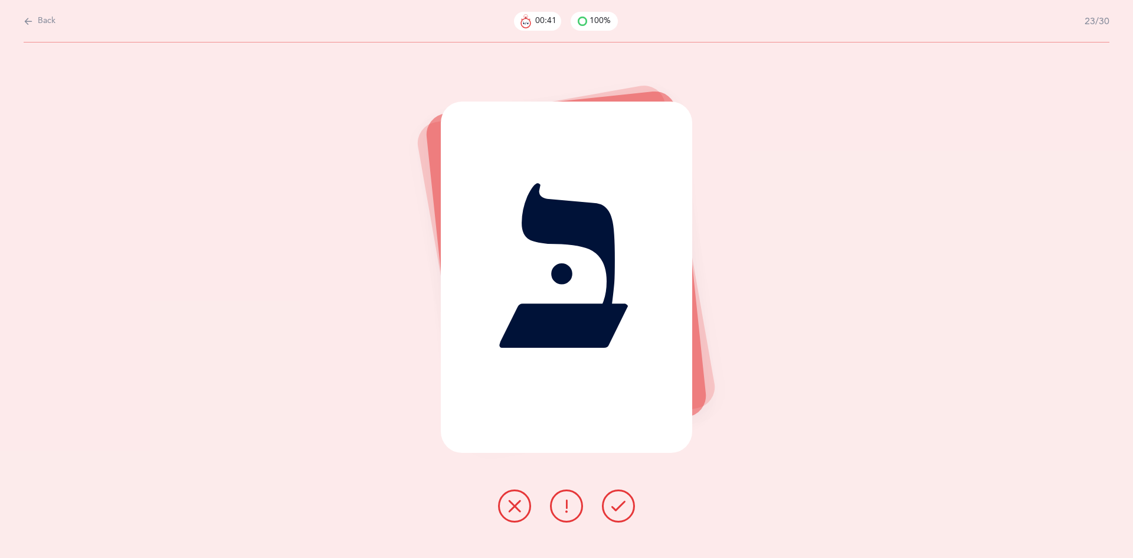
click at [620, 507] on icon at bounding box center [618, 506] width 14 height 14
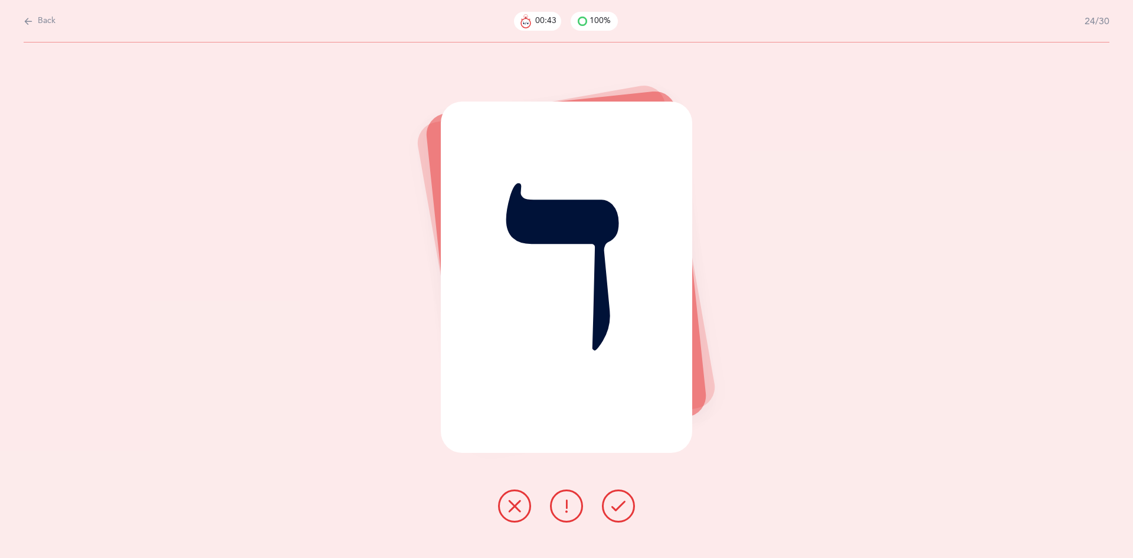
click at [623, 509] on icon at bounding box center [618, 506] width 14 height 14
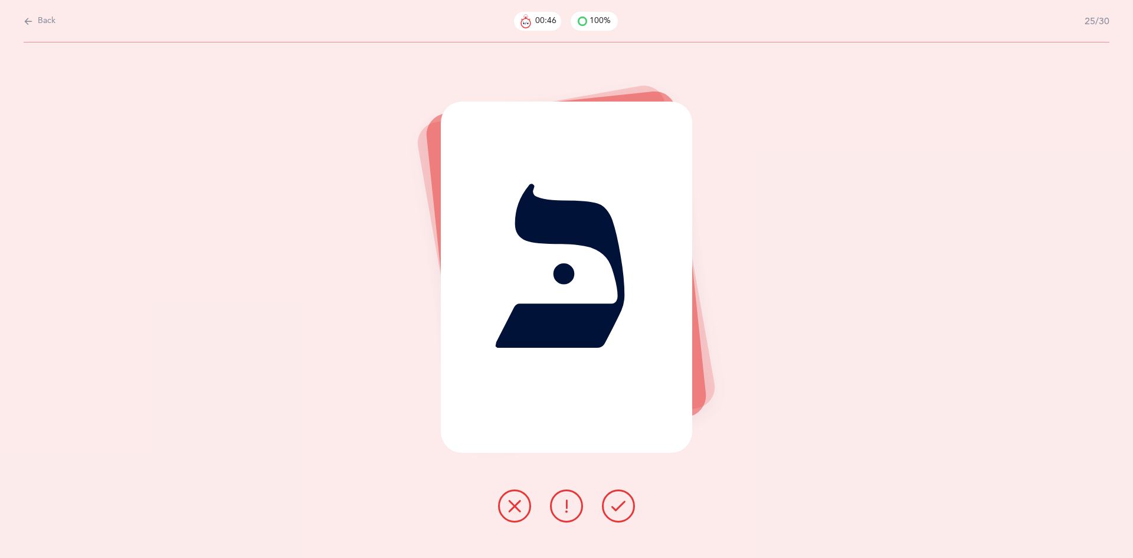
click at [620, 509] on icon at bounding box center [618, 506] width 14 height 14
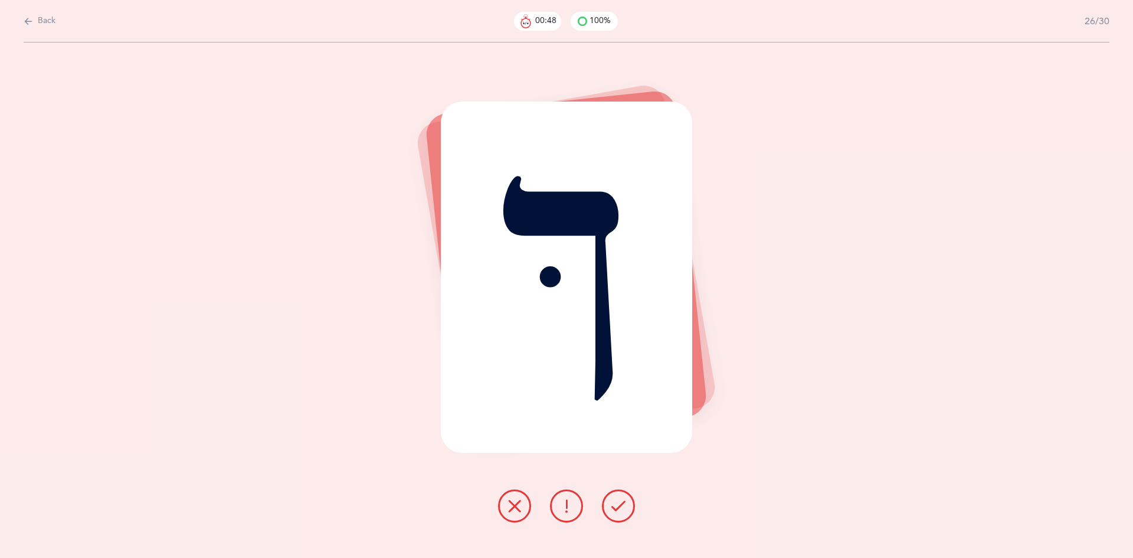
click at [623, 507] on icon at bounding box center [618, 506] width 14 height 14
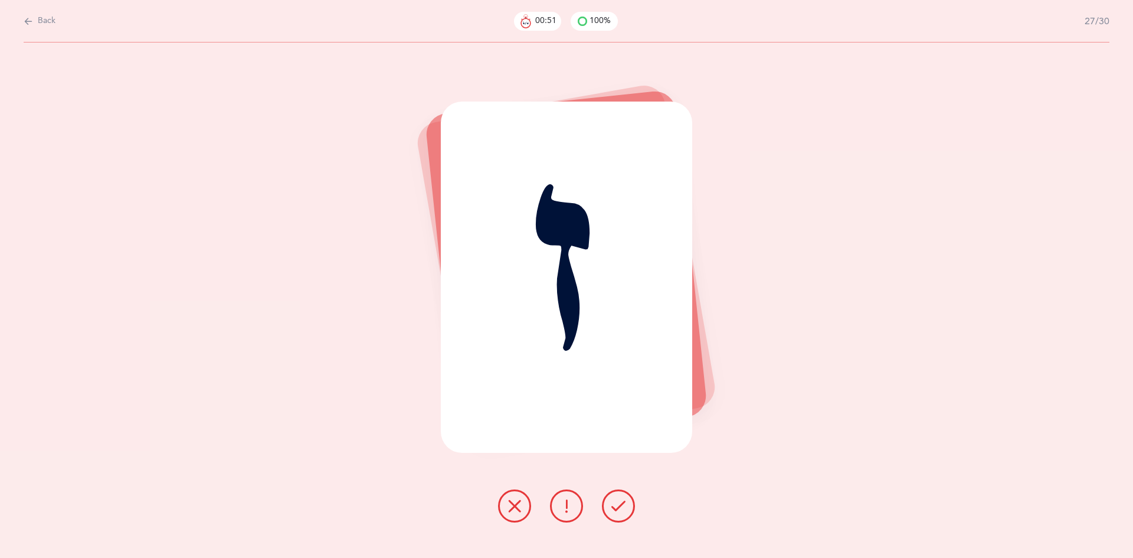
click at [625, 513] on button at bounding box center [618, 505] width 33 height 33
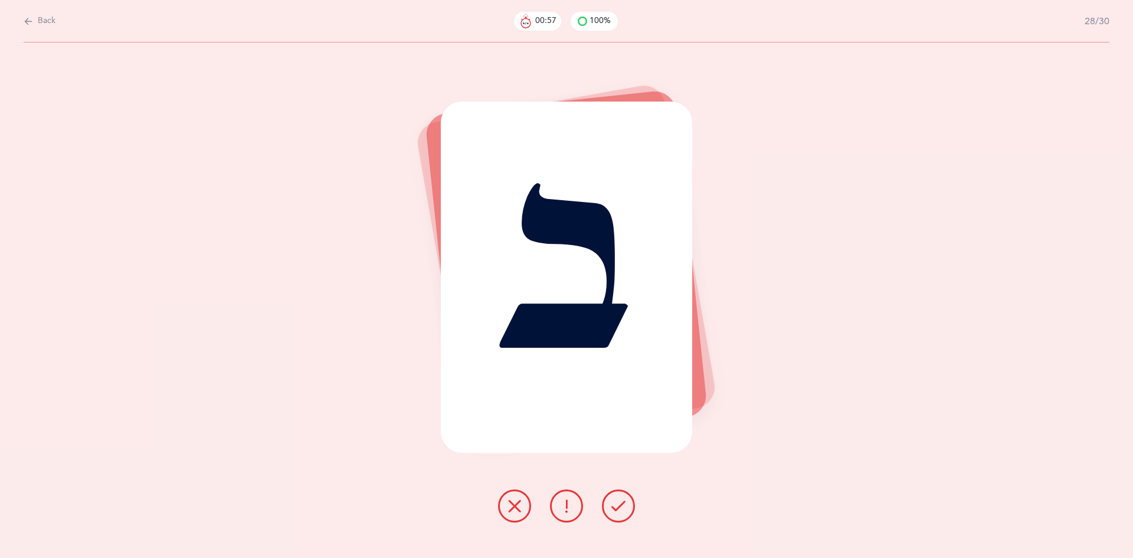
click at [615, 506] on icon at bounding box center [618, 506] width 14 height 14
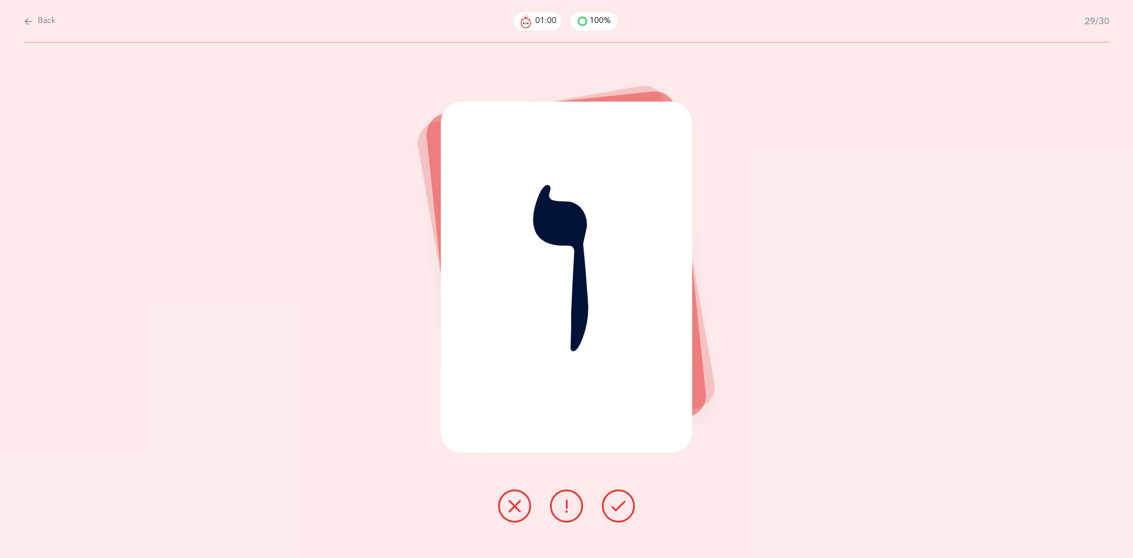
click at [634, 515] on div at bounding box center [567, 505] width 156 height 33
click at [625, 512] on icon at bounding box center [618, 506] width 14 height 14
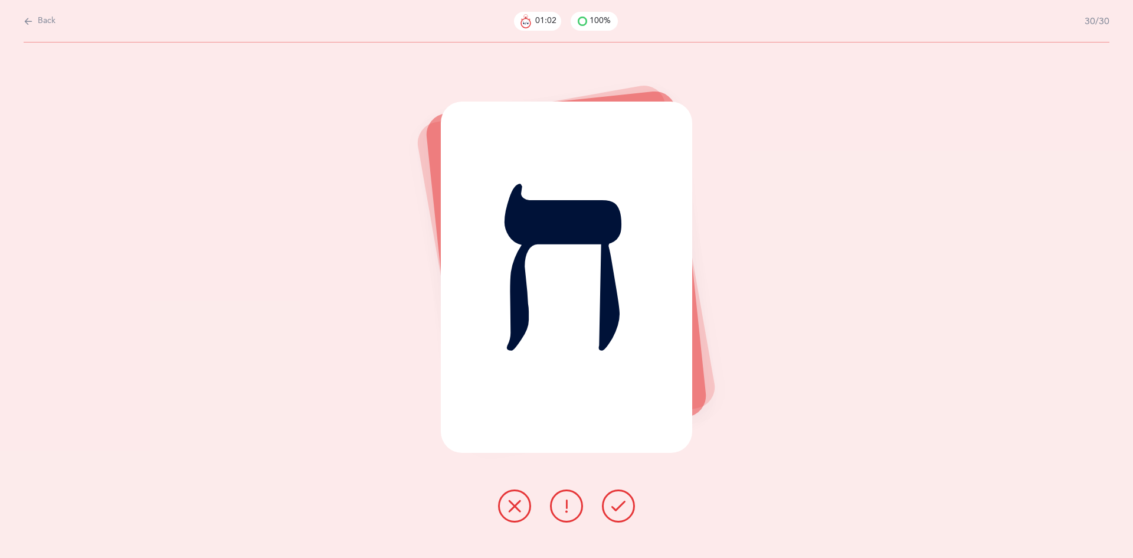
click at [619, 502] on icon at bounding box center [618, 506] width 14 height 14
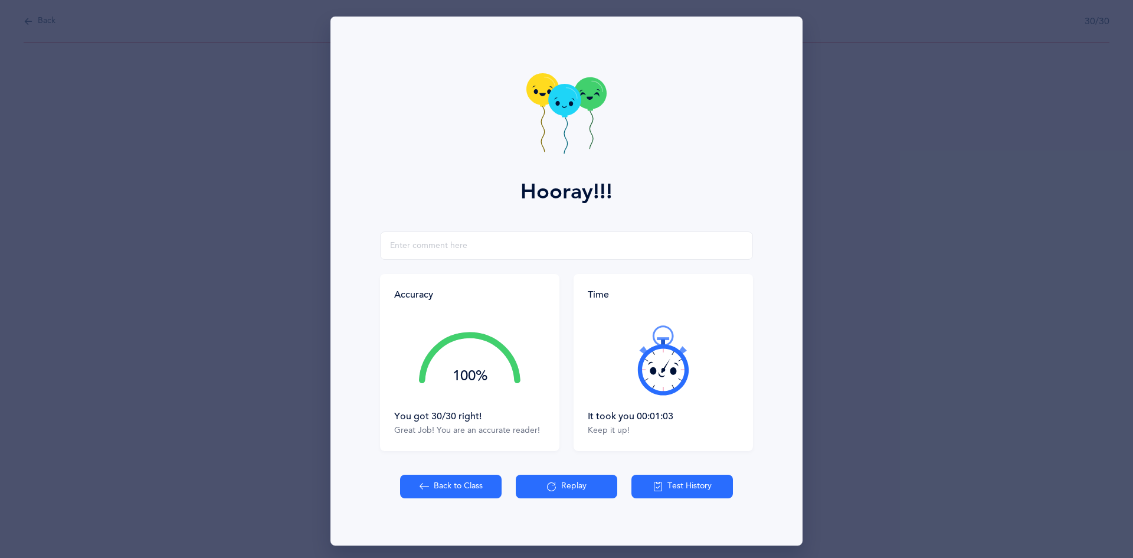
click at [440, 494] on button "Back to Class" at bounding box center [450, 486] width 101 height 24
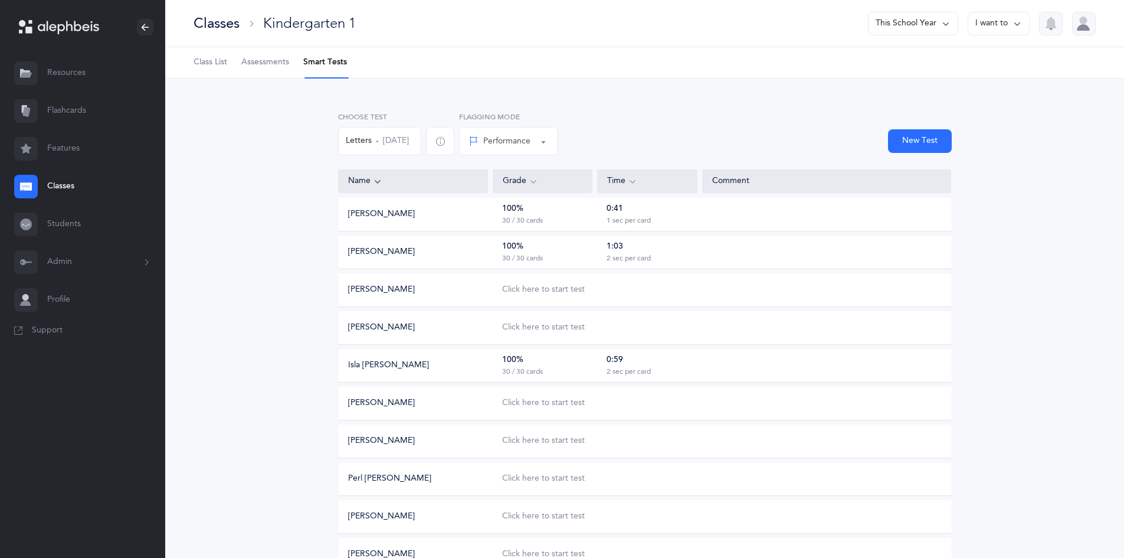
click at [546, 330] on div "Click here to start test" at bounding box center [543, 328] width 83 height 12
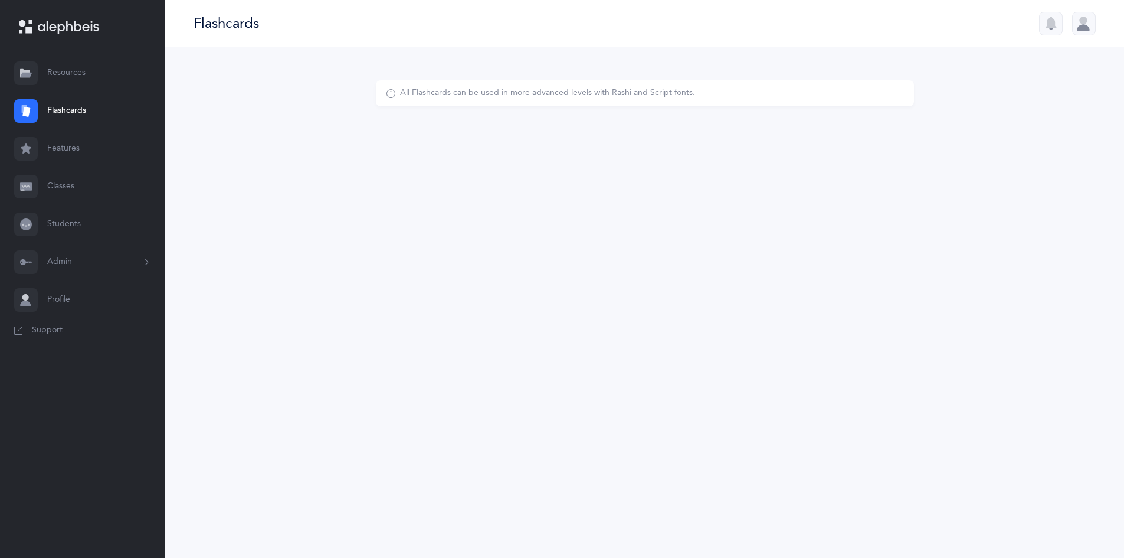
select select
select select "single"
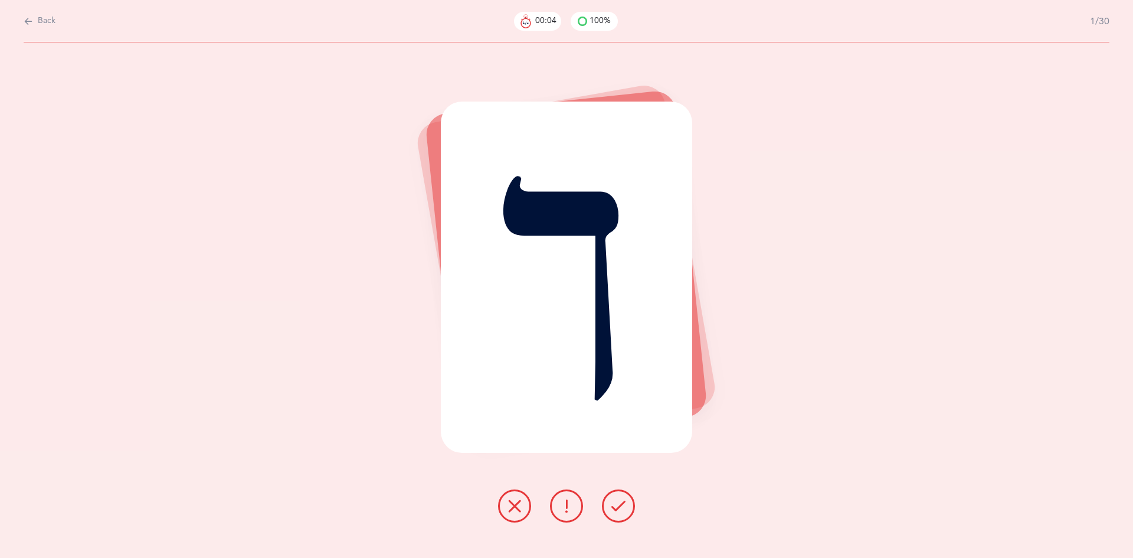
click at [527, 503] on button at bounding box center [514, 505] width 33 height 33
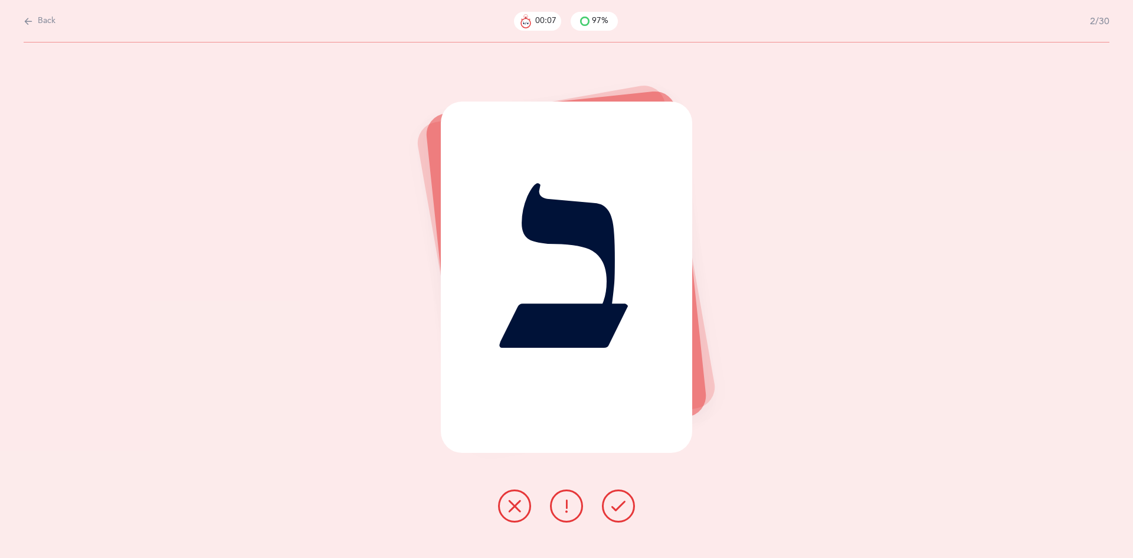
click at [633, 509] on button at bounding box center [618, 505] width 33 height 33
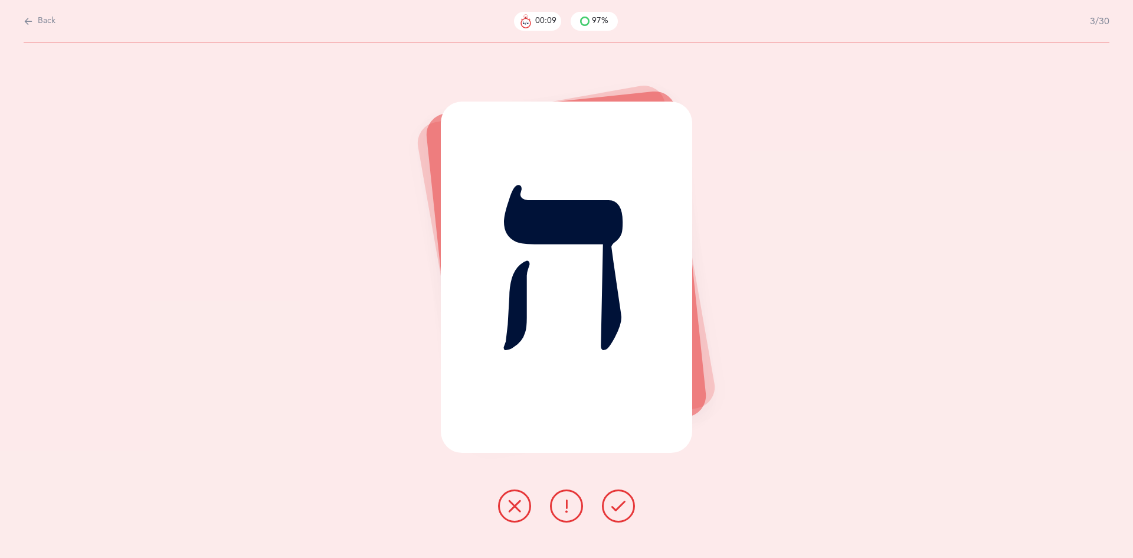
click at [625, 510] on button at bounding box center [618, 505] width 33 height 33
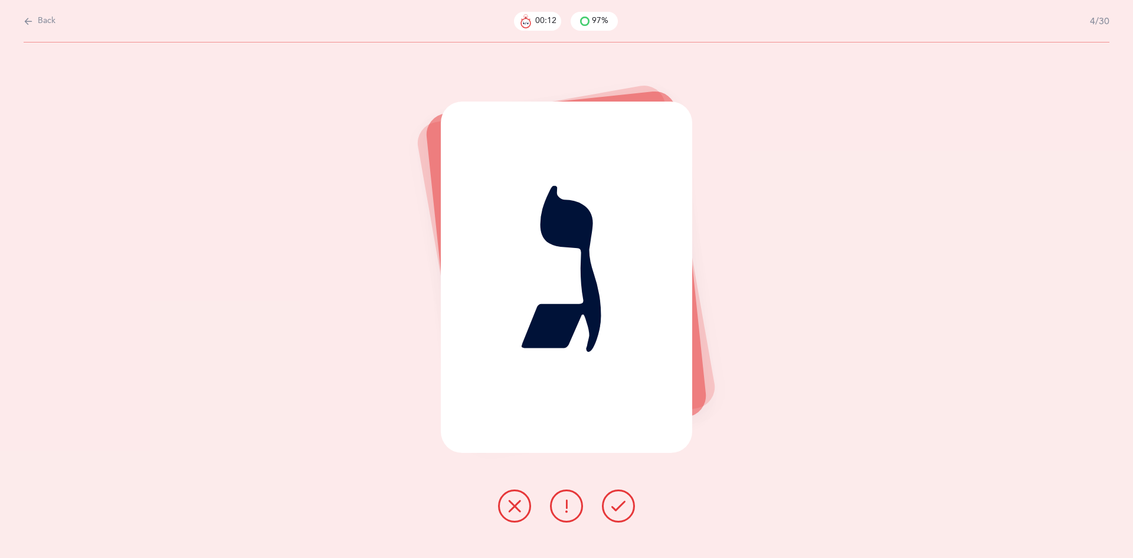
click at [619, 509] on icon at bounding box center [618, 506] width 14 height 14
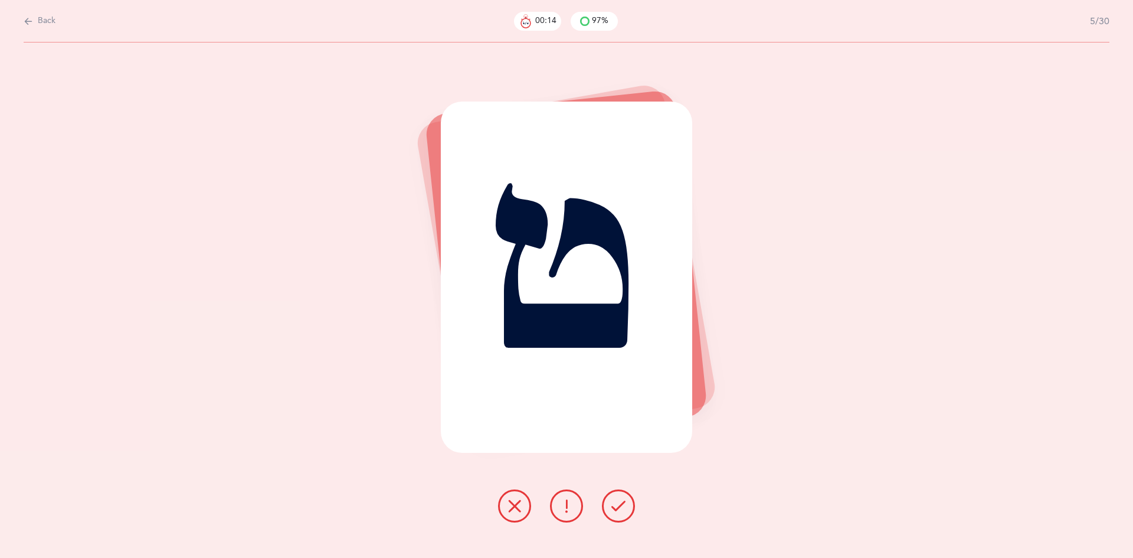
click at [619, 507] on icon at bounding box center [618, 506] width 14 height 14
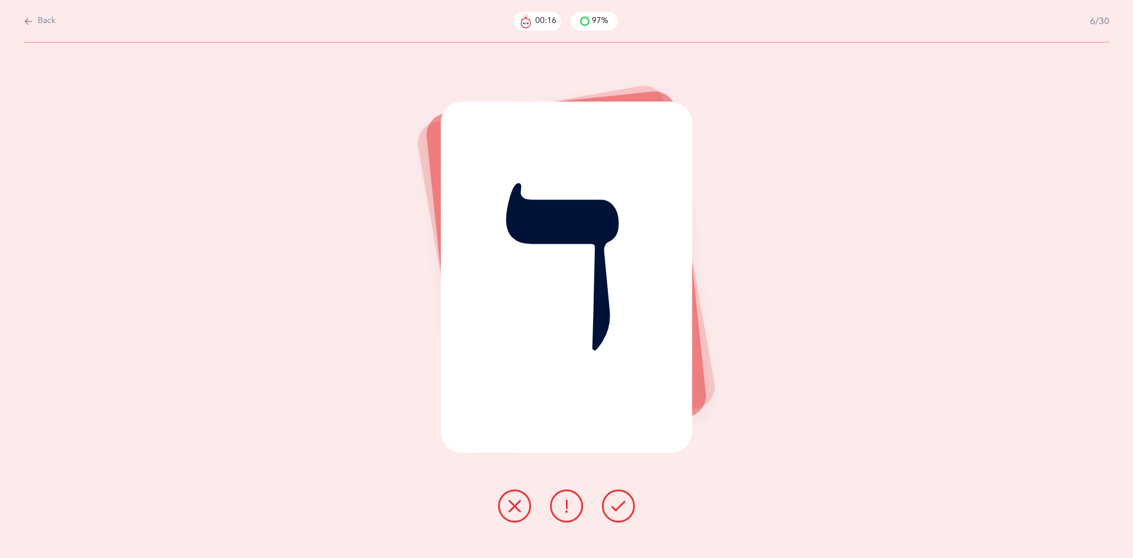
click at [615, 505] on icon at bounding box center [618, 506] width 14 height 14
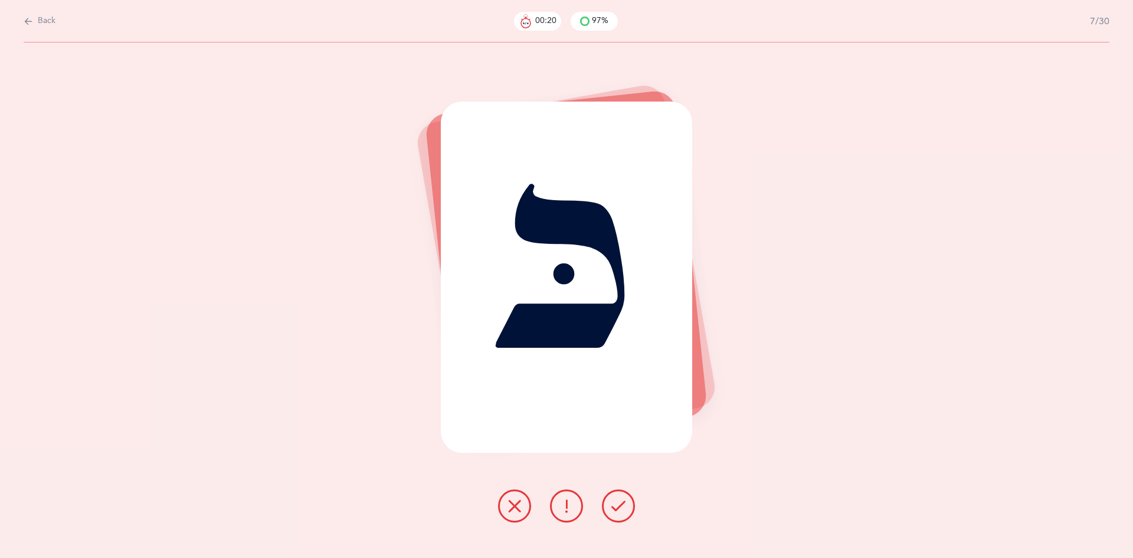
click at [621, 496] on button at bounding box center [618, 505] width 33 height 33
click at [622, 499] on icon at bounding box center [618, 506] width 14 height 14
click at [618, 499] on icon at bounding box center [618, 506] width 14 height 14
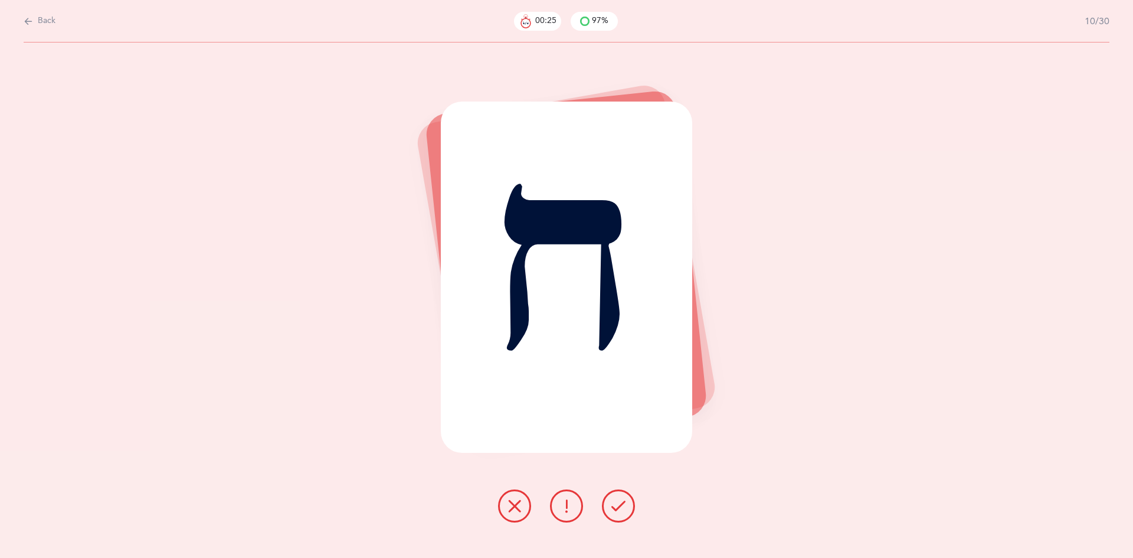
click at [617, 499] on icon at bounding box center [618, 506] width 14 height 14
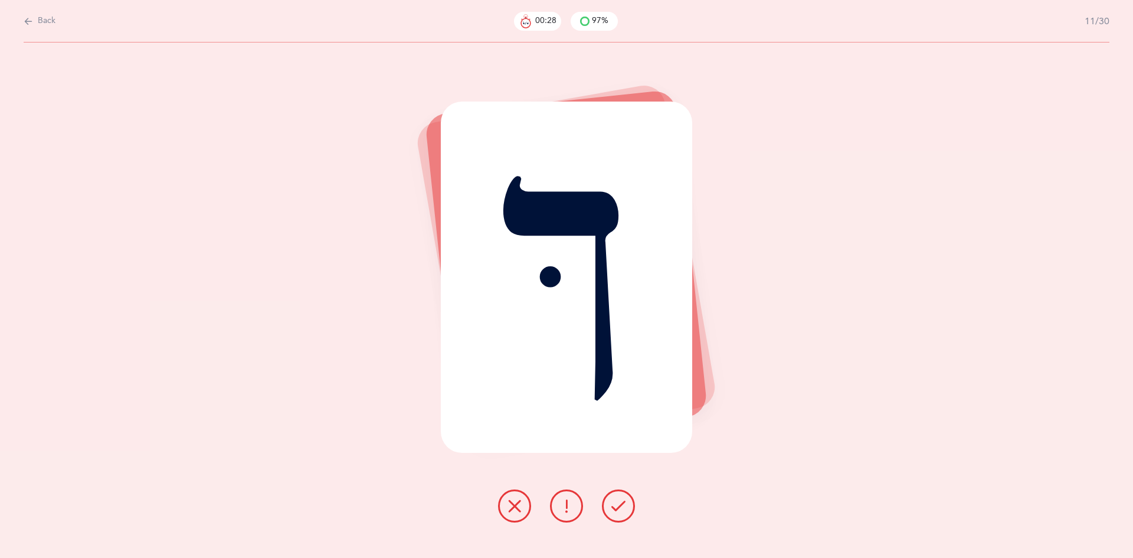
click at [618, 503] on icon at bounding box center [618, 506] width 14 height 14
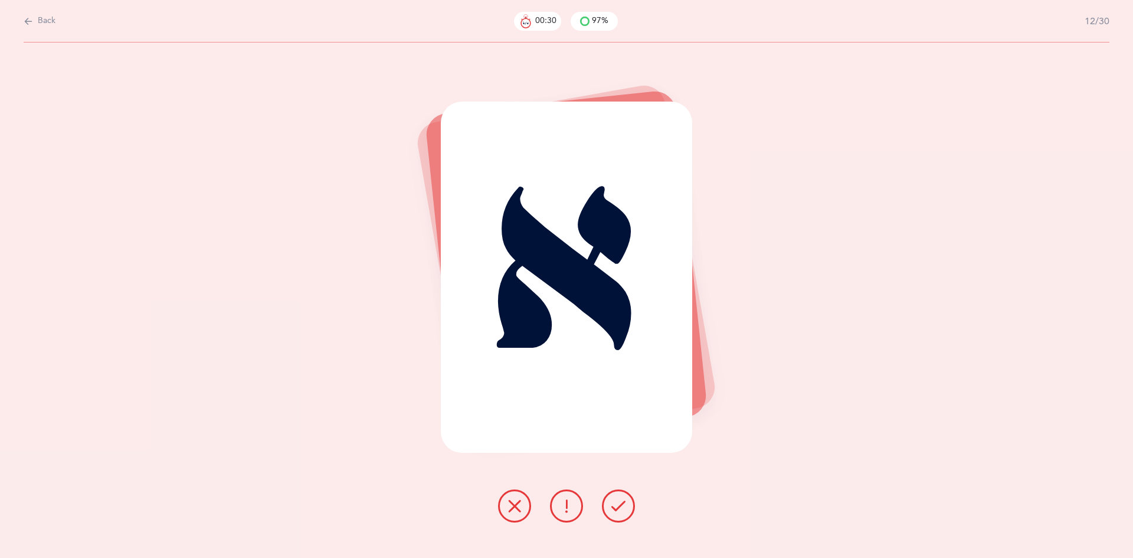
click at [618, 503] on icon at bounding box center [618, 506] width 14 height 14
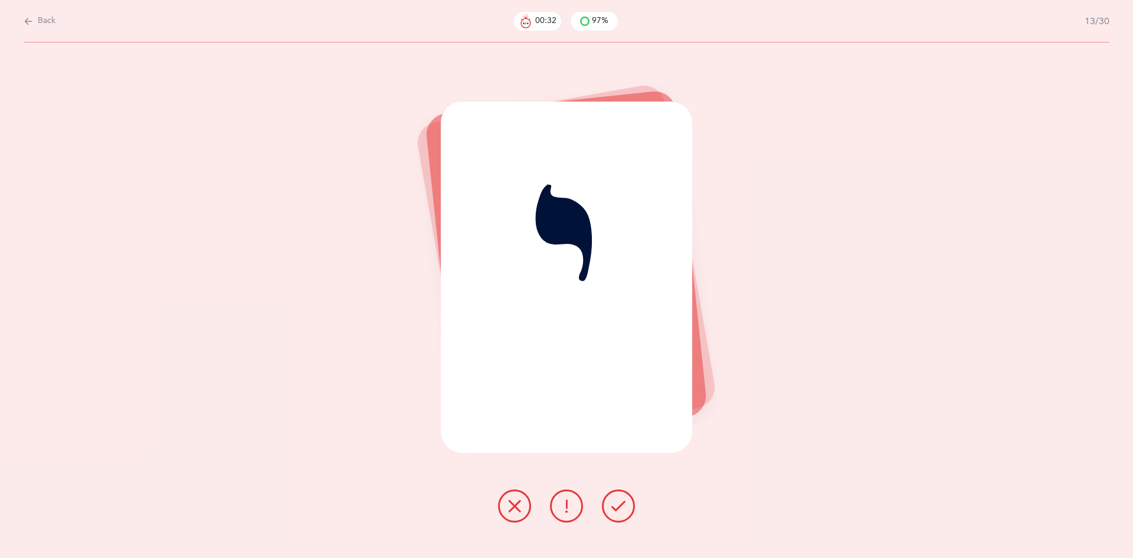
click at [617, 504] on icon at bounding box center [618, 506] width 14 height 14
click at [619, 505] on icon at bounding box center [618, 506] width 14 height 14
click at [617, 505] on icon at bounding box center [618, 506] width 14 height 14
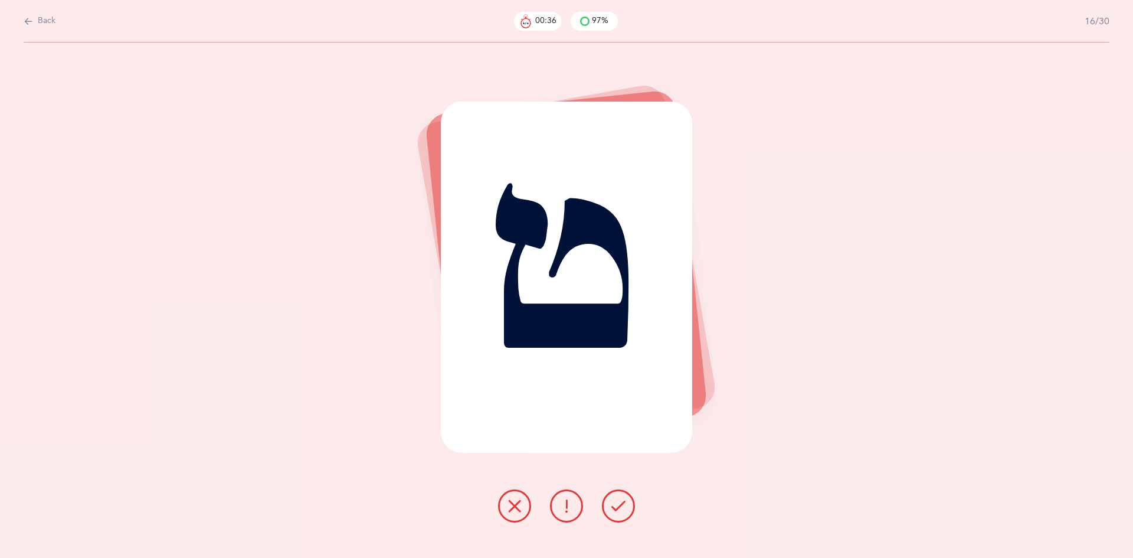
click at [617, 504] on icon at bounding box center [618, 506] width 14 height 14
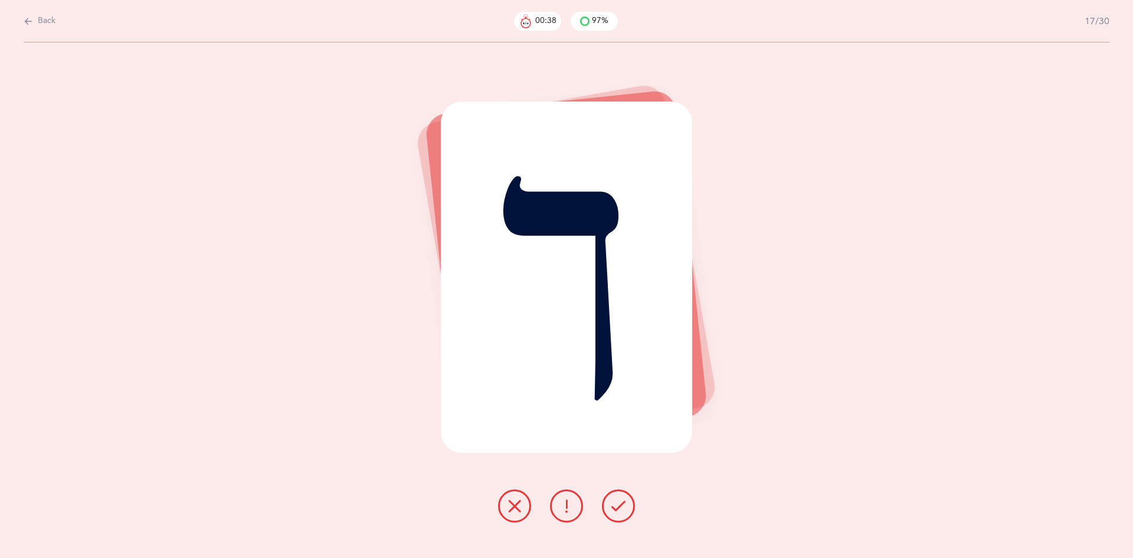
click at [619, 500] on icon at bounding box center [618, 506] width 14 height 14
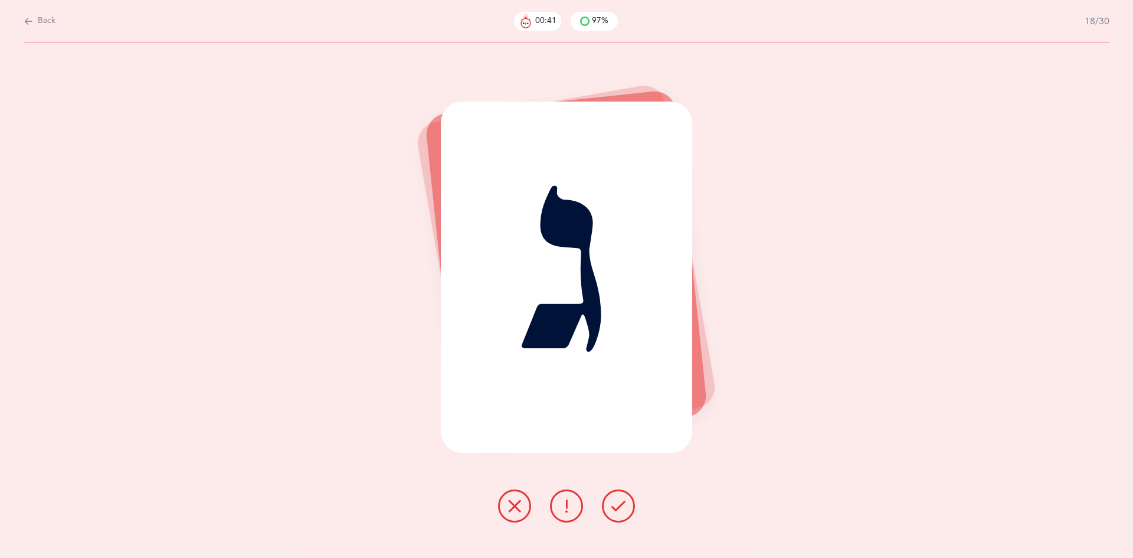
click at [618, 504] on icon at bounding box center [618, 506] width 14 height 14
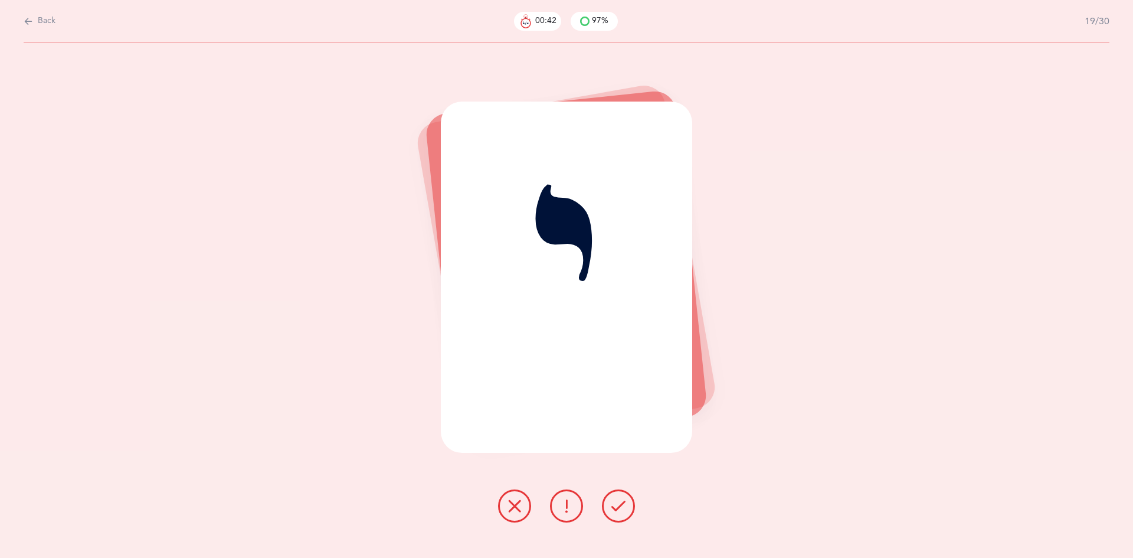
click at [615, 500] on icon at bounding box center [618, 506] width 14 height 14
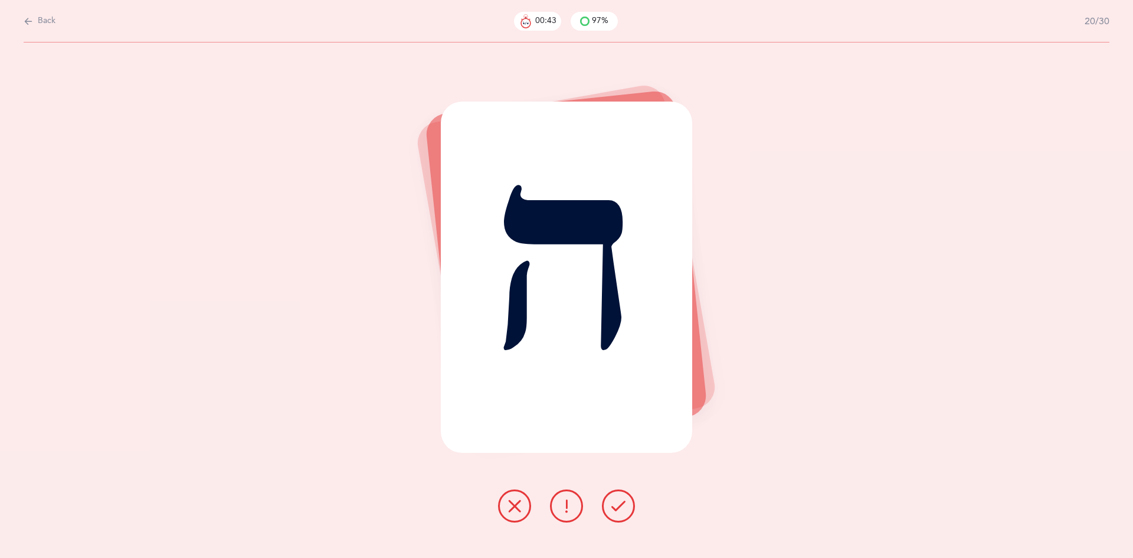
click at [615, 505] on icon at bounding box center [618, 506] width 14 height 14
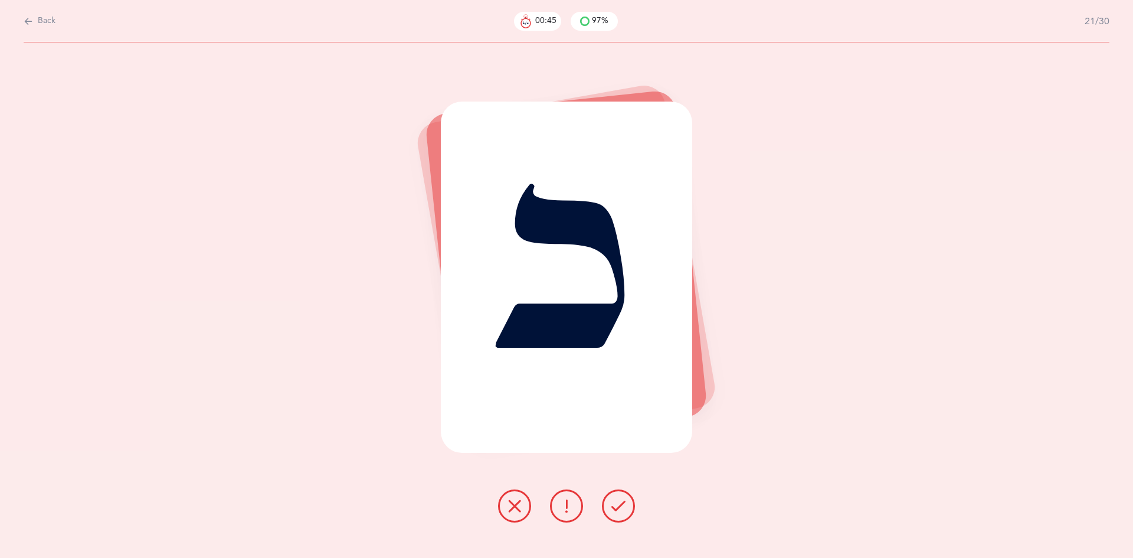
click at [619, 504] on icon at bounding box center [618, 506] width 14 height 14
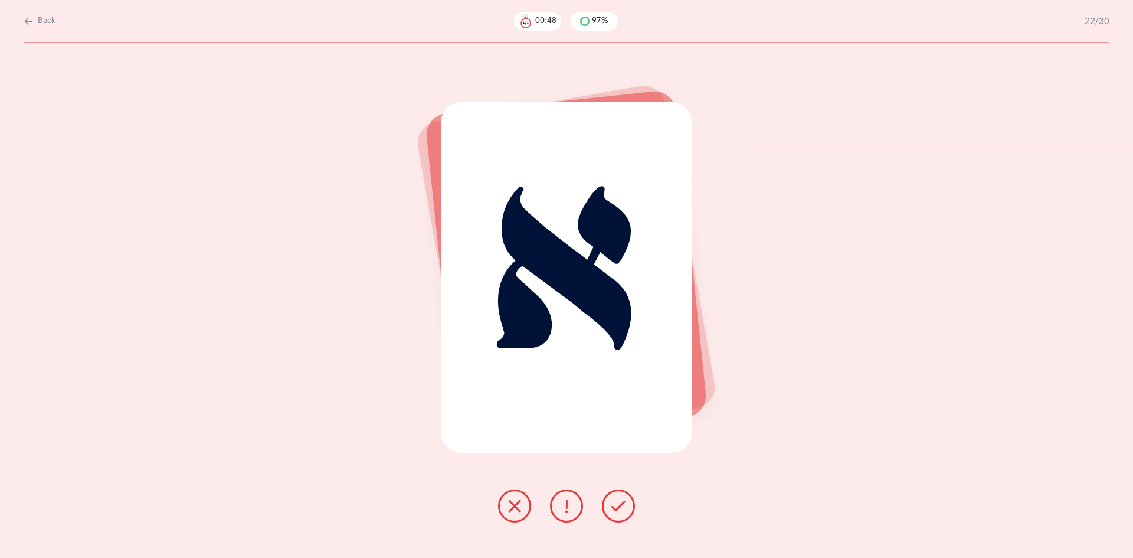
click at [616, 502] on icon at bounding box center [618, 506] width 14 height 14
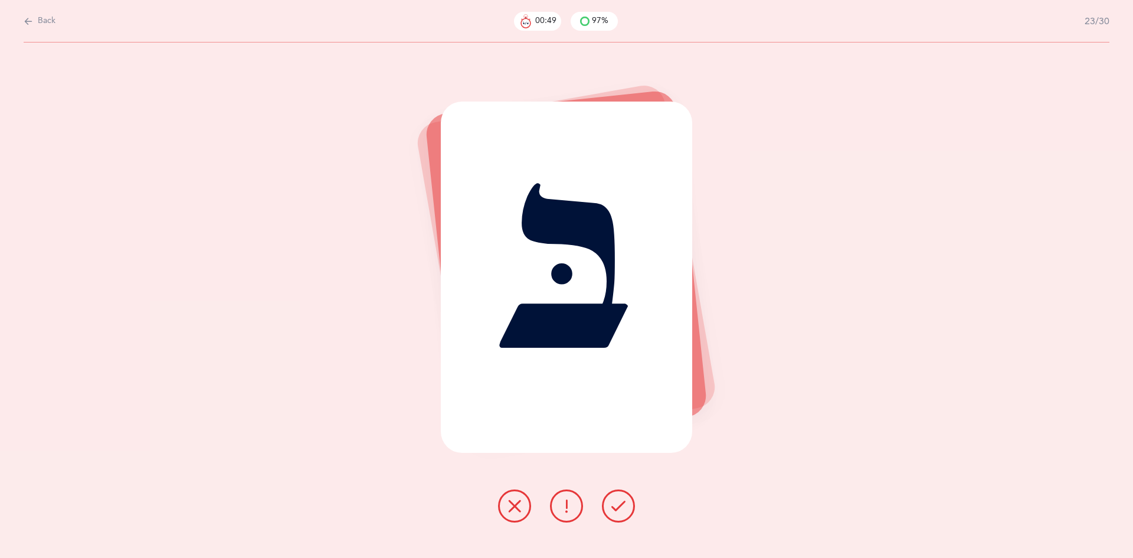
click at [613, 507] on icon at bounding box center [618, 506] width 14 height 14
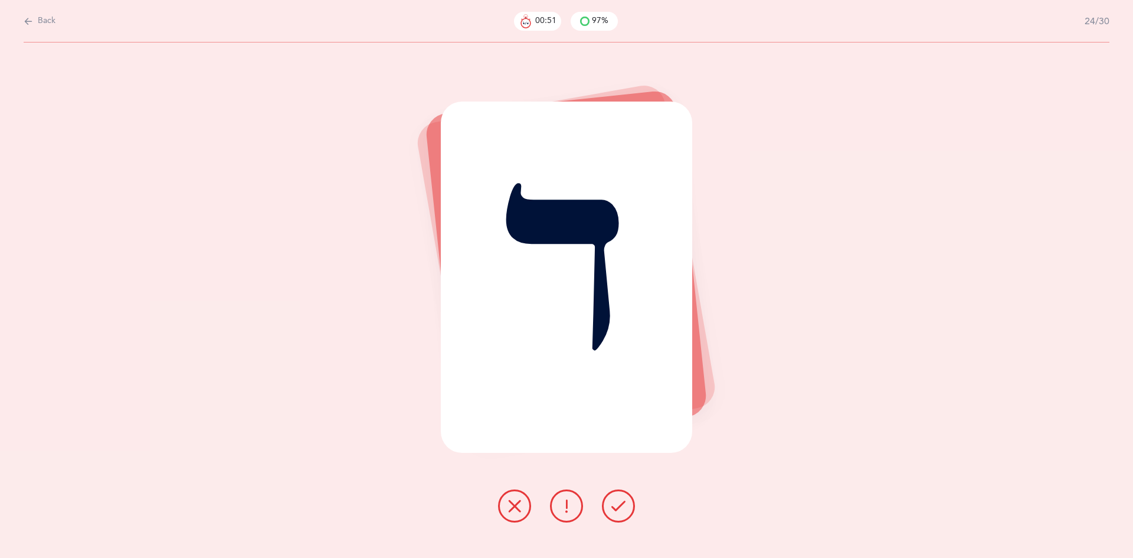
click at [614, 506] on icon at bounding box center [618, 506] width 14 height 14
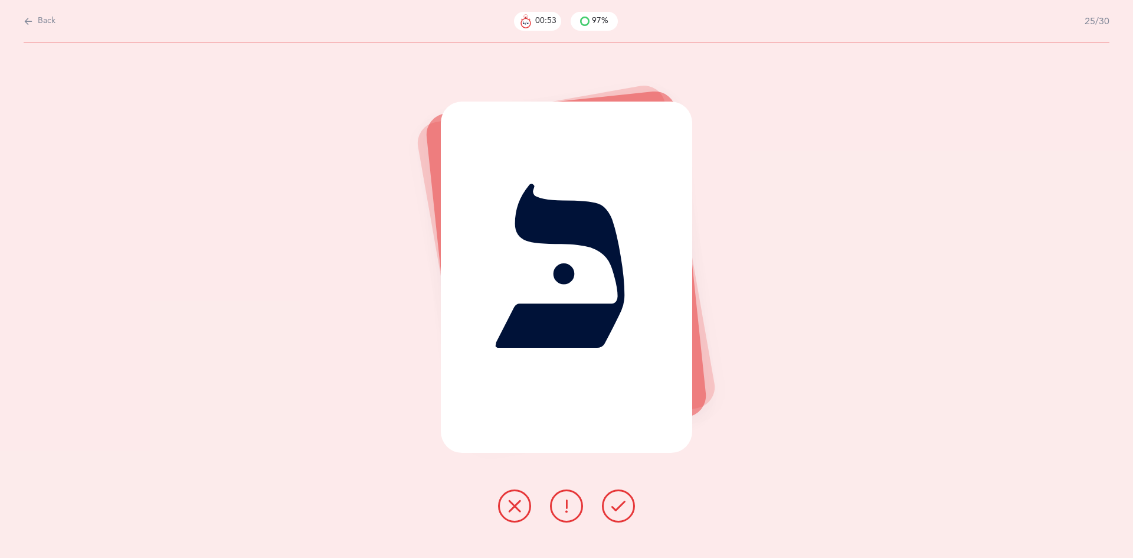
click at [619, 509] on icon at bounding box center [618, 506] width 14 height 14
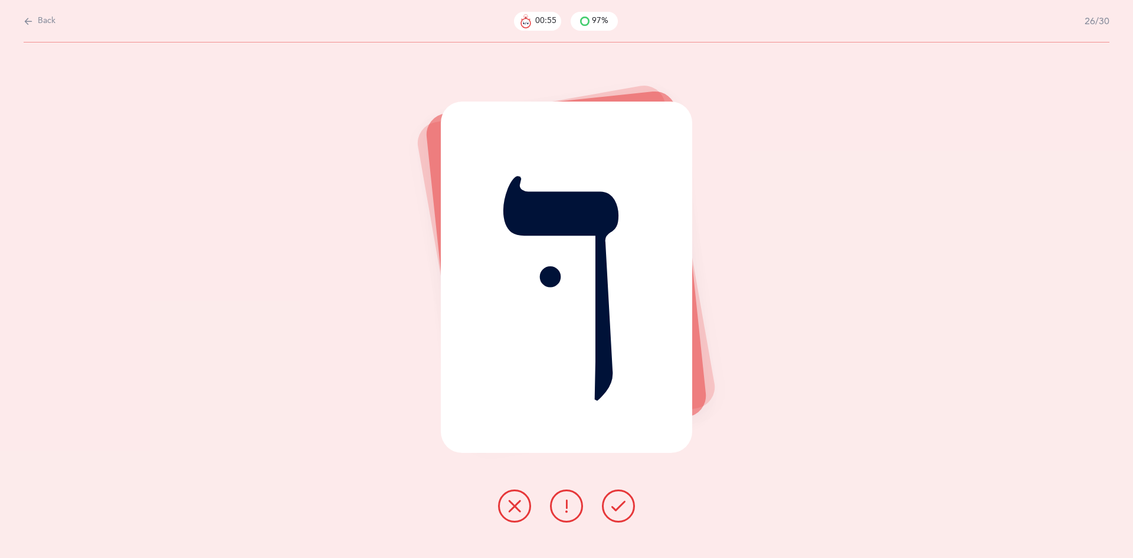
click at [622, 516] on button at bounding box center [618, 505] width 33 height 33
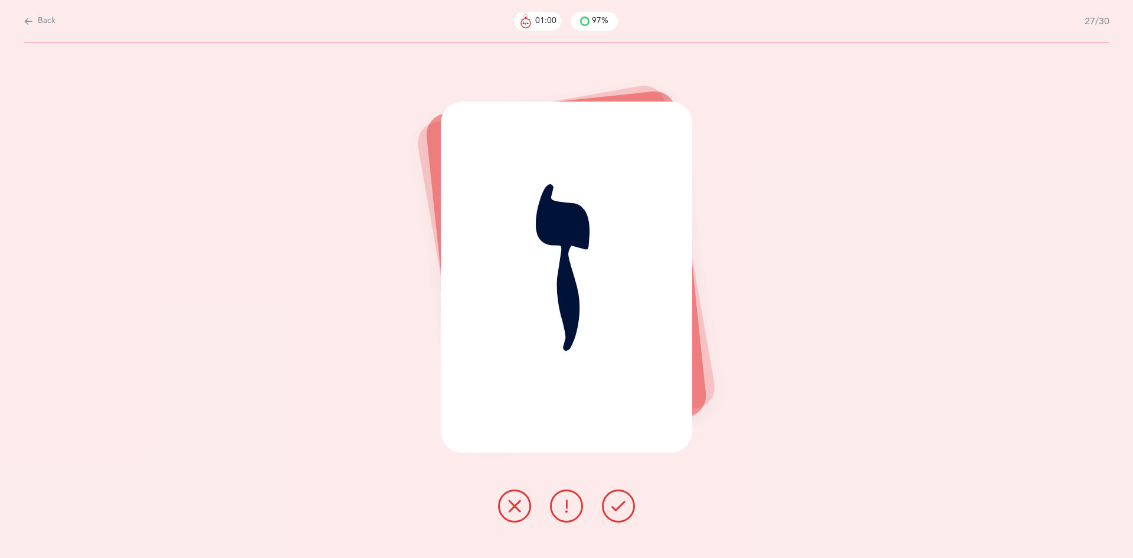
click at [624, 502] on icon at bounding box center [618, 506] width 14 height 14
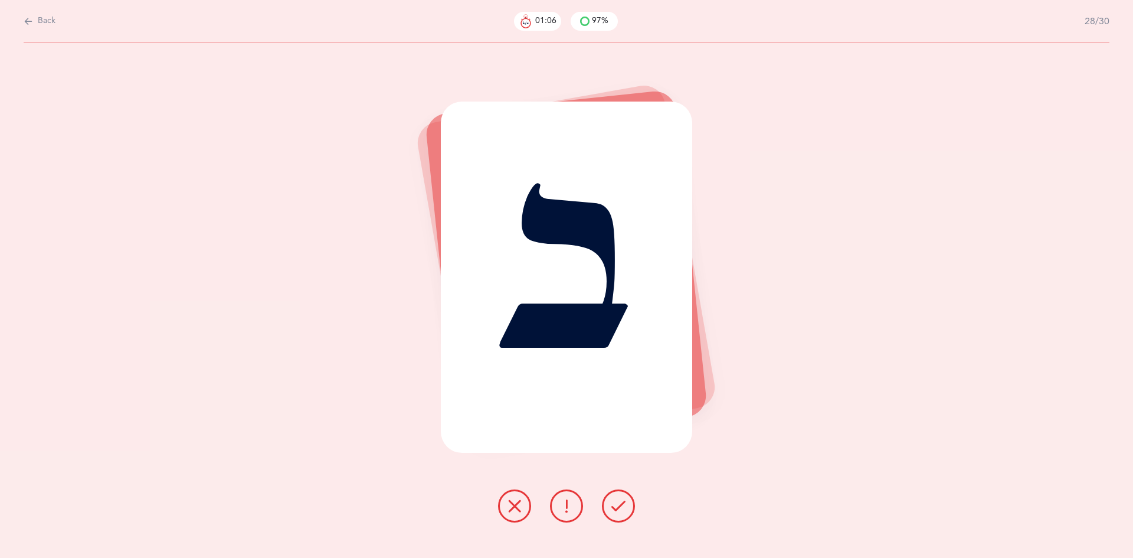
click at [519, 510] on icon at bounding box center [514, 506] width 14 height 14
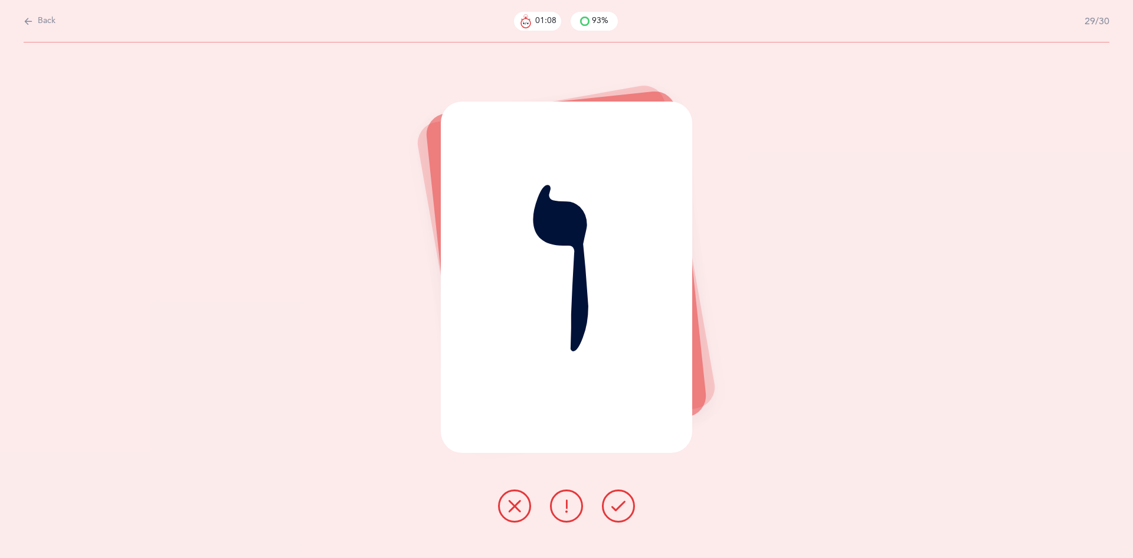
click at [616, 502] on icon at bounding box center [618, 506] width 14 height 14
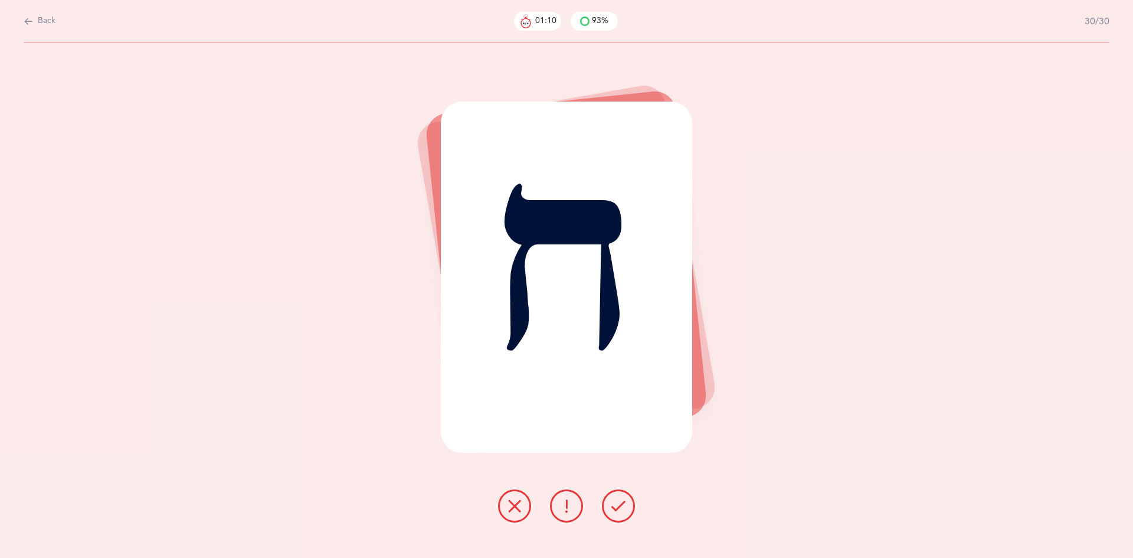
click at [619, 507] on icon at bounding box center [618, 506] width 14 height 14
